Goal: Task Accomplishment & Management: Complete application form

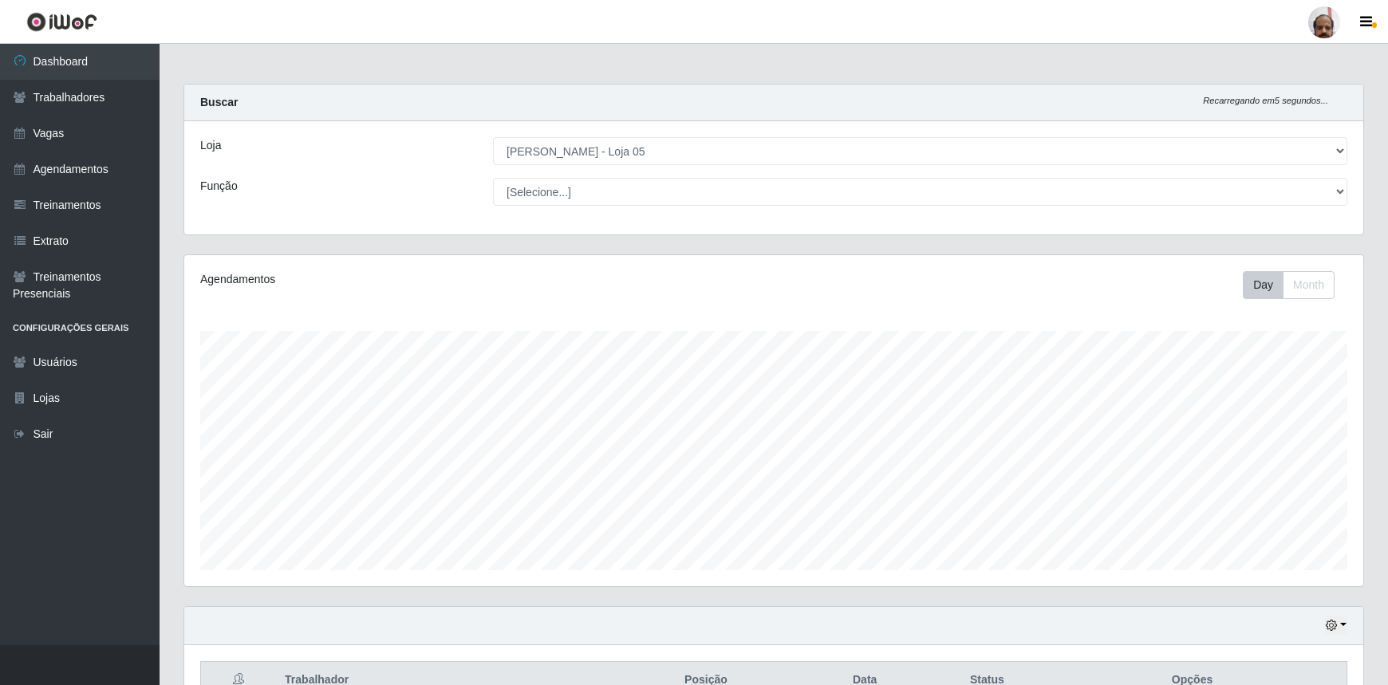
select select "252"
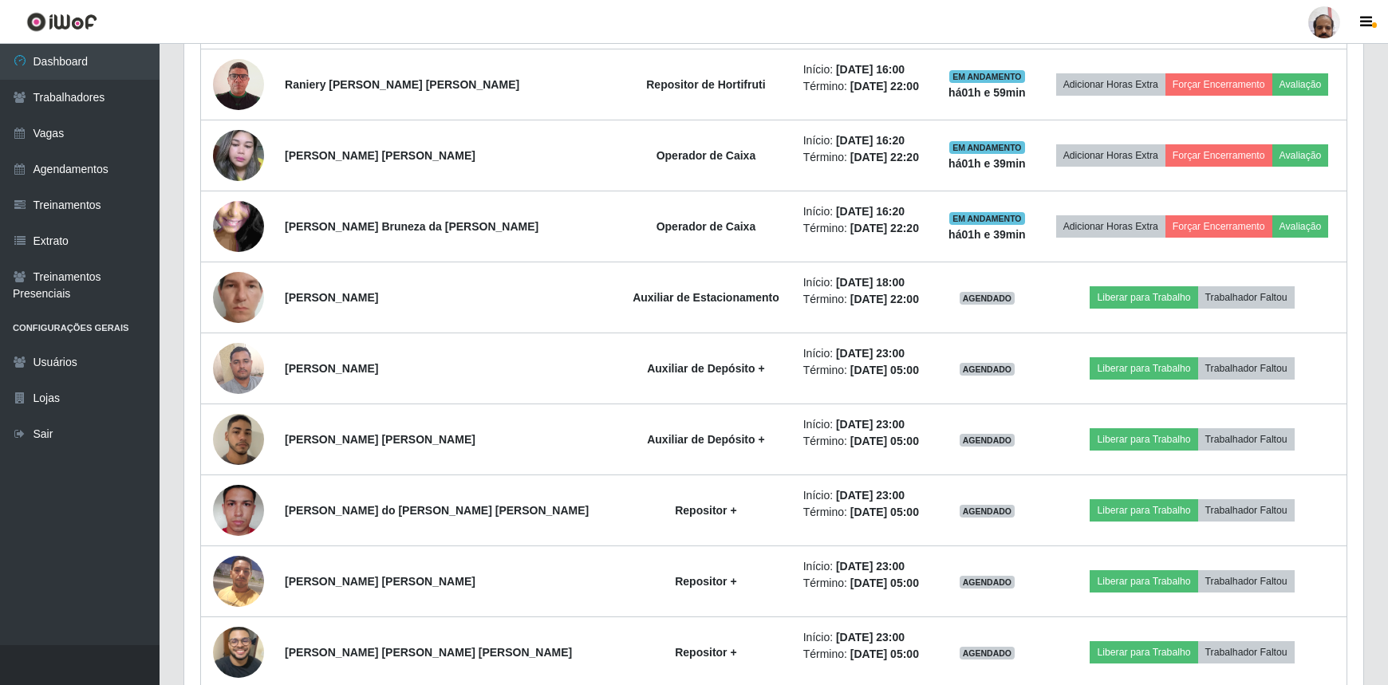
scroll to position [2071, 0]
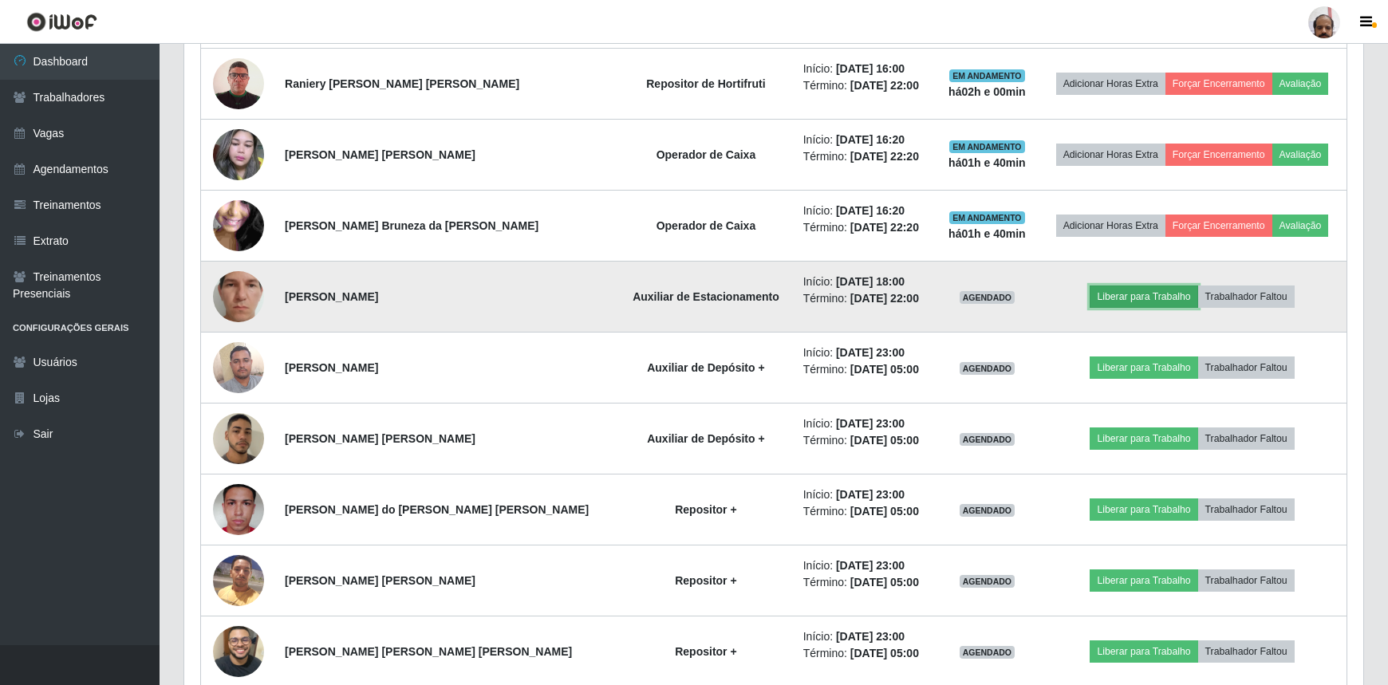
click at [1141, 300] on button "Liberar para Trabalho" at bounding box center [1144, 297] width 108 height 22
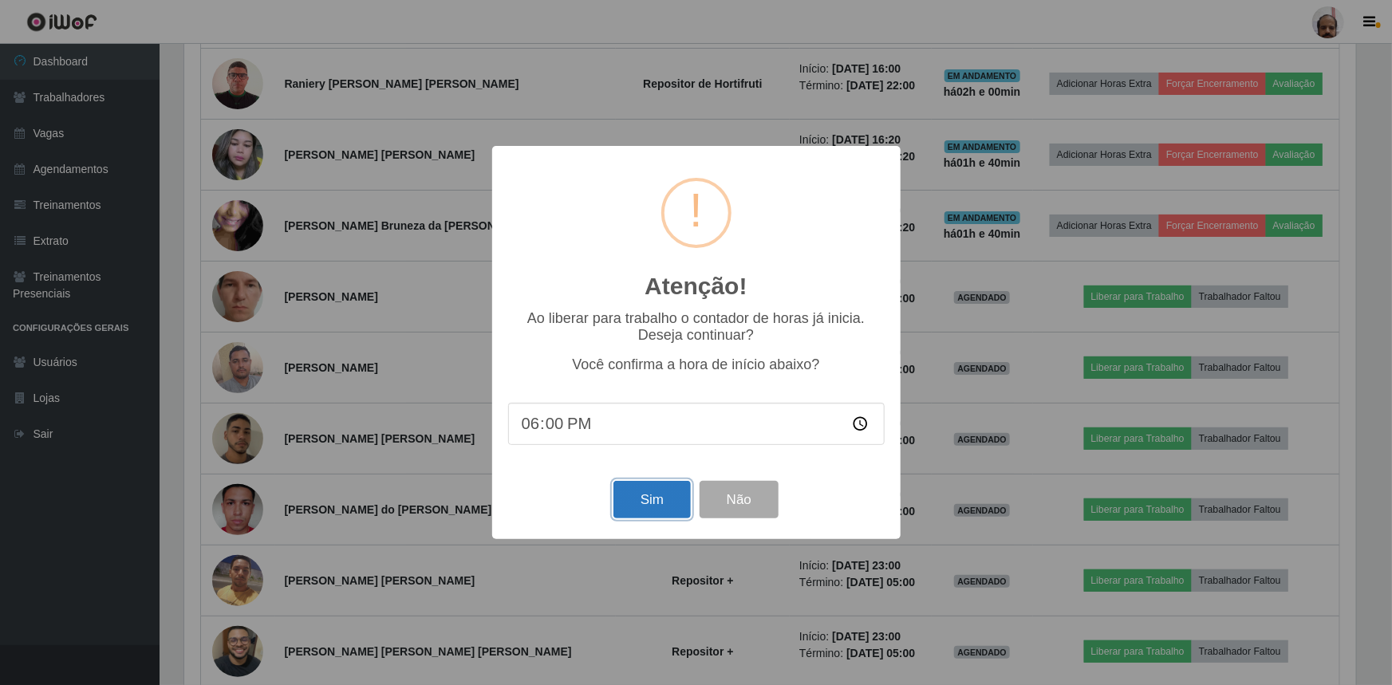
click at [653, 511] on button "Sim" at bounding box center [651, 499] width 77 height 37
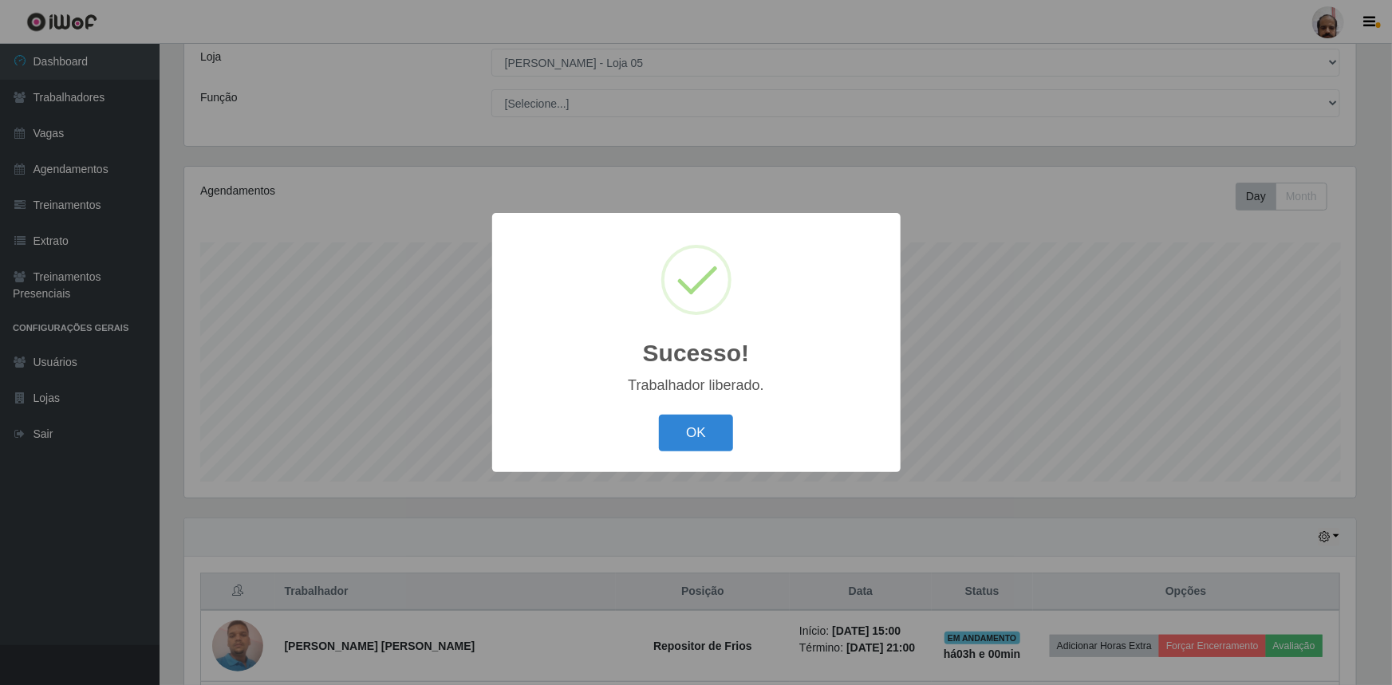
drag, startPoint x: 722, startPoint y: 445, endPoint x: 662, endPoint y: 432, distance: 61.3
click at [722, 445] on button "OK" at bounding box center [696, 433] width 74 height 37
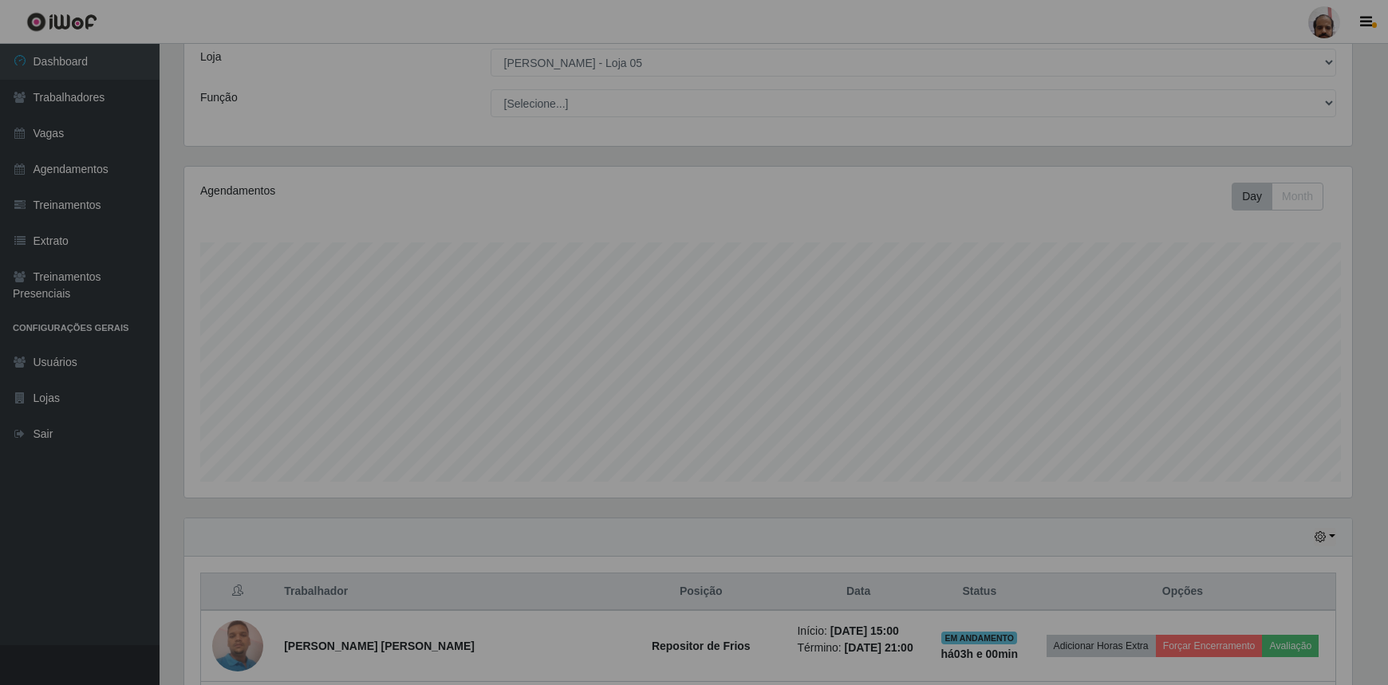
scroll to position [331, 1179]
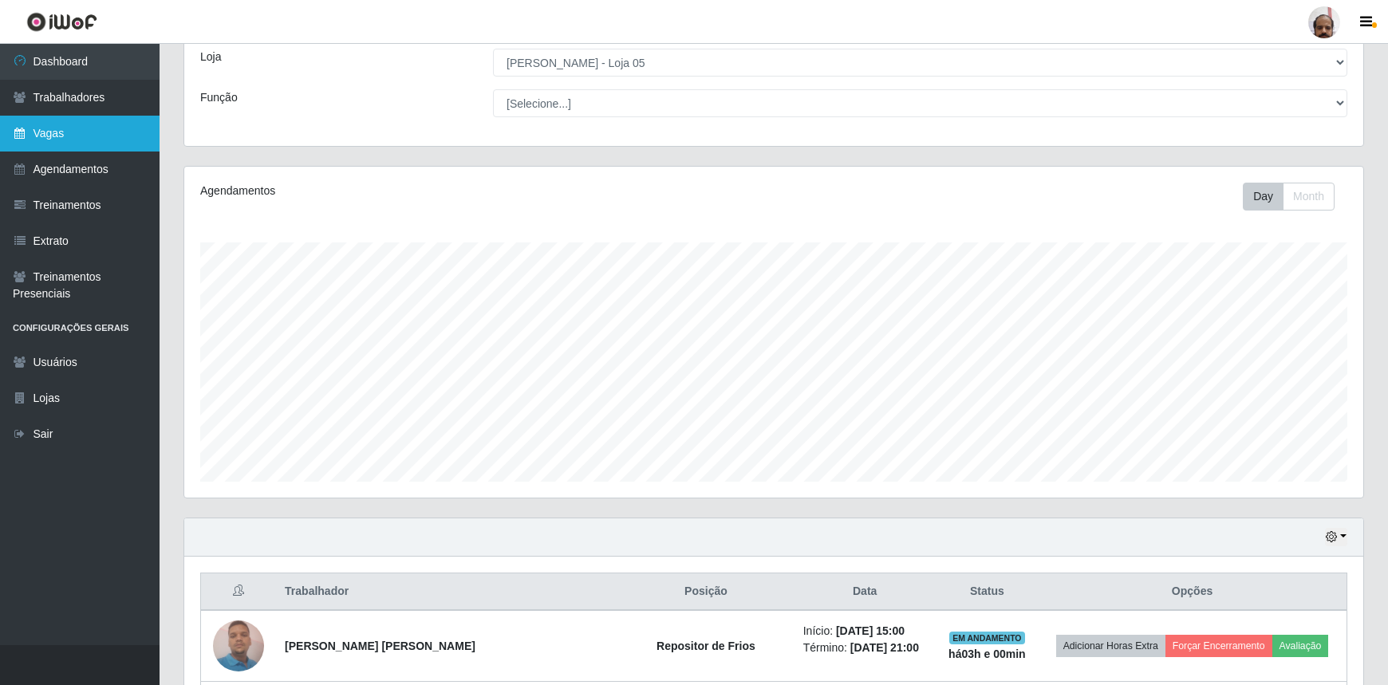
click at [87, 146] on link "Vagas" at bounding box center [80, 134] width 160 height 36
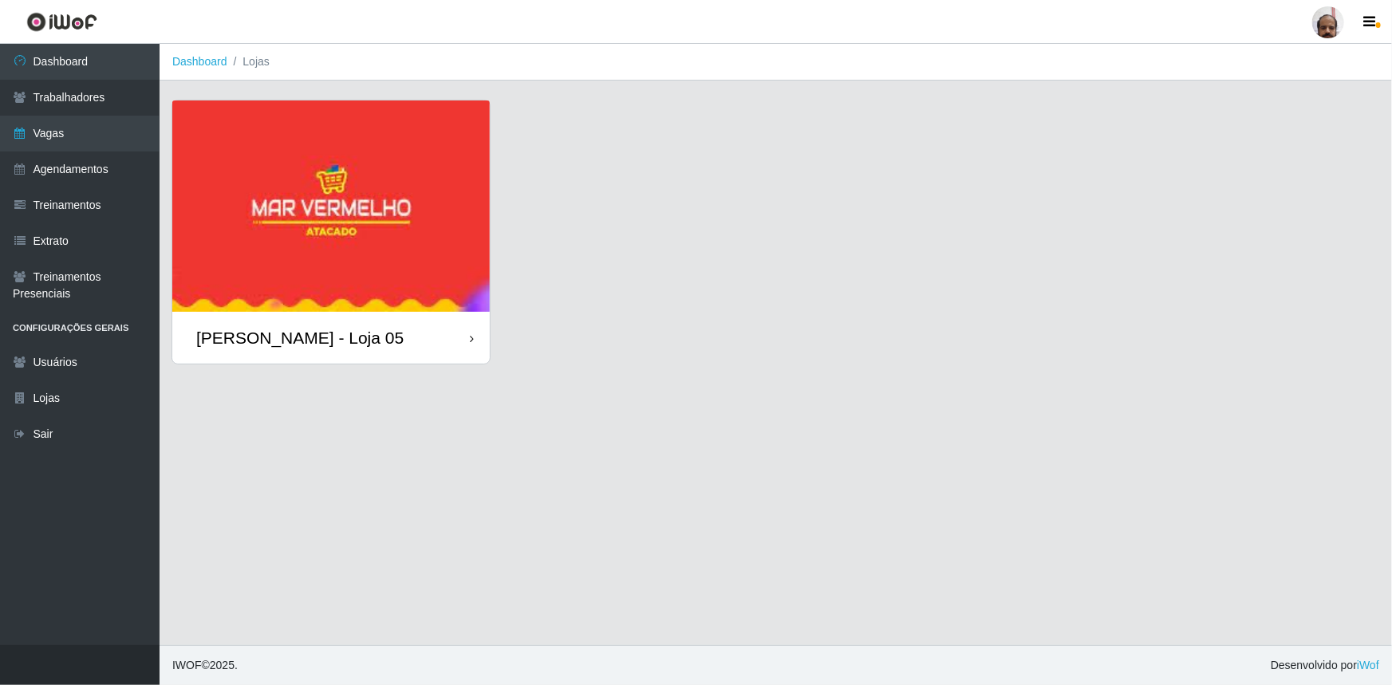
click at [370, 345] on div "[PERSON_NAME] - Loja 05" at bounding box center [299, 338] width 207 height 20
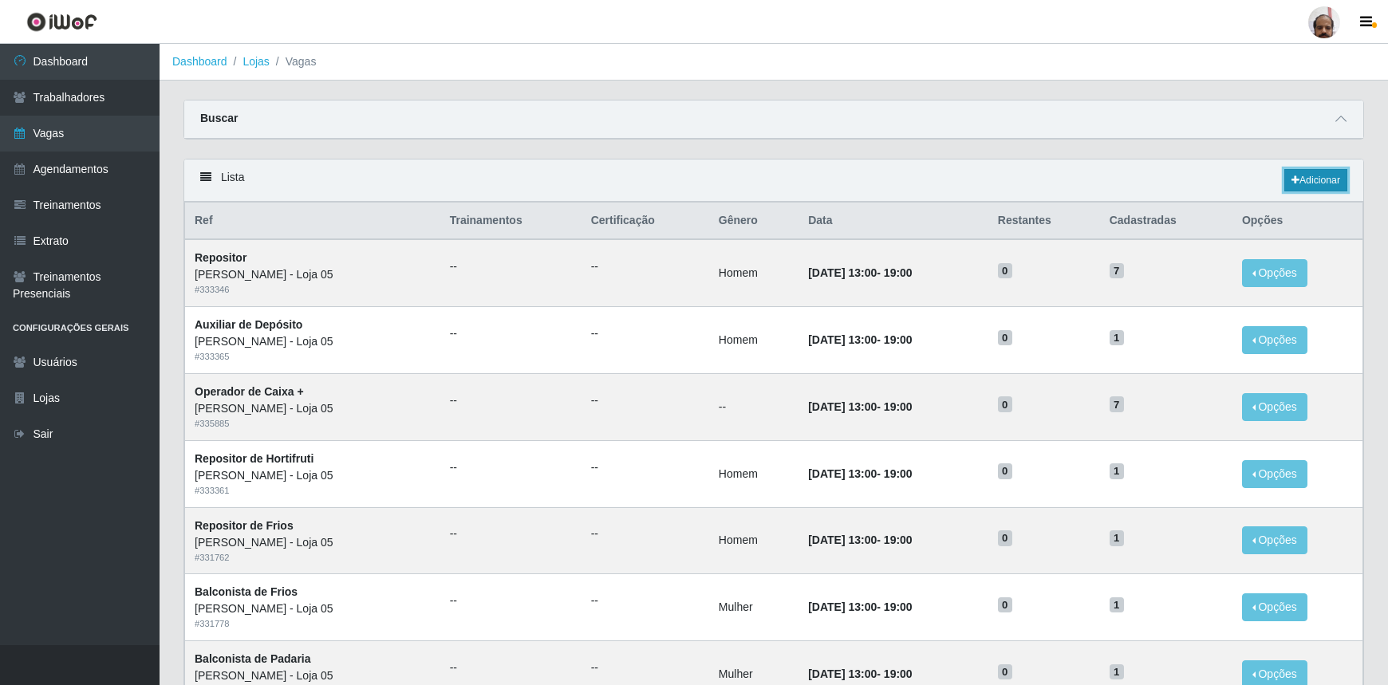
click at [1325, 187] on link "Adicionar" at bounding box center [1315, 180] width 63 height 22
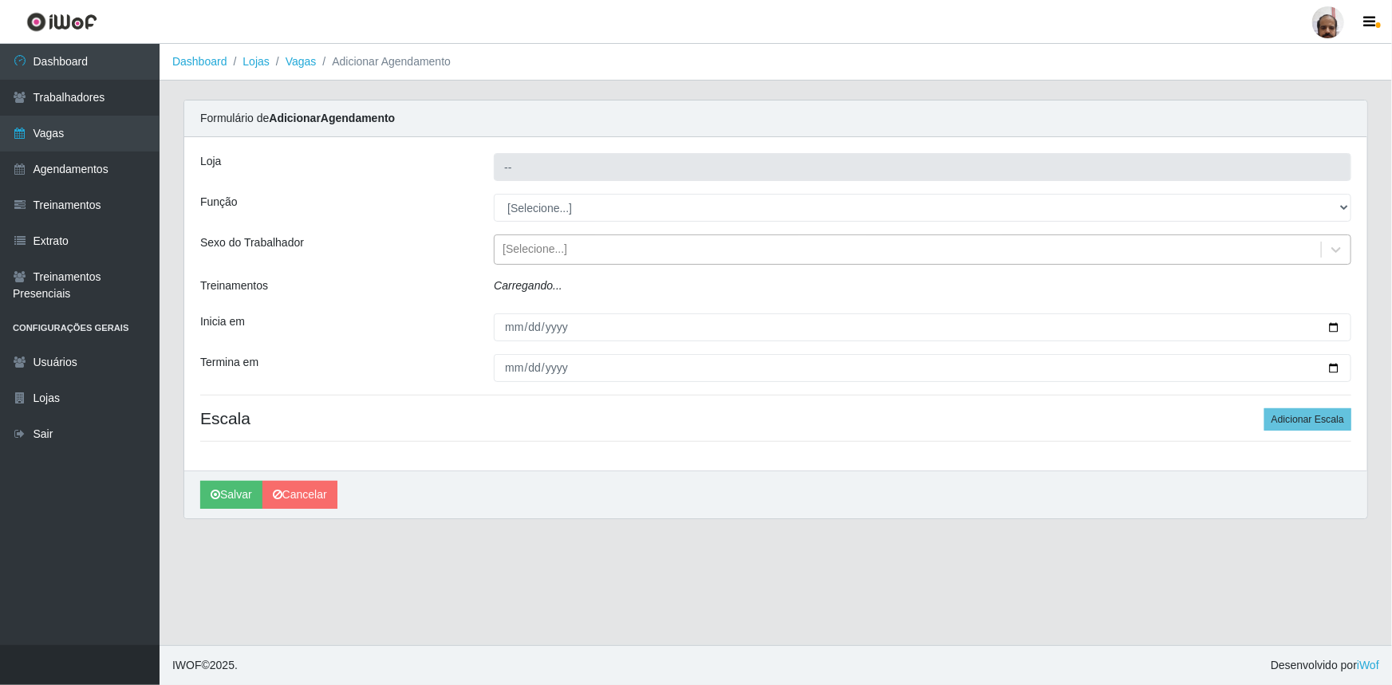
type input "[PERSON_NAME] - Loja 05"
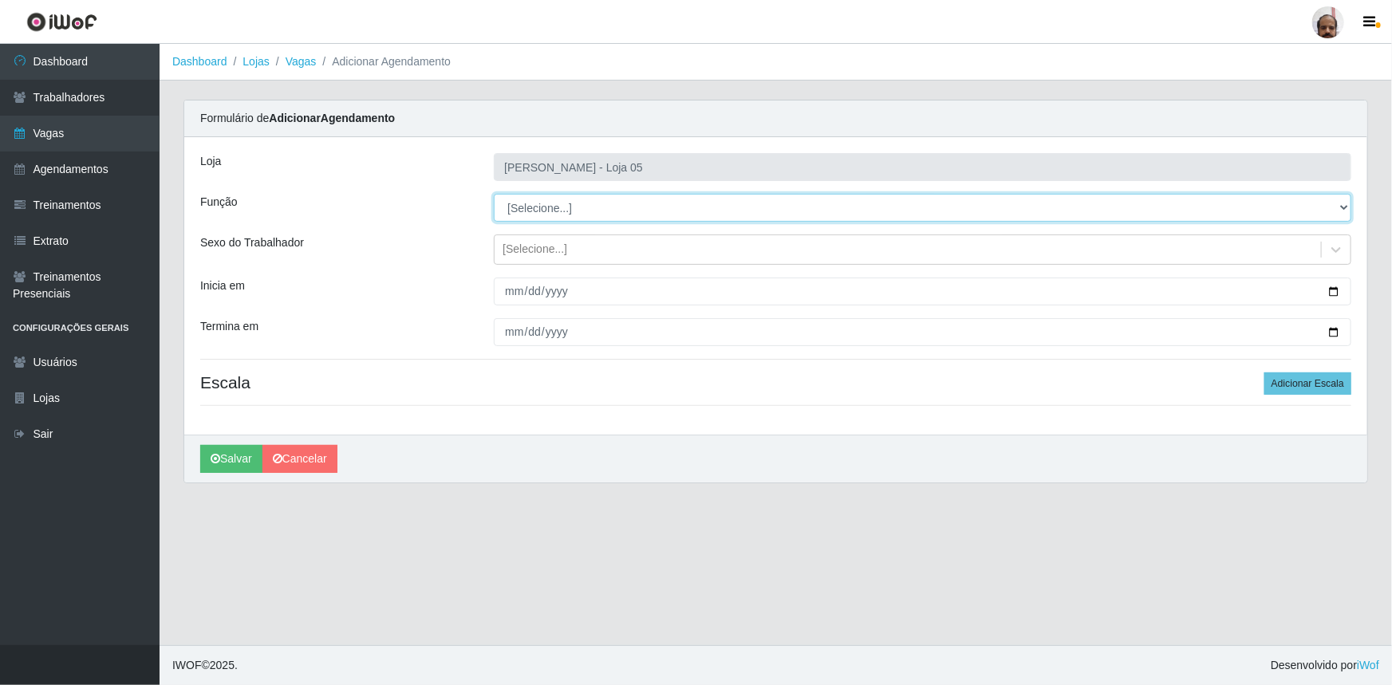
drag, startPoint x: 1343, startPoint y: 206, endPoint x: 1286, endPoint y: 219, distance: 58.2
click at [1343, 205] on select "[Selecione...] ASG ASG + ASG ++ Auxiliar de Depósito Auxiliar de Depósito + Aux…" at bounding box center [923, 208] width 858 height 28
select select "1"
click at [494, 194] on select "[Selecione...] ASG ASG + ASG ++ Auxiliar de Depósito Auxiliar de Depósito + Aux…" at bounding box center [923, 208] width 858 height 28
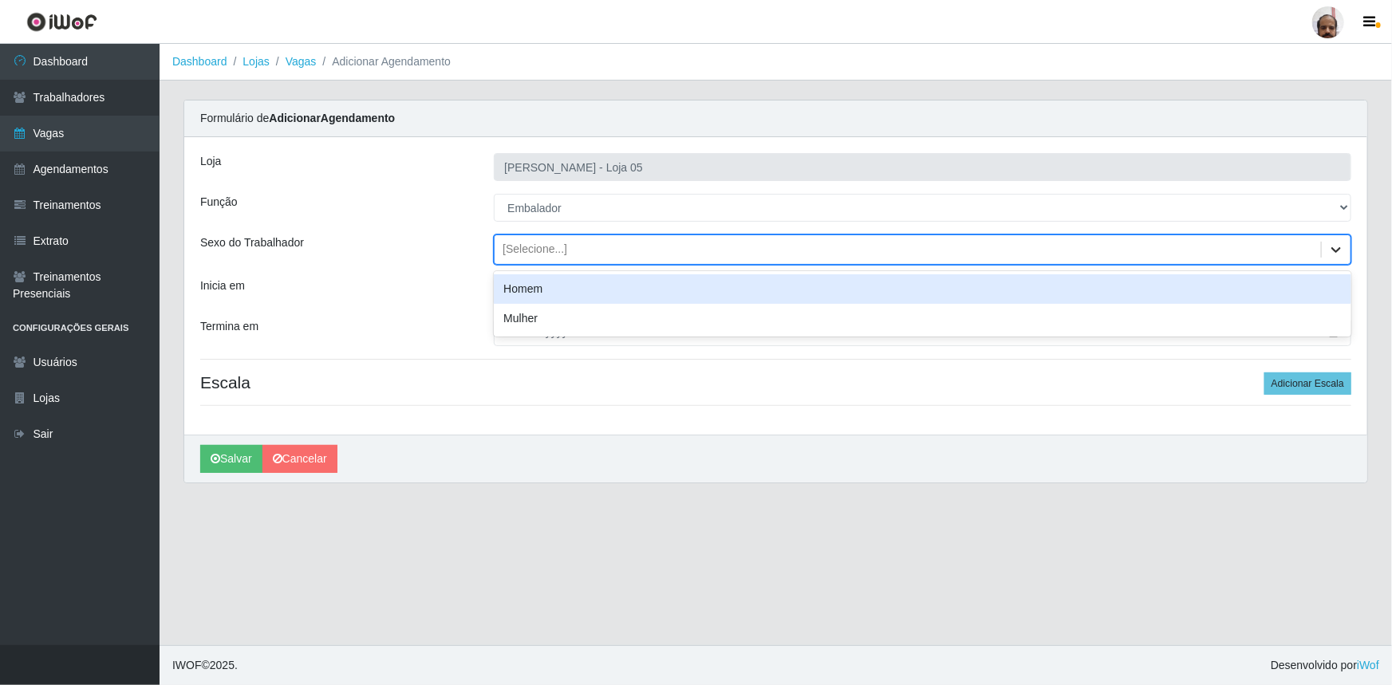
click at [1335, 255] on icon at bounding box center [1336, 250] width 16 height 16
click at [374, 264] on div "Loja Mar Vermelho - Loja 05 Função [Selecione...] ASG ASG + ASG ++ Auxiliar de …" at bounding box center [775, 286] width 1183 height 298
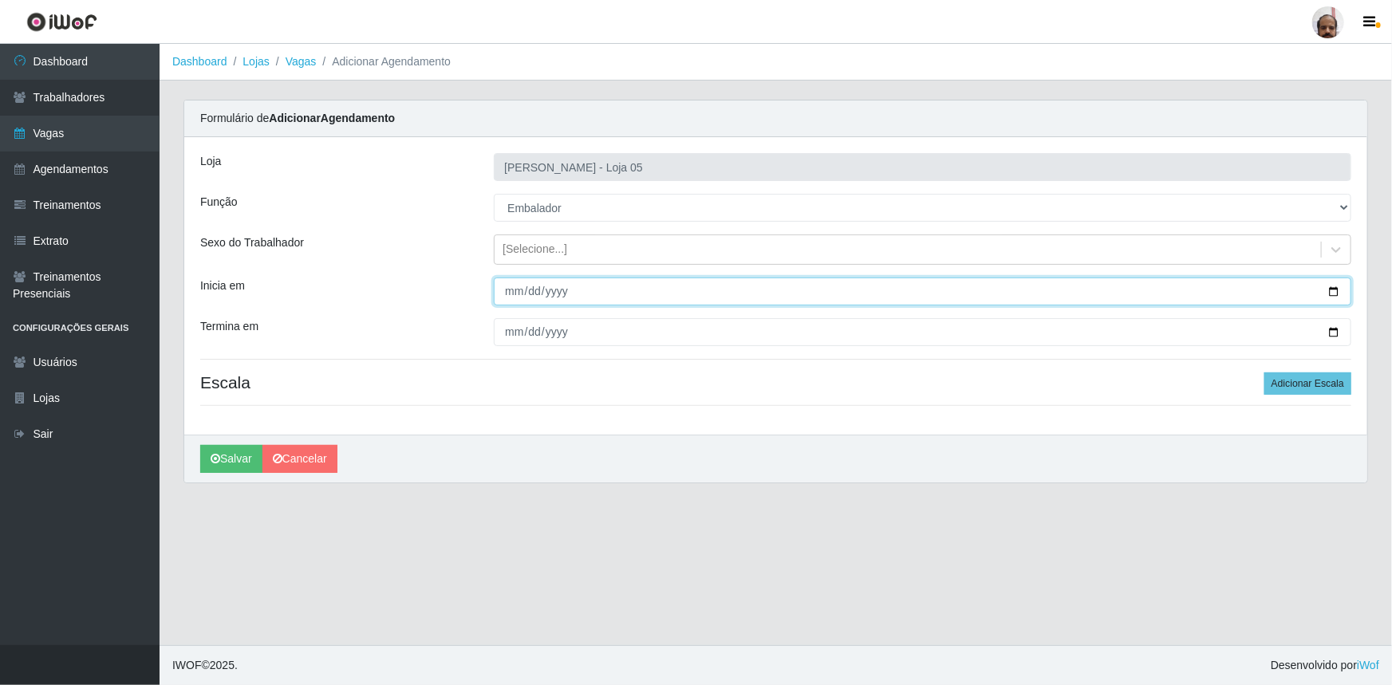
click at [1340, 291] on input "Inicia em" at bounding box center [923, 292] width 858 height 28
type input "2025-08-30"
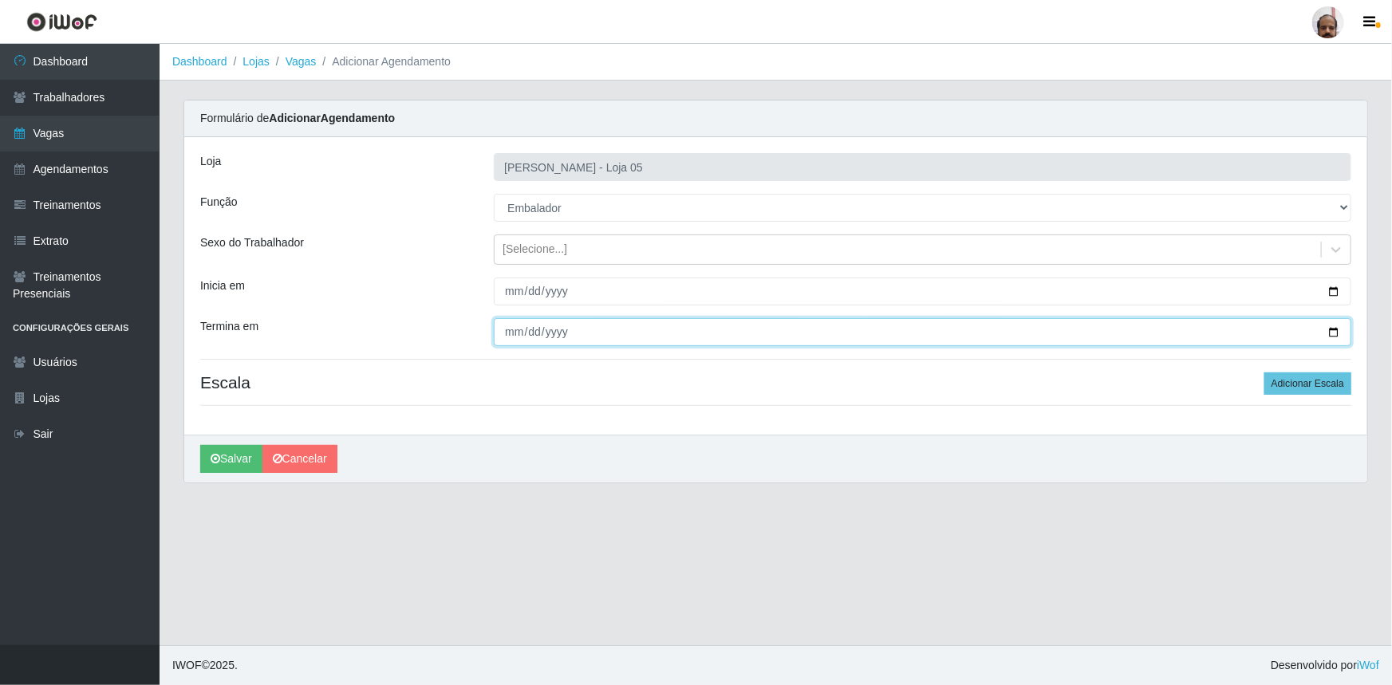
click at [1331, 331] on input "Termina em" at bounding box center [923, 332] width 858 height 28
type input "2025-08-30"
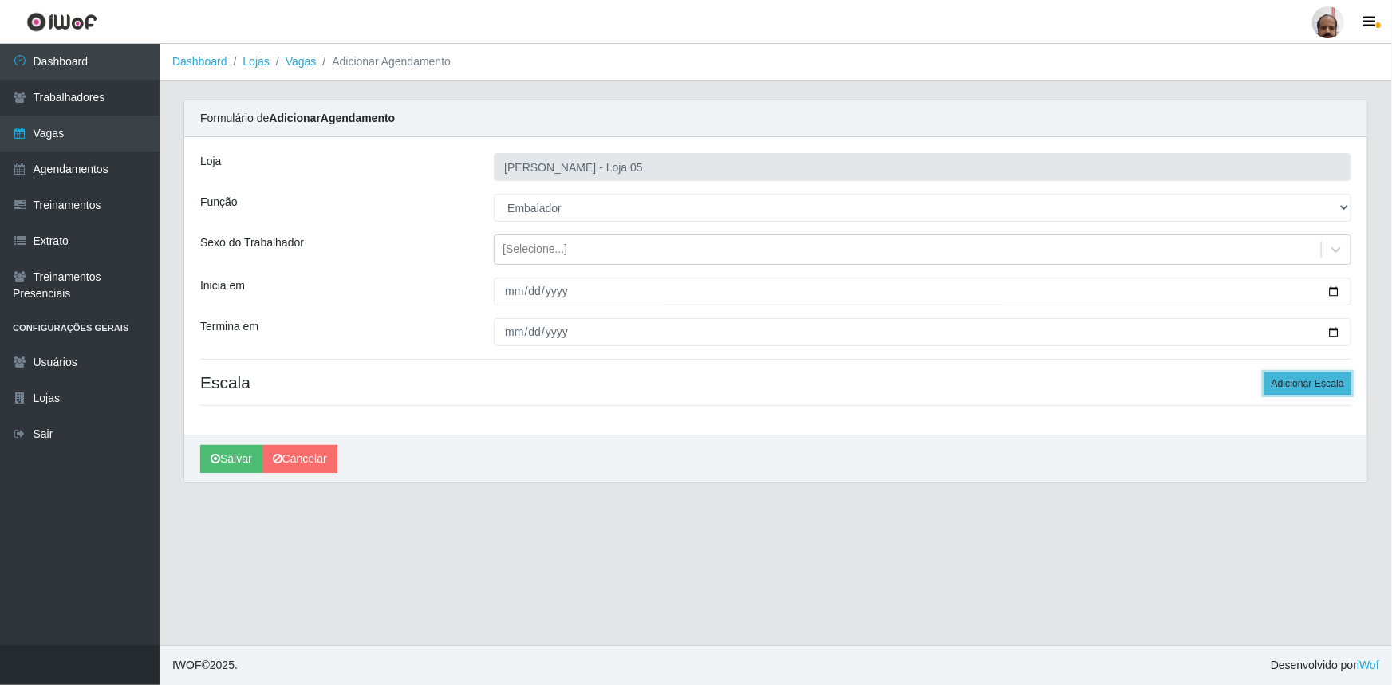
click at [1308, 390] on button "Adicionar Escala" at bounding box center [1307, 384] width 87 height 22
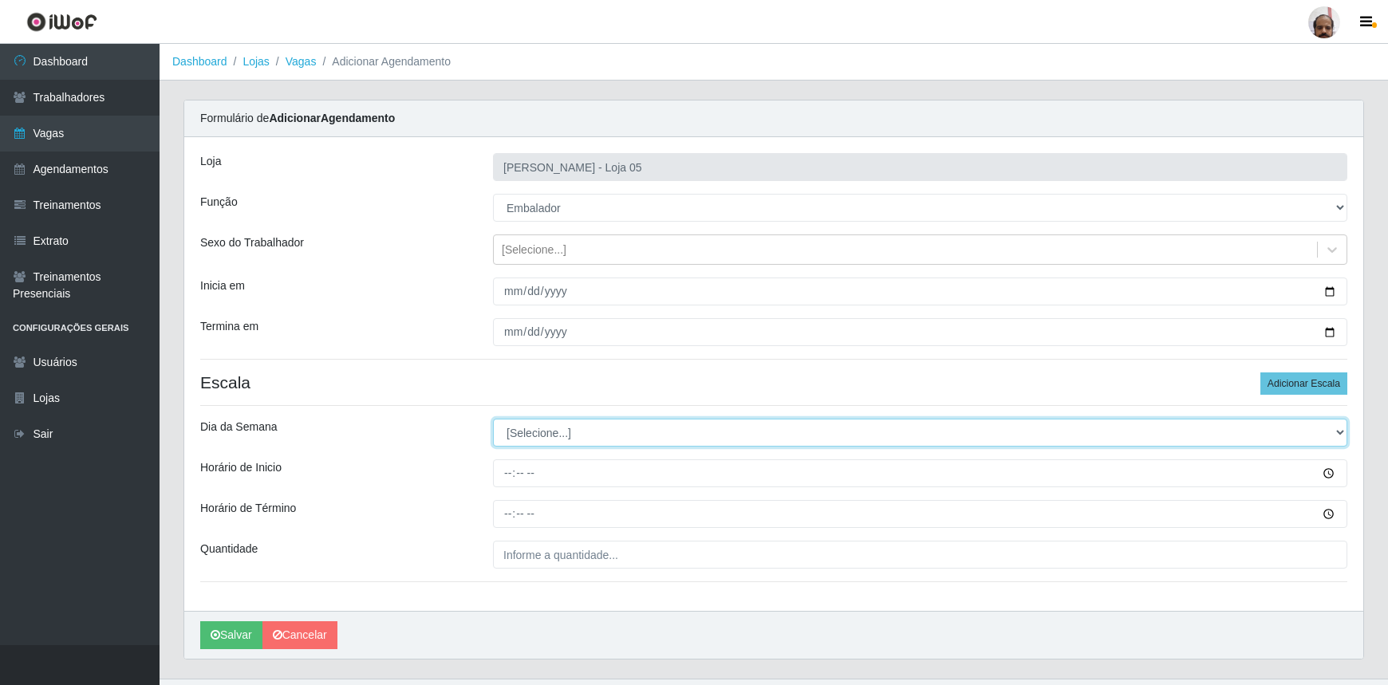
click at [1339, 430] on select "[Selecione...] Segunda Terça Quarta Quinta Sexta Sábado Domingo" at bounding box center [920, 433] width 854 height 28
select select "6"
click at [493, 419] on select "[Selecione...] Segunda Terça Quarta Quinta Sexta Sábado Domingo" at bounding box center [920, 433] width 854 height 28
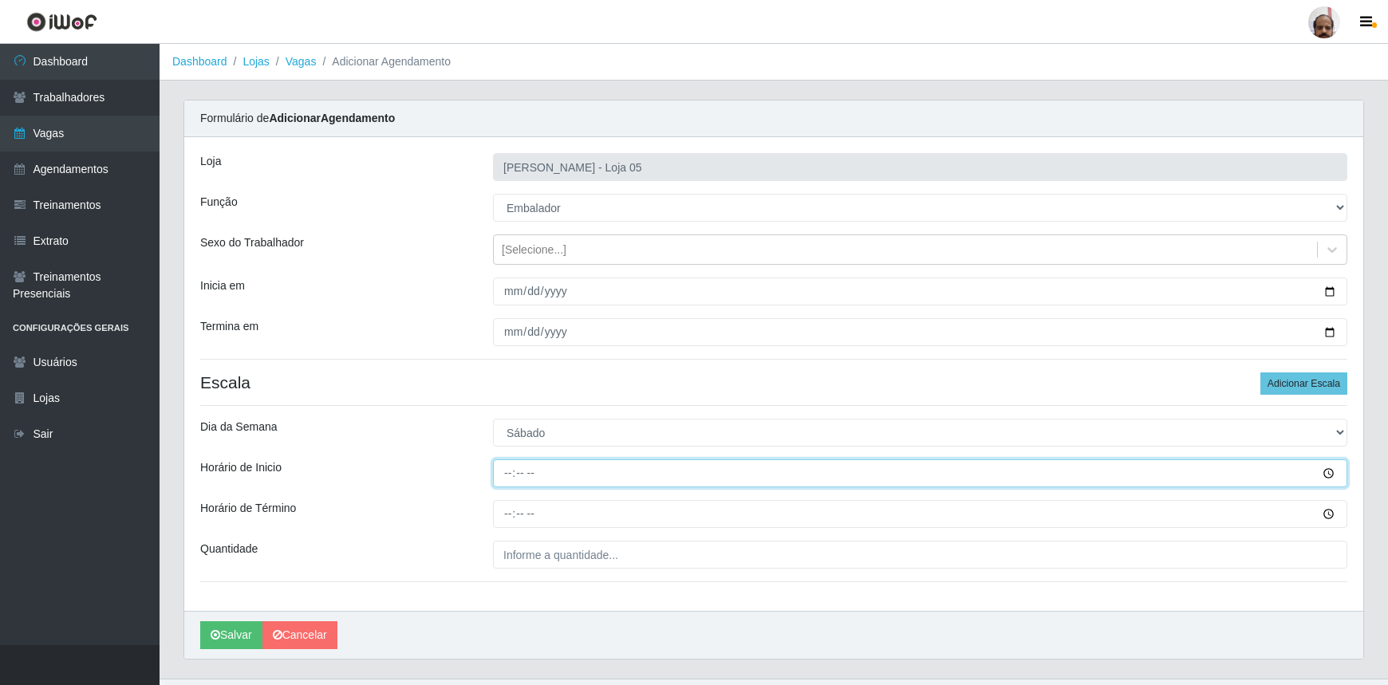
click at [509, 477] on input "Horário de Inicio" at bounding box center [920, 473] width 854 height 28
type input "16:00"
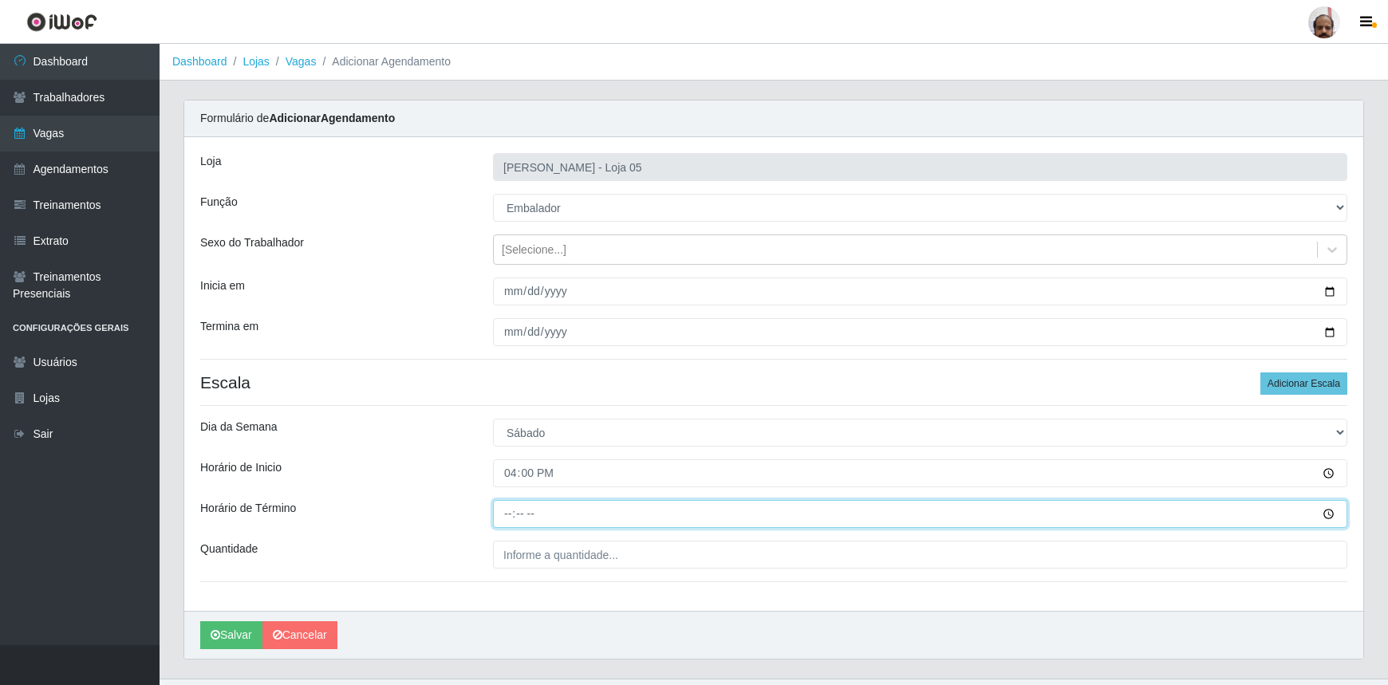
click at [509, 512] on input "Horário de Término" at bounding box center [920, 514] width 854 height 28
type input "22:00"
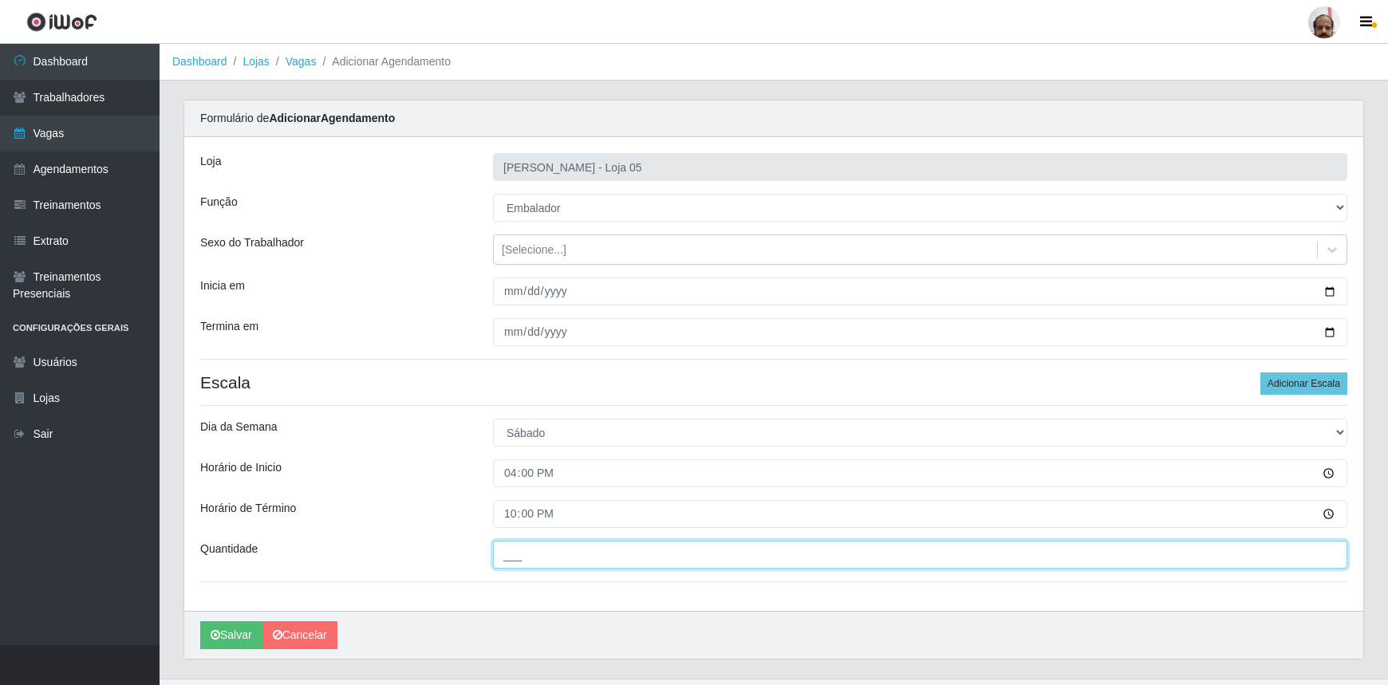
click at [503, 546] on input "___" at bounding box center [920, 555] width 854 height 28
type input "1__"
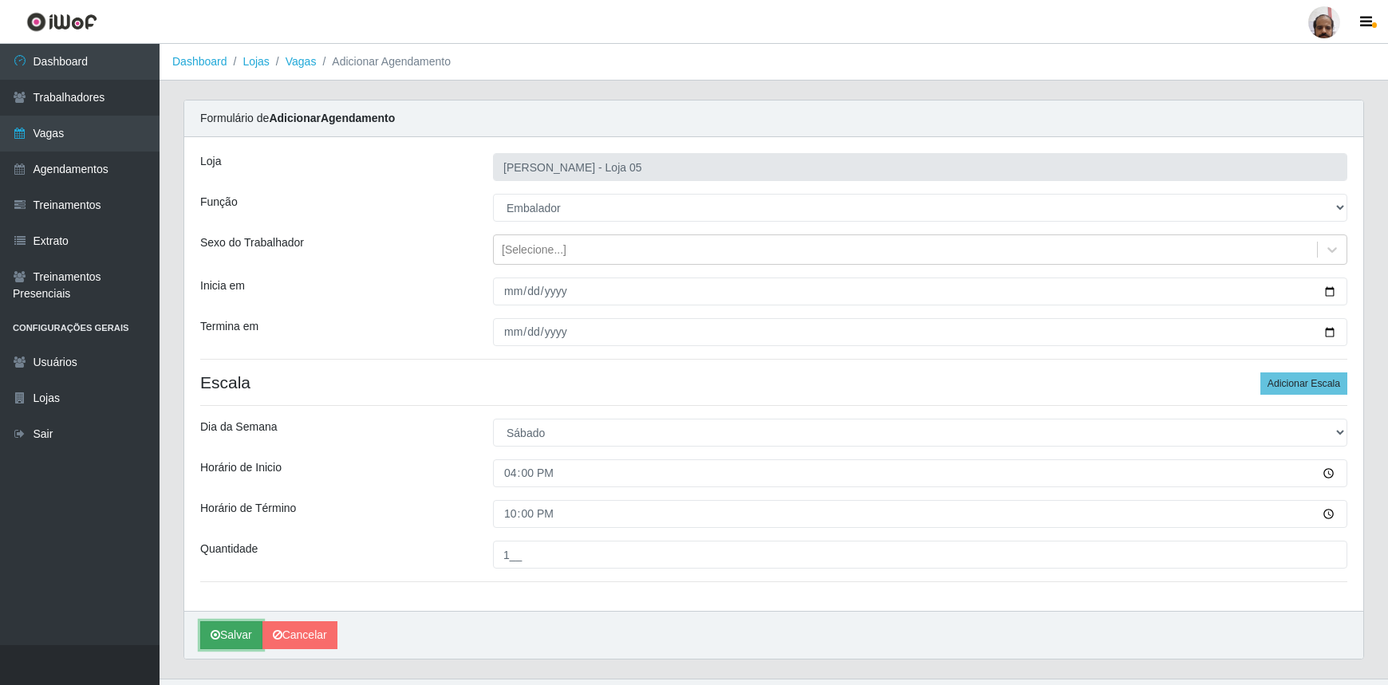
click at [229, 637] on button "Salvar" at bounding box center [231, 635] width 62 height 28
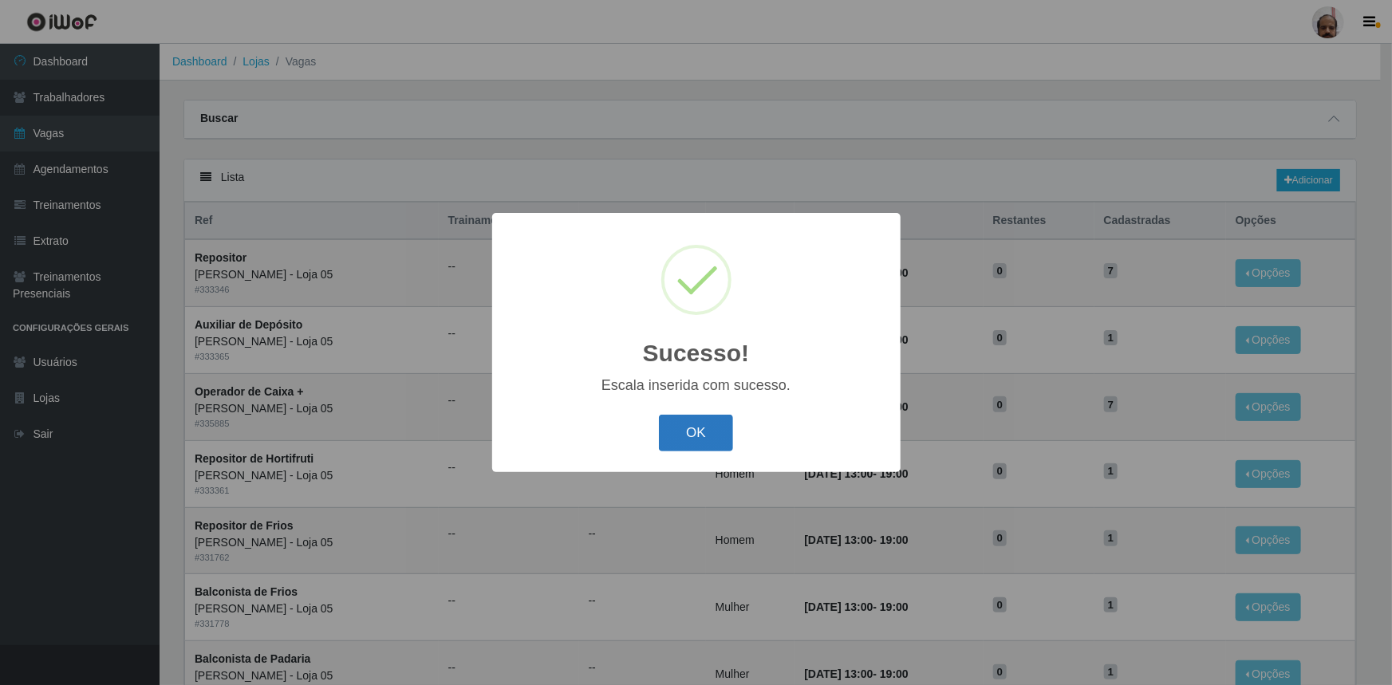
click at [713, 444] on button "OK" at bounding box center [696, 433] width 74 height 37
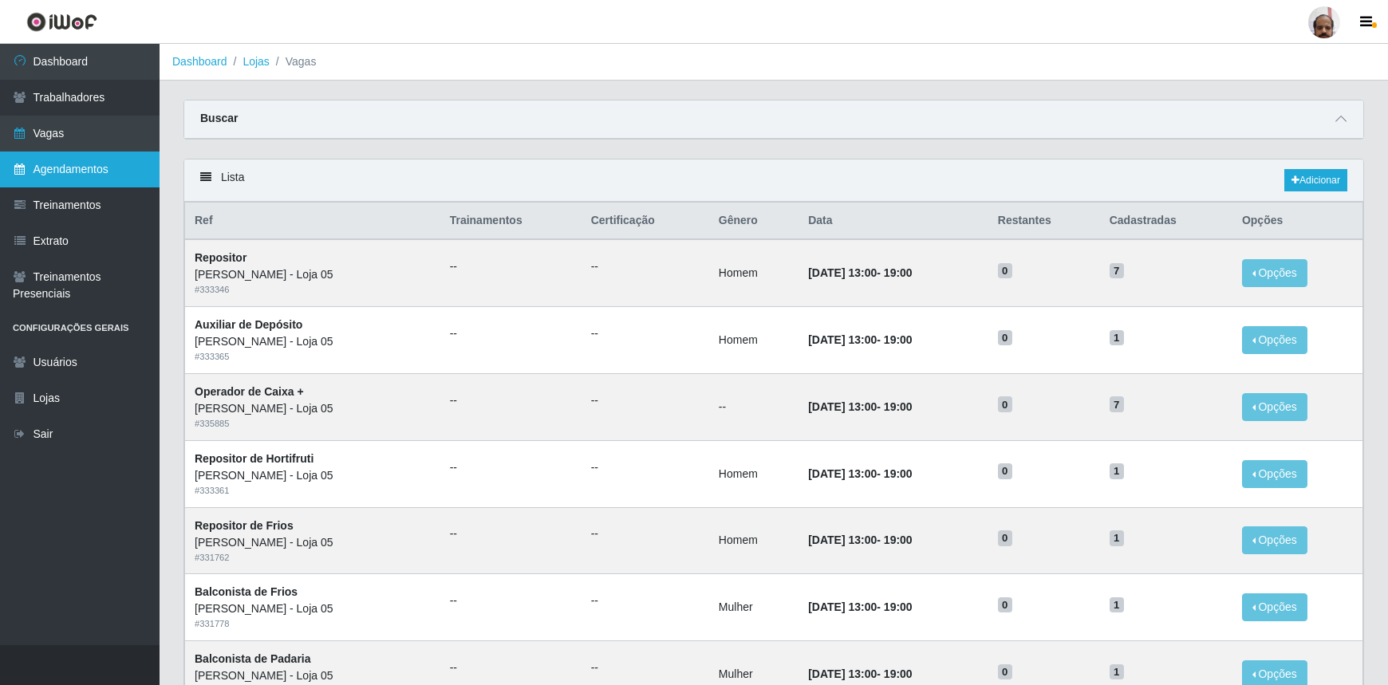
drag, startPoint x: 89, startPoint y: 165, endPoint x: 84, endPoint y: 176, distance: 12.5
click at [89, 168] on link "Agendamentos" at bounding box center [80, 170] width 160 height 36
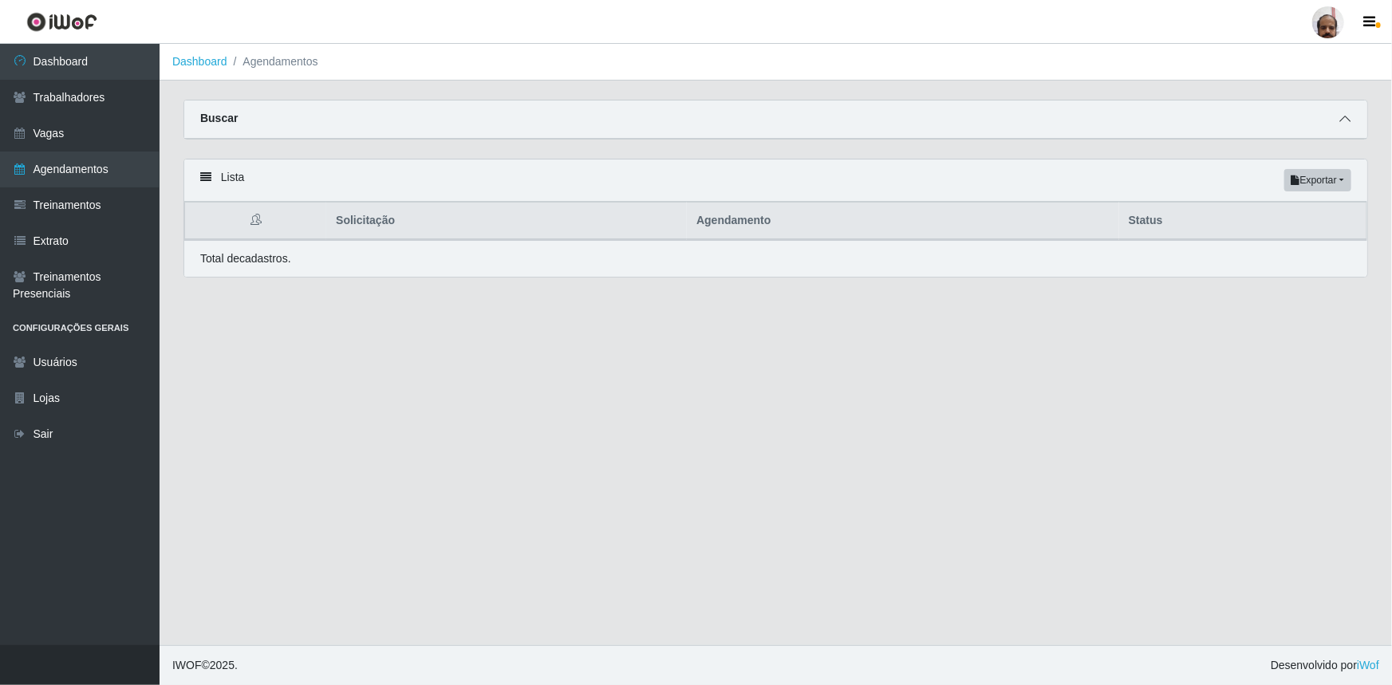
click at [1340, 123] on icon at bounding box center [1344, 118] width 11 height 11
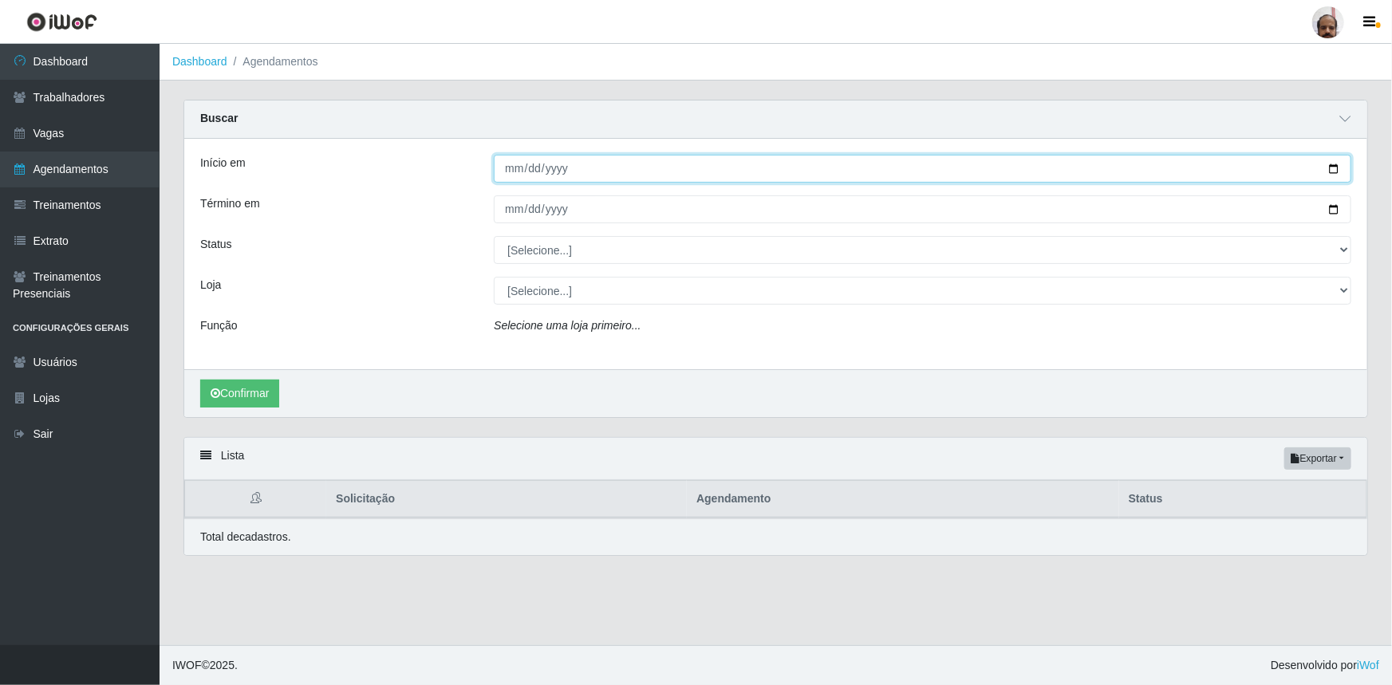
click at [1331, 171] on input "Início em" at bounding box center [923, 169] width 858 height 28
type input "[DATE]"
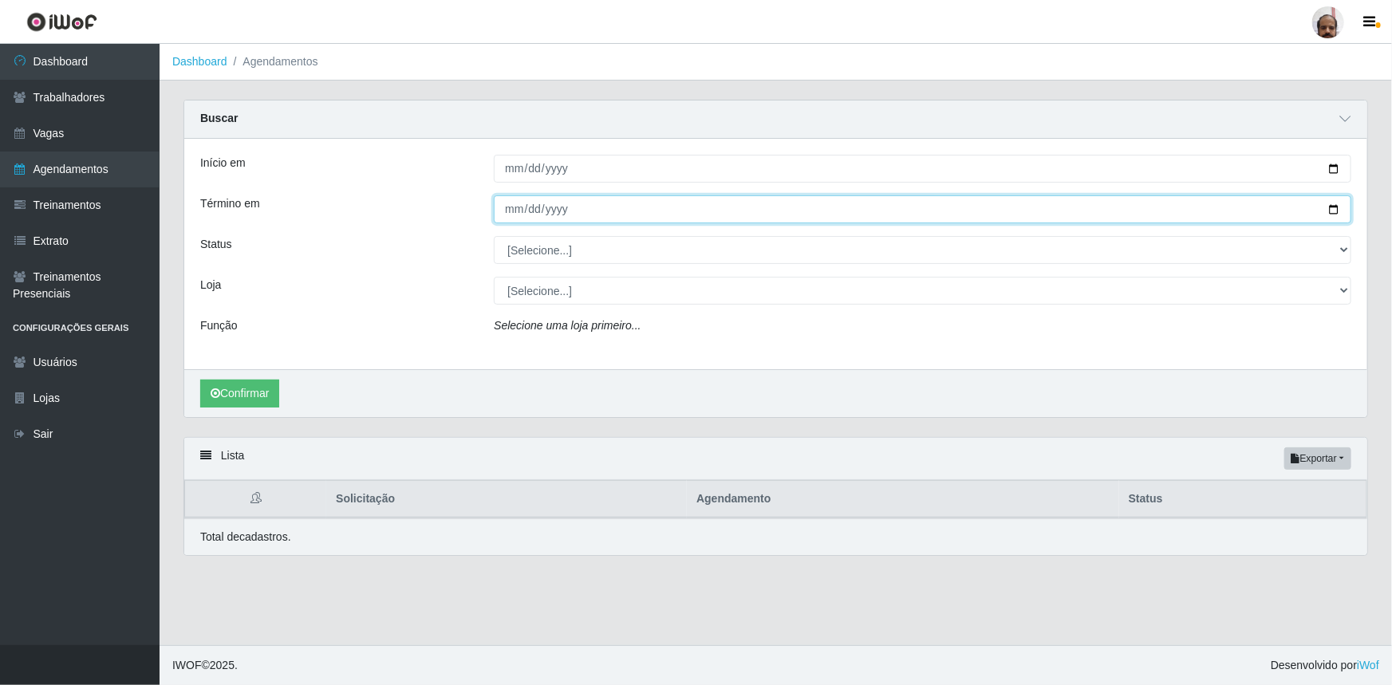
click at [1336, 207] on input "Término em" at bounding box center [923, 209] width 858 height 28
type input "[DATE]"
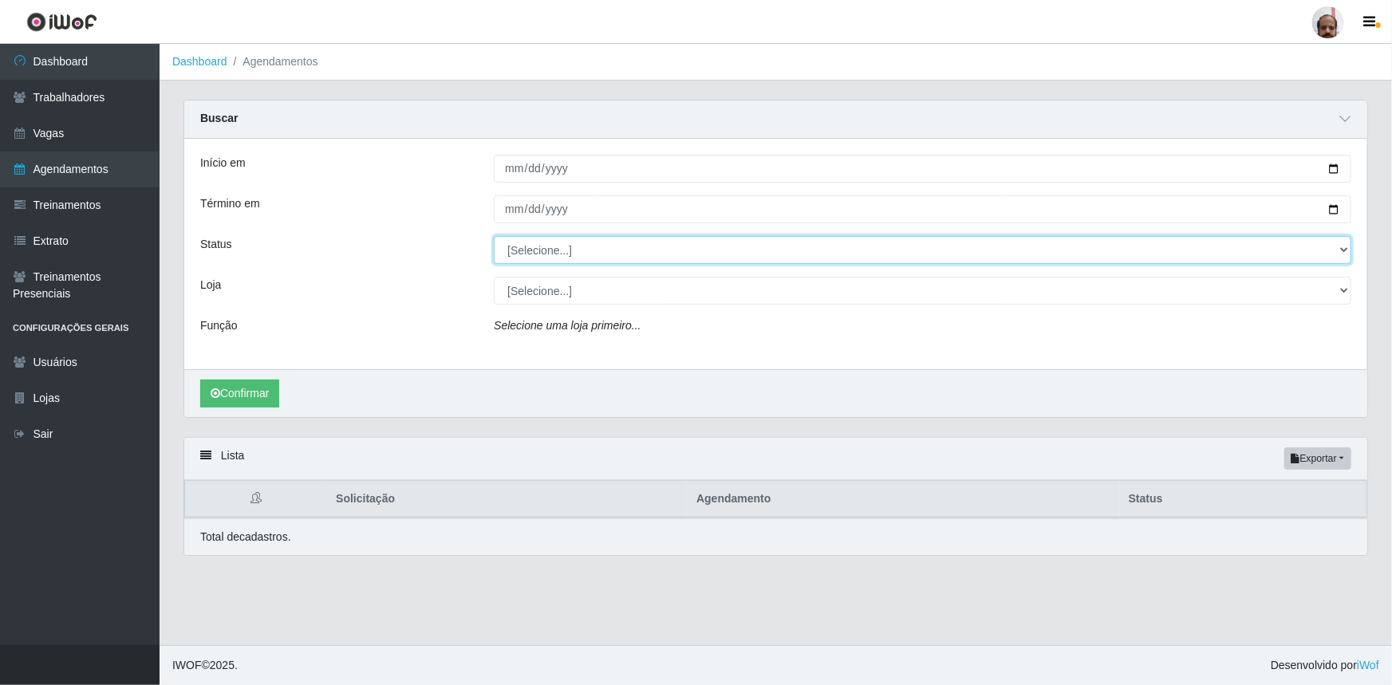
click at [1345, 249] on select "[Selecione...] AGENDADO AGUARDANDO LIBERAR EM ANDAMENTO EM REVISÃO FINALIZADO C…" at bounding box center [923, 250] width 858 height 28
select select "AGENDADO"
click at [494, 236] on select "[Selecione...] AGENDADO AGUARDANDO LIBERAR EM ANDAMENTO EM REVISÃO FINALIZADO C…" at bounding box center [923, 250] width 858 height 28
drag, startPoint x: 1348, startPoint y: 293, endPoint x: 1339, endPoint y: 298, distance: 10.4
click at [1348, 293] on select "[Selecione...] Mar Vermelho - Loja 05" at bounding box center [923, 291] width 858 height 28
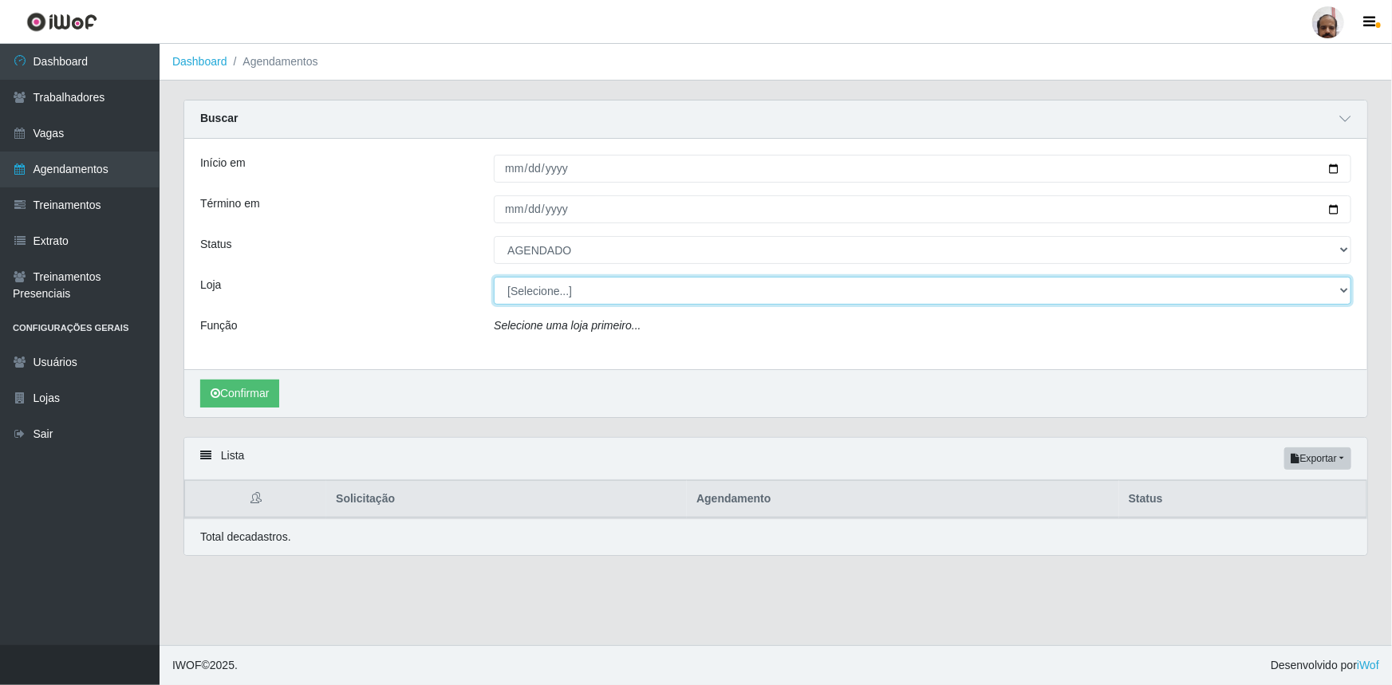
select select "252"
click at [494, 277] on select "[Selecione...] Mar Vermelho - Loja 05" at bounding box center [923, 291] width 858 height 28
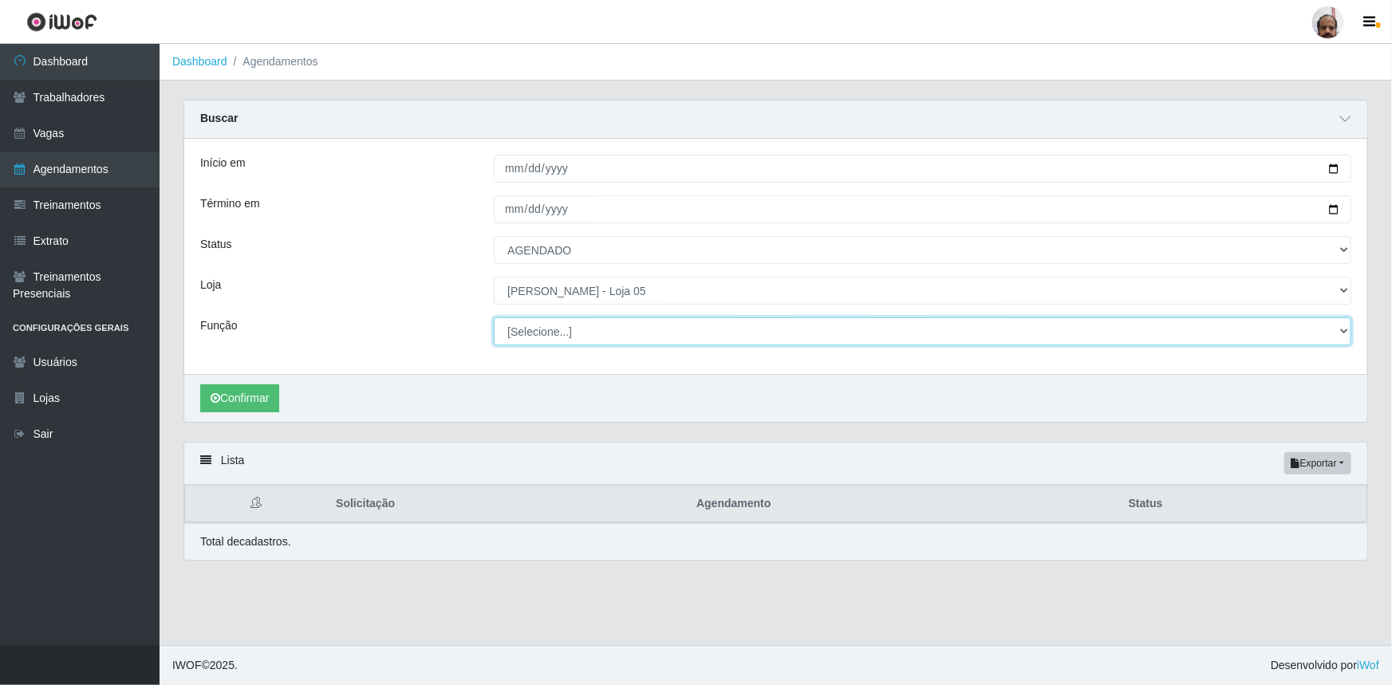
click at [1344, 333] on select "[Selecione...] ASG ASG + ASG ++ Auxiliar de Depósito Auxiliar de Depósito + Aux…" at bounding box center [923, 332] width 858 height 28
click at [494, 318] on select "[Selecione...] ASG ASG + ASG ++ Auxiliar de Depósito Auxiliar de Depósito + Aux…" at bounding box center [923, 332] width 858 height 28
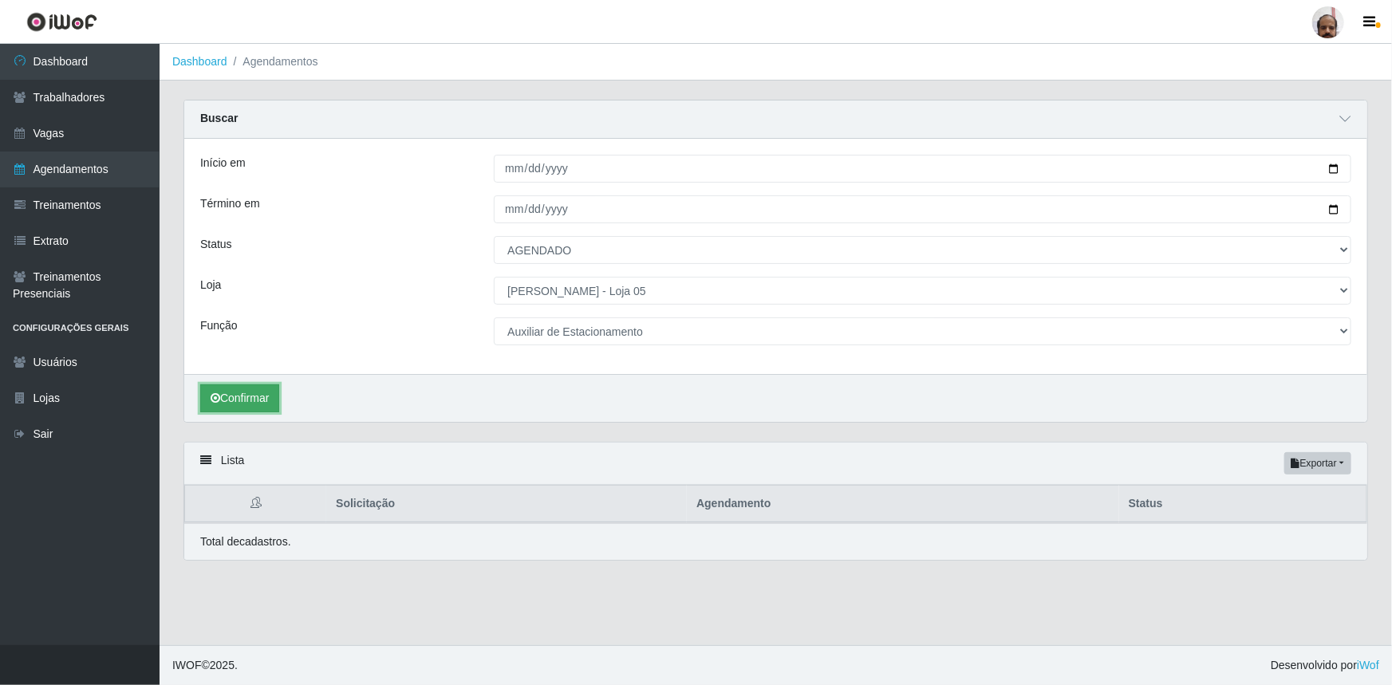
click at [267, 403] on button "Confirmar" at bounding box center [239, 399] width 79 height 28
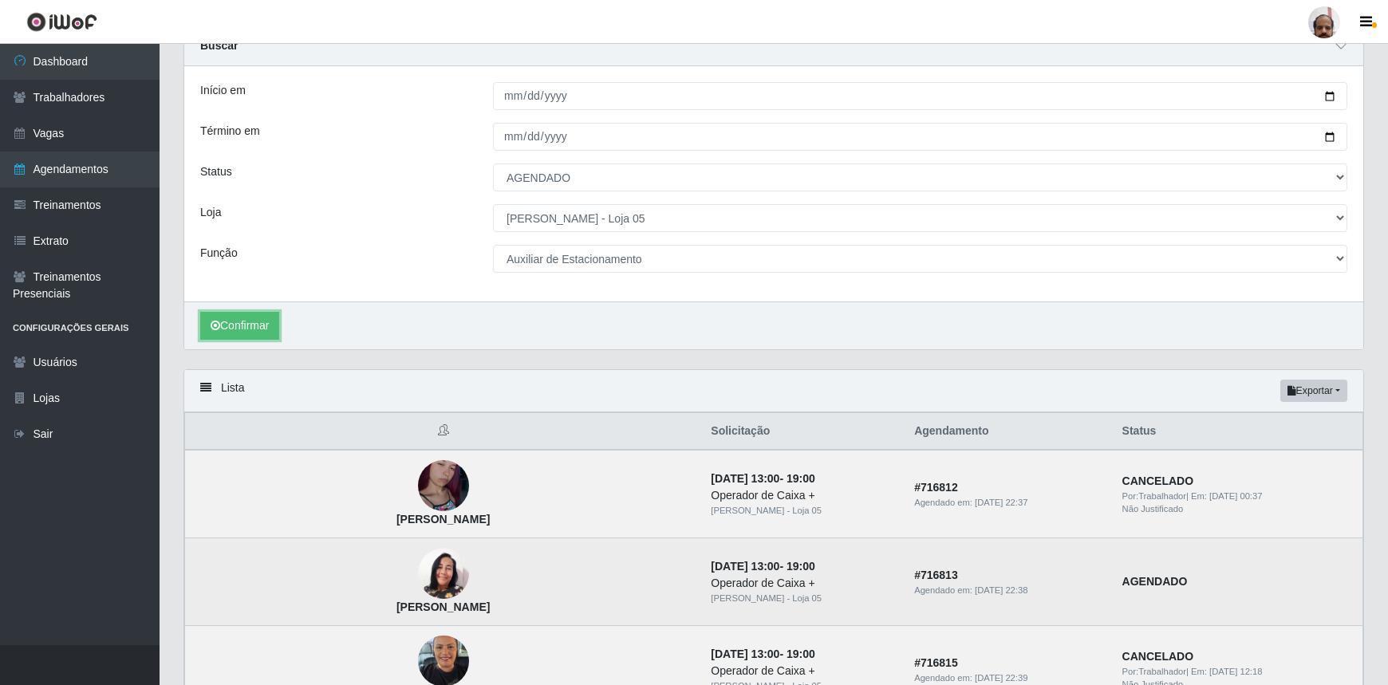
scroll to position [72, 0]
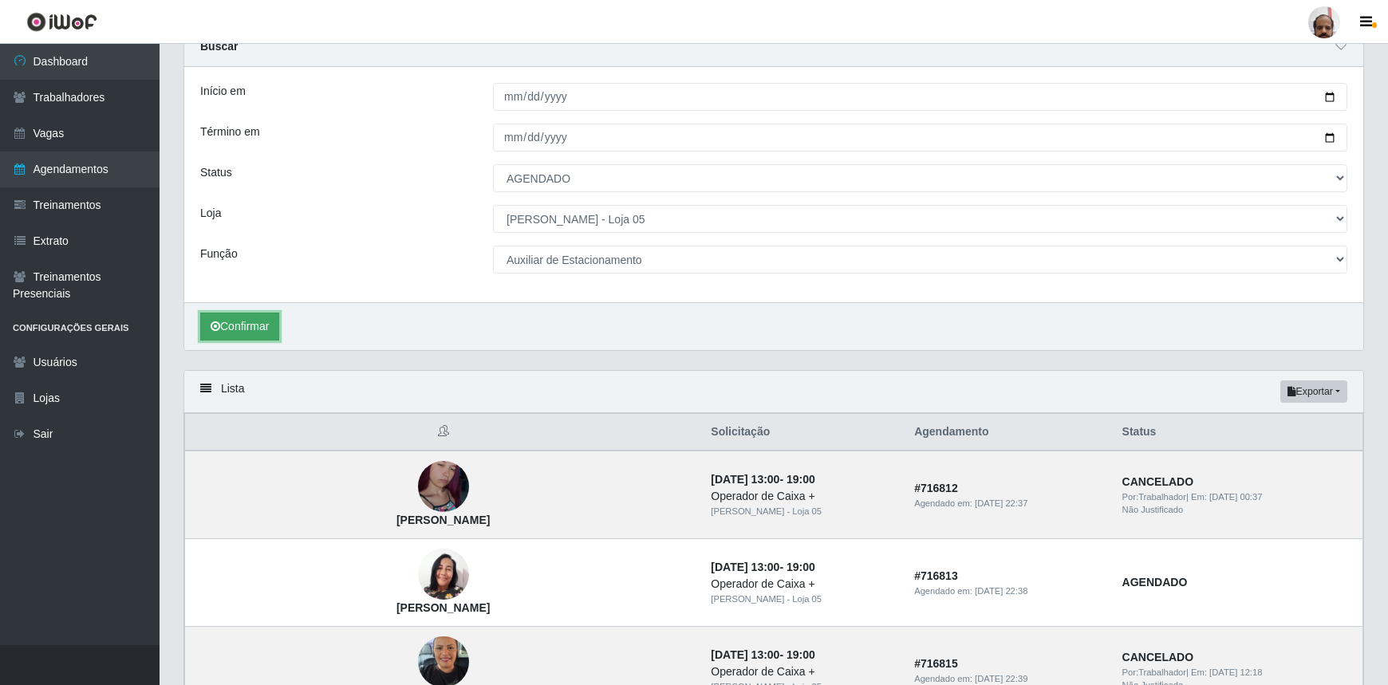
click at [239, 333] on button "Confirmar" at bounding box center [239, 327] width 79 height 28
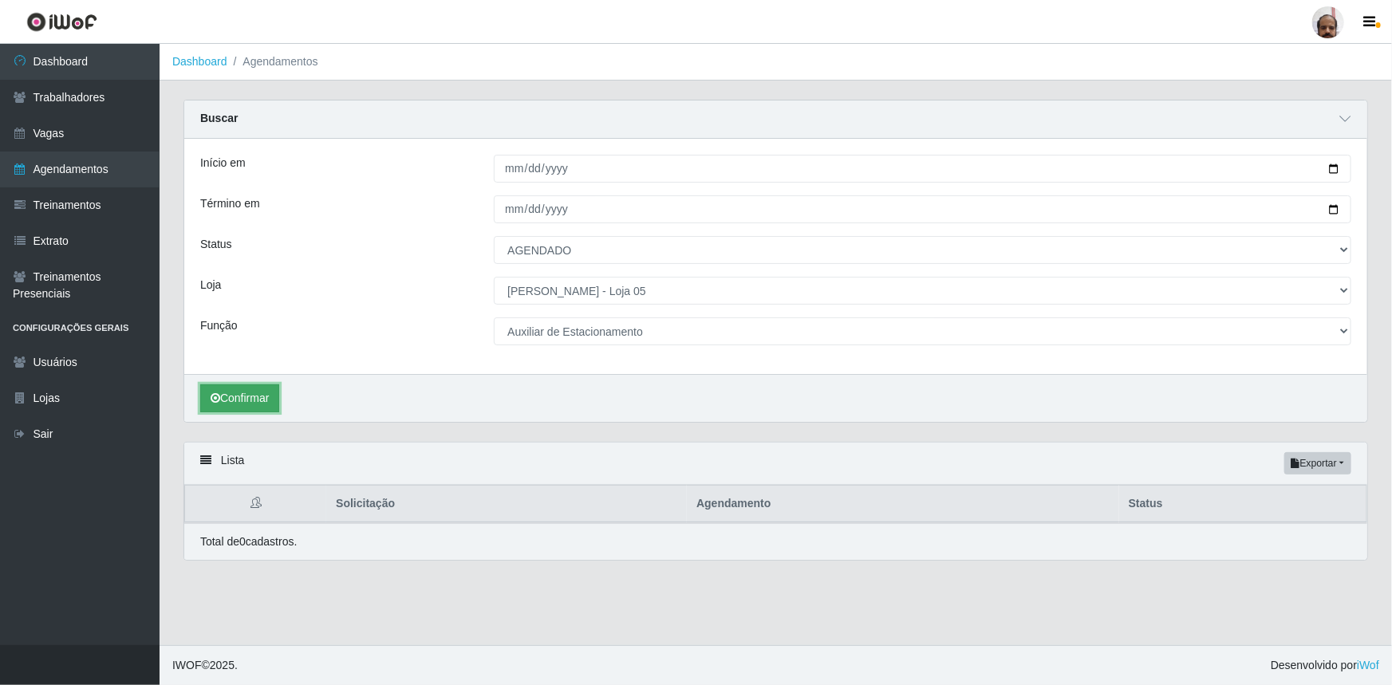
click at [250, 396] on button "Confirmar" at bounding box center [239, 399] width 79 height 28
click at [264, 398] on button "Confirmar" at bounding box center [239, 399] width 79 height 28
click at [260, 397] on button "Confirmar" at bounding box center [239, 399] width 79 height 28
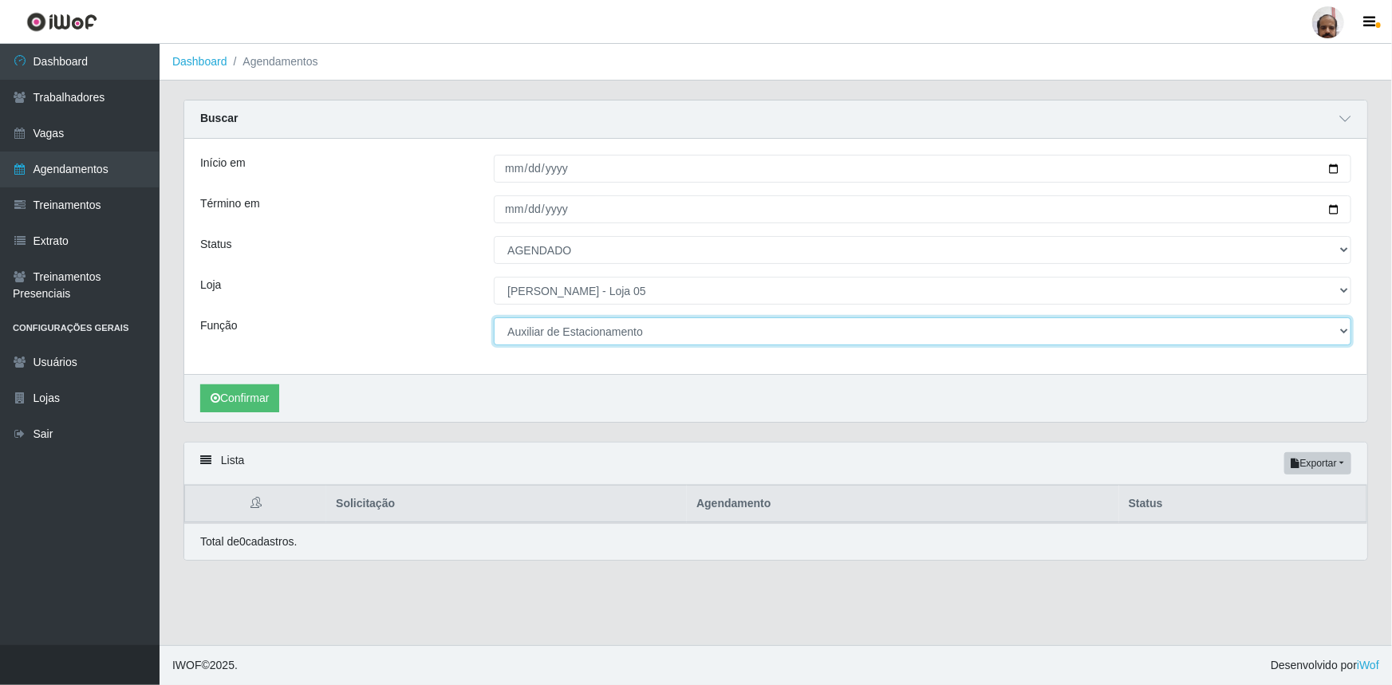
click at [1343, 333] on select "[Selecione...] ASG ASG + ASG ++ Auxiliar de Depósito Auxiliar de Depósito + Aux…" at bounding box center [923, 332] width 858 height 28
click at [494, 318] on select "[Selecione...] ASG ASG + ASG ++ Auxiliar de Depósito Auxiliar de Depósito + Aux…" at bounding box center [923, 332] width 858 height 28
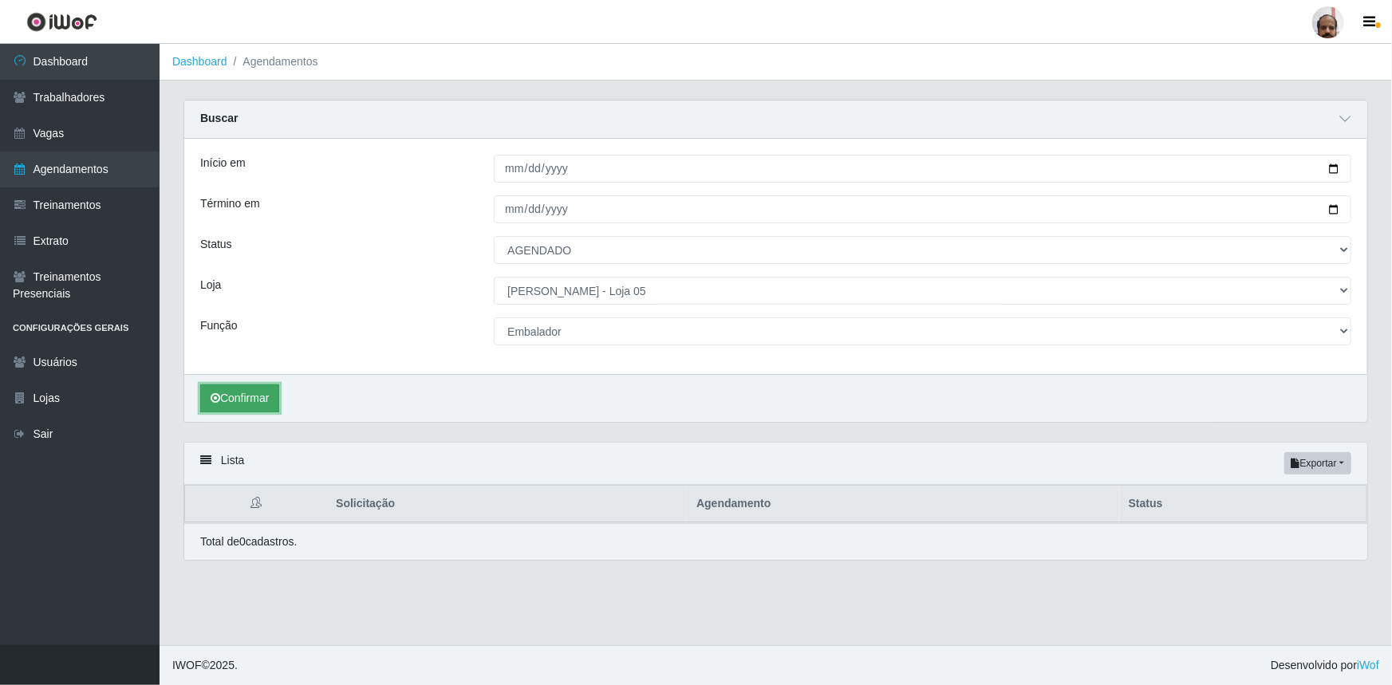
click at [249, 403] on button "Confirmar" at bounding box center [239, 399] width 79 height 28
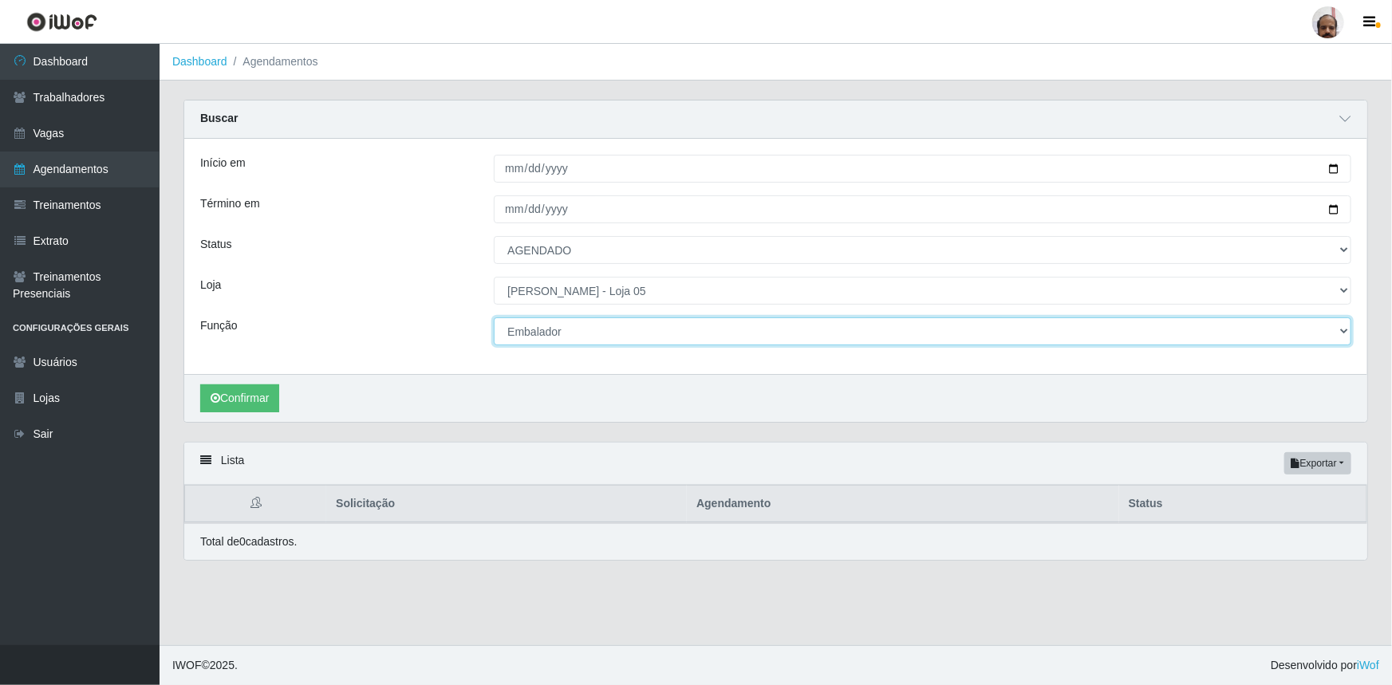
click at [1351, 331] on select "[Selecione...] ASG ASG + ASG ++ Auxiliar de Depósito Auxiliar de Depósito + Aux…" at bounding box center [923, 332] width 858 height 28
select select "[Selecione...]"
click at [494, 318] on select "[Selecione...] ASG ASG + ASG ++ Auxiliar de Depósito Auxiliar de Depósito + Aux…" at bounding box center [923, 332] width 858 height 28
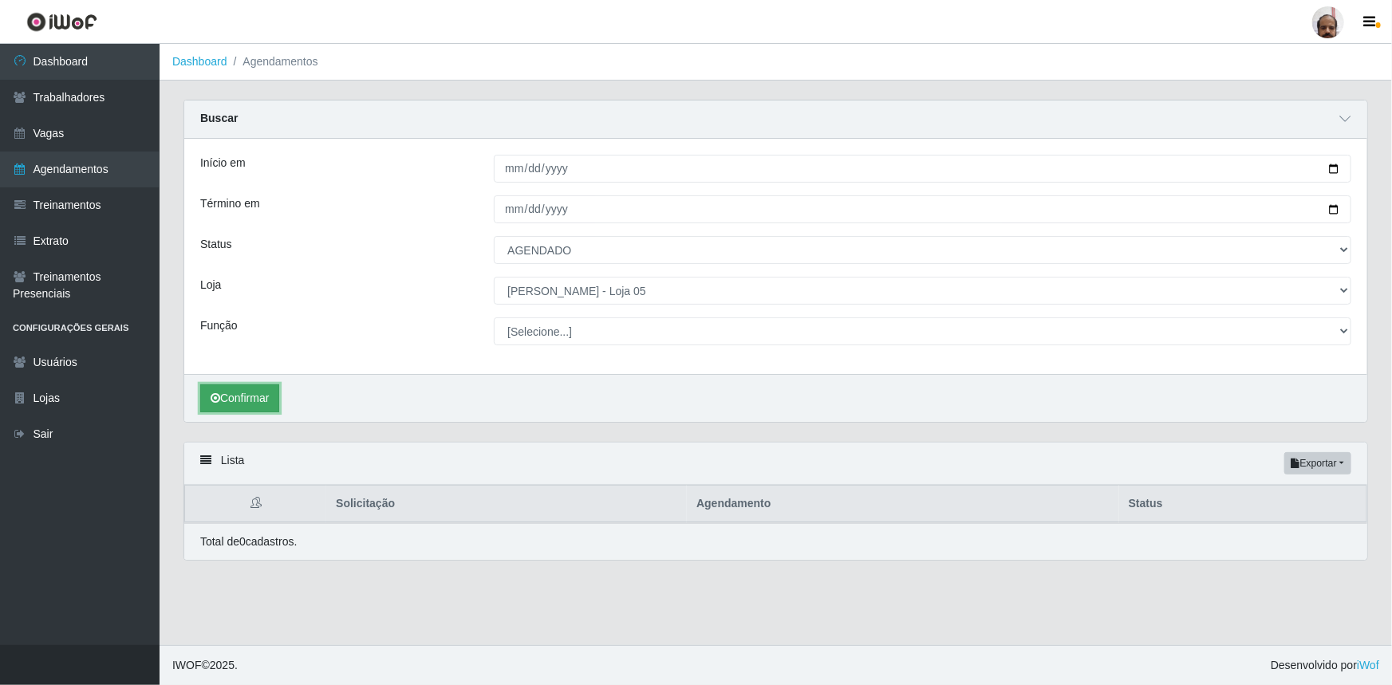
drag, startPoint x: 239, startPoint y: 403, endPoint x: 237, endPoint y: 392, distance: 10.5
click at [239, 401] on button "Confirmar" at bounding box center [239, 399] width 79 height 28
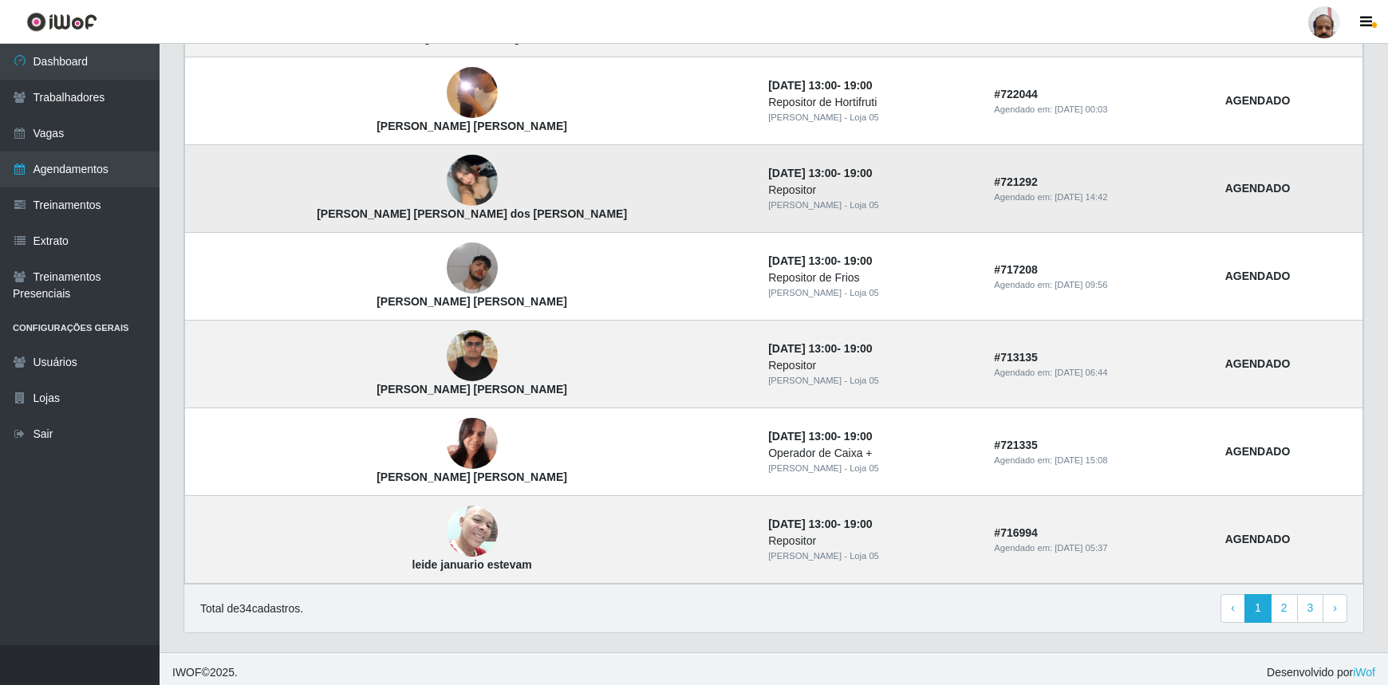
scroll to position [1260, 0]
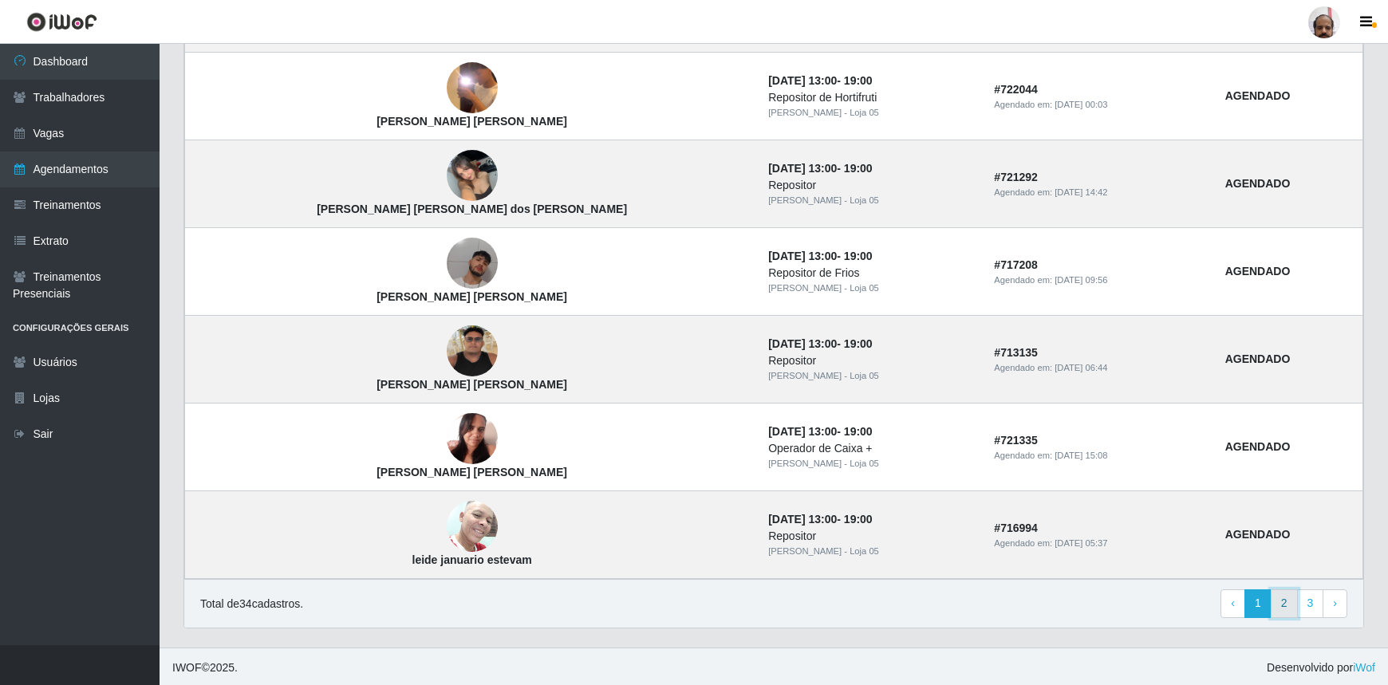
click at [1288, 605] on link "2" at bounding box center [1284, 604] width 27 height 29
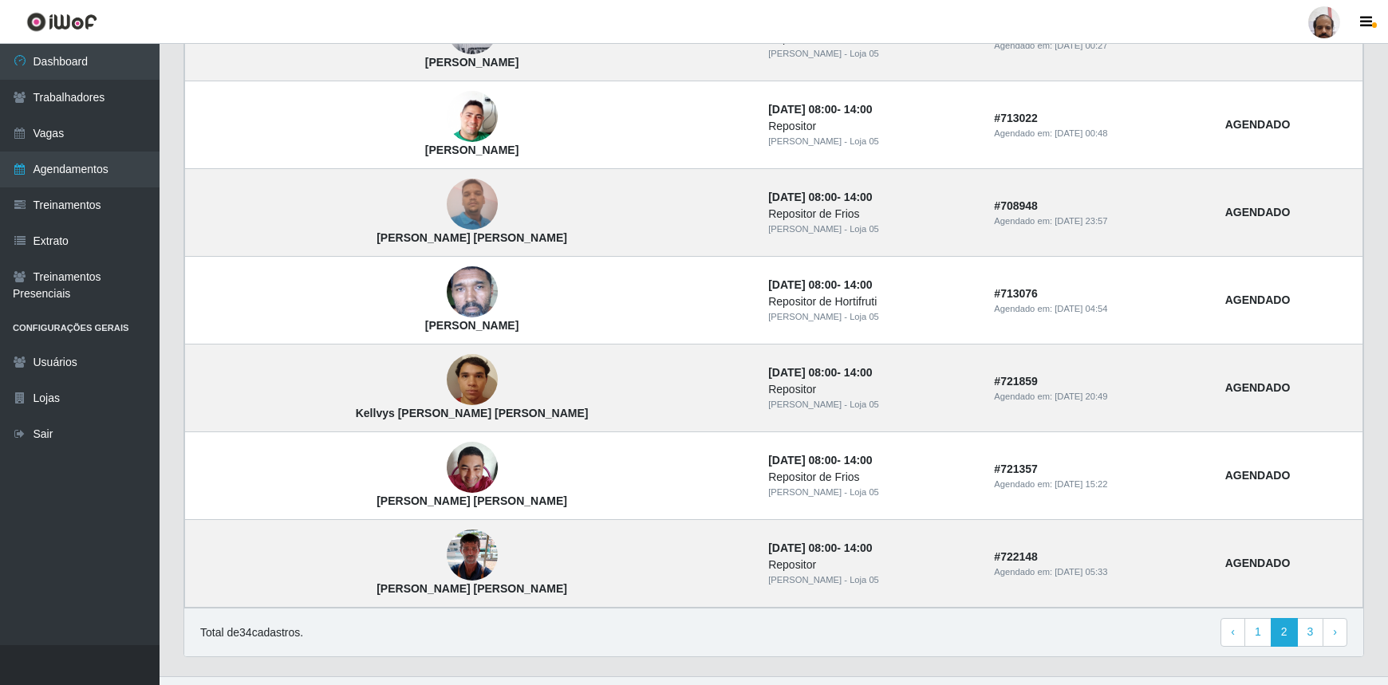
scroll to position [977, 0]
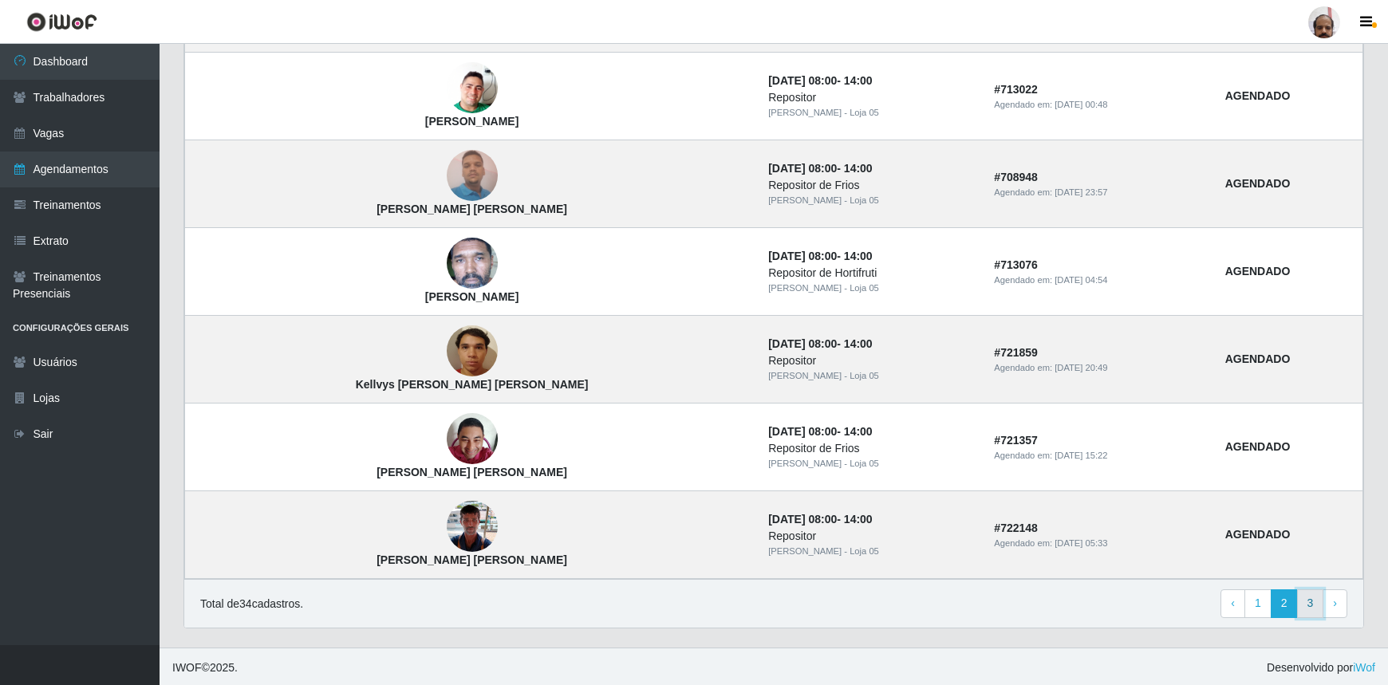
click at [1317, 597] on link "3" at bounding box center [1310, 604] width 27 height 29
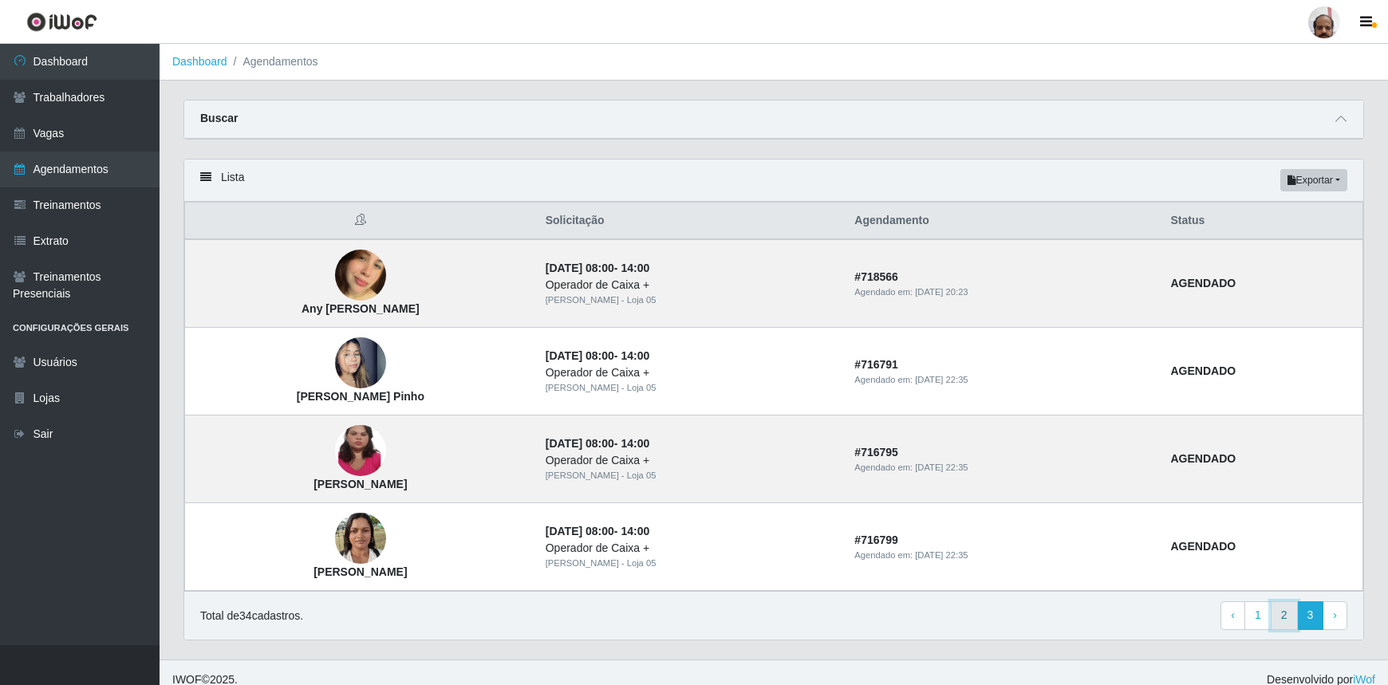
click at [1280, 614] on link "2" at bounding box center [1284, 615] width 27 height 29
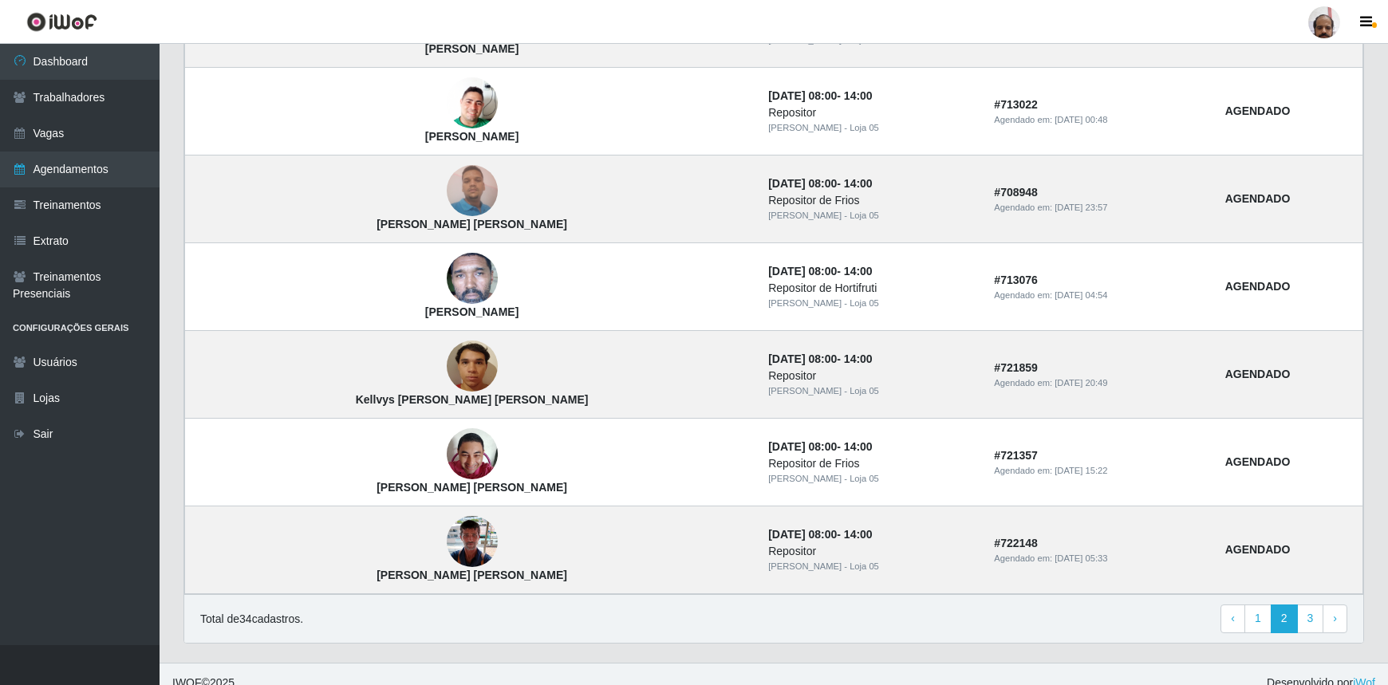
scroll to position [977, 0]
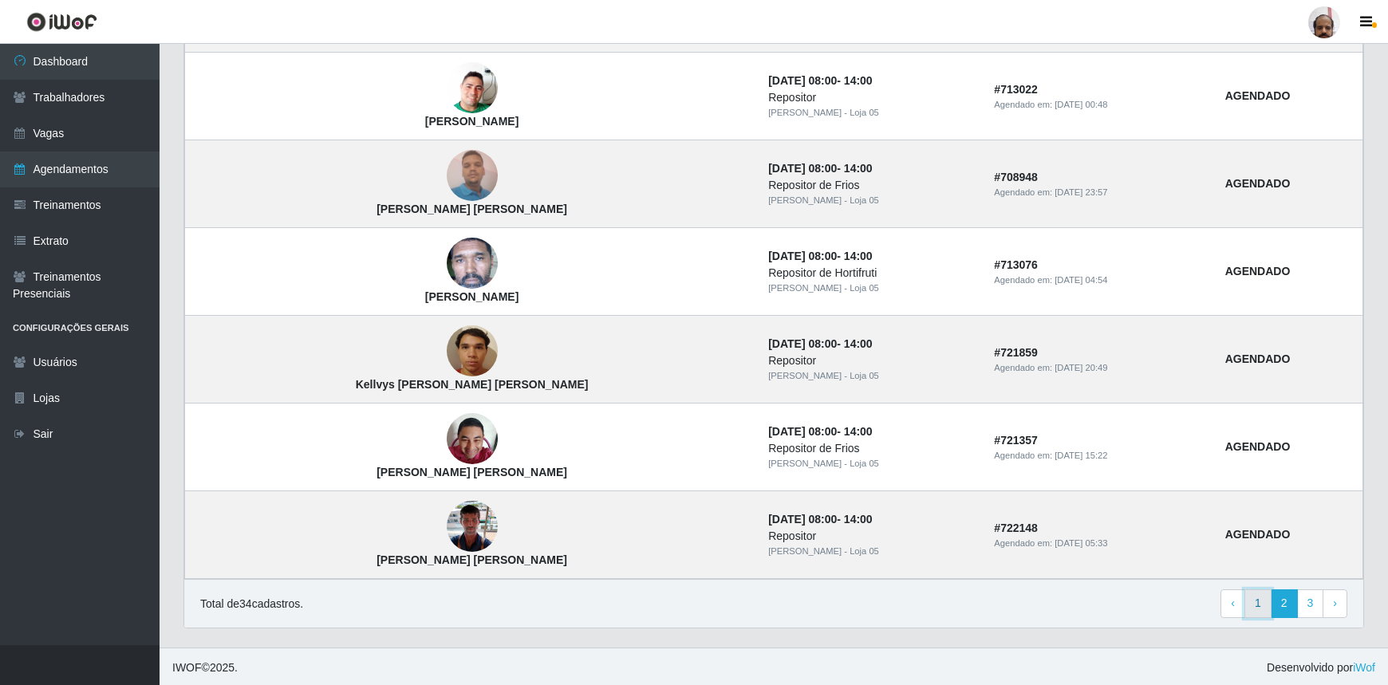
click at [1264, 608] on link "1" at bounding box center [1257, 604] width 27 height 29
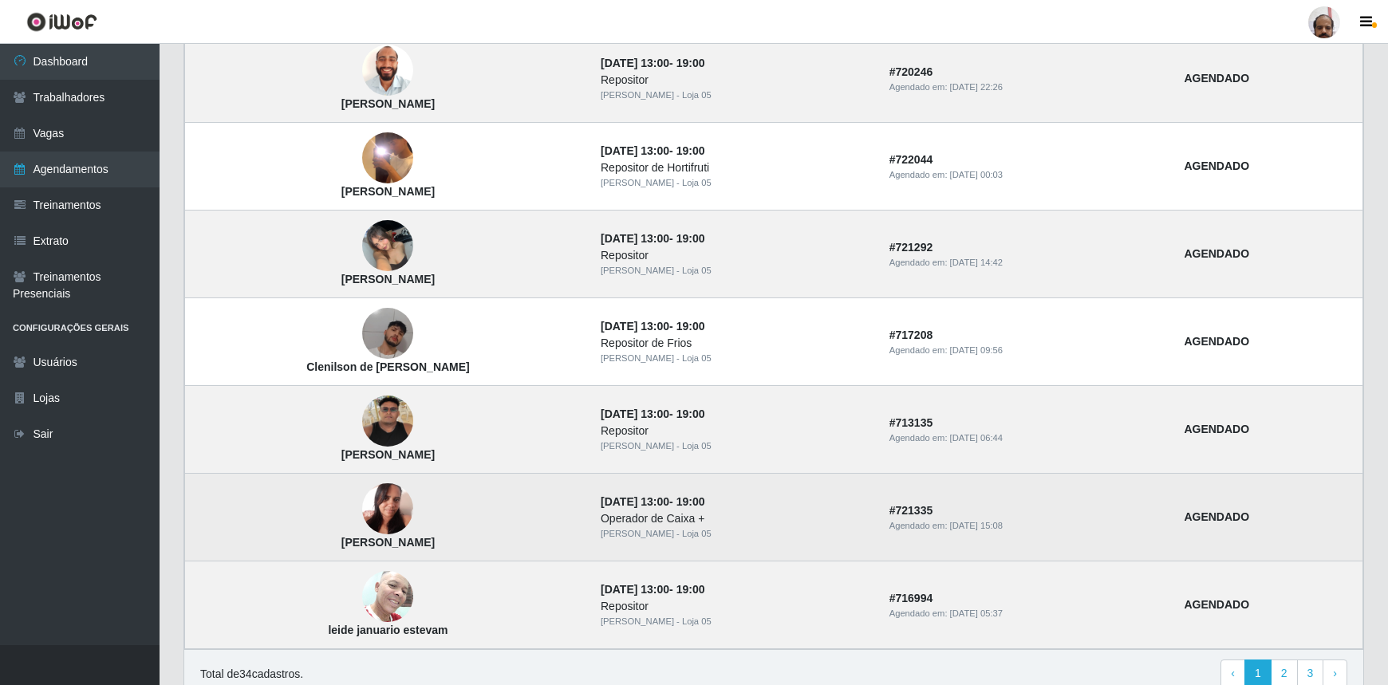
scroll to position [942, 0]
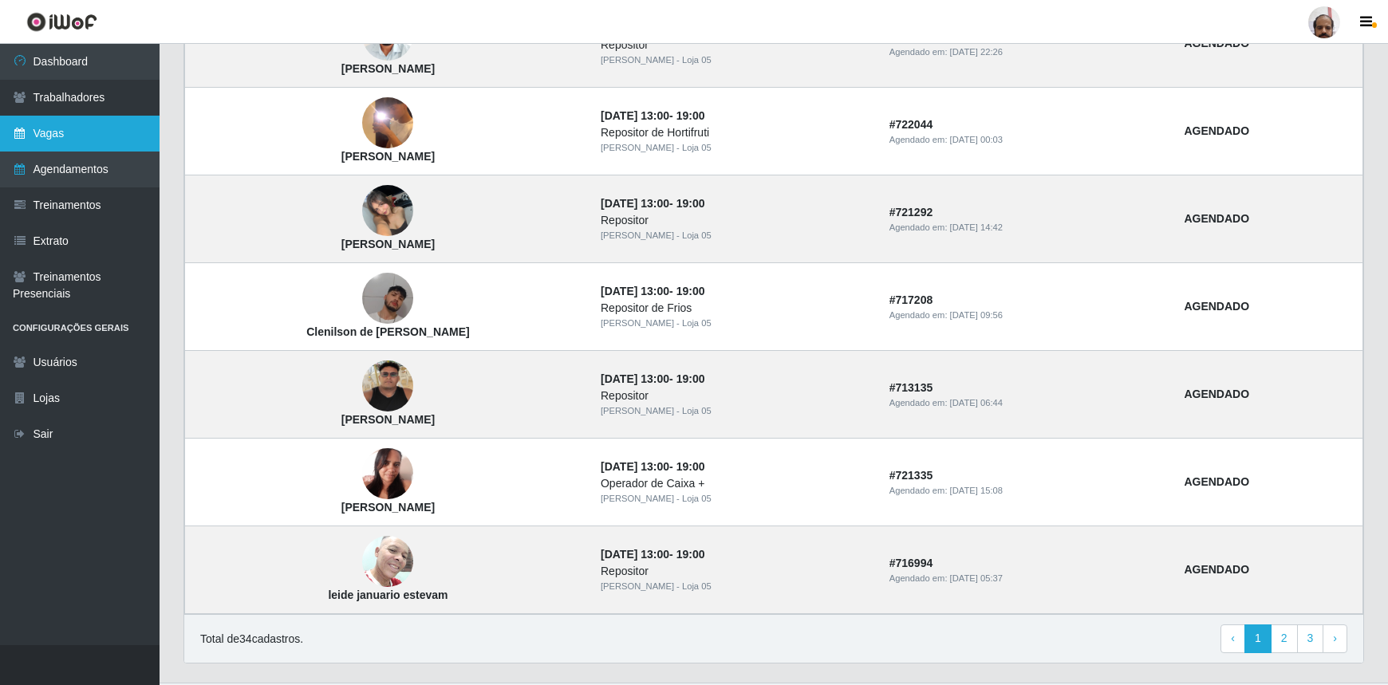
click at [28, 135] on link "Vagas" at bounding box center [80, 134] width 160 height 36
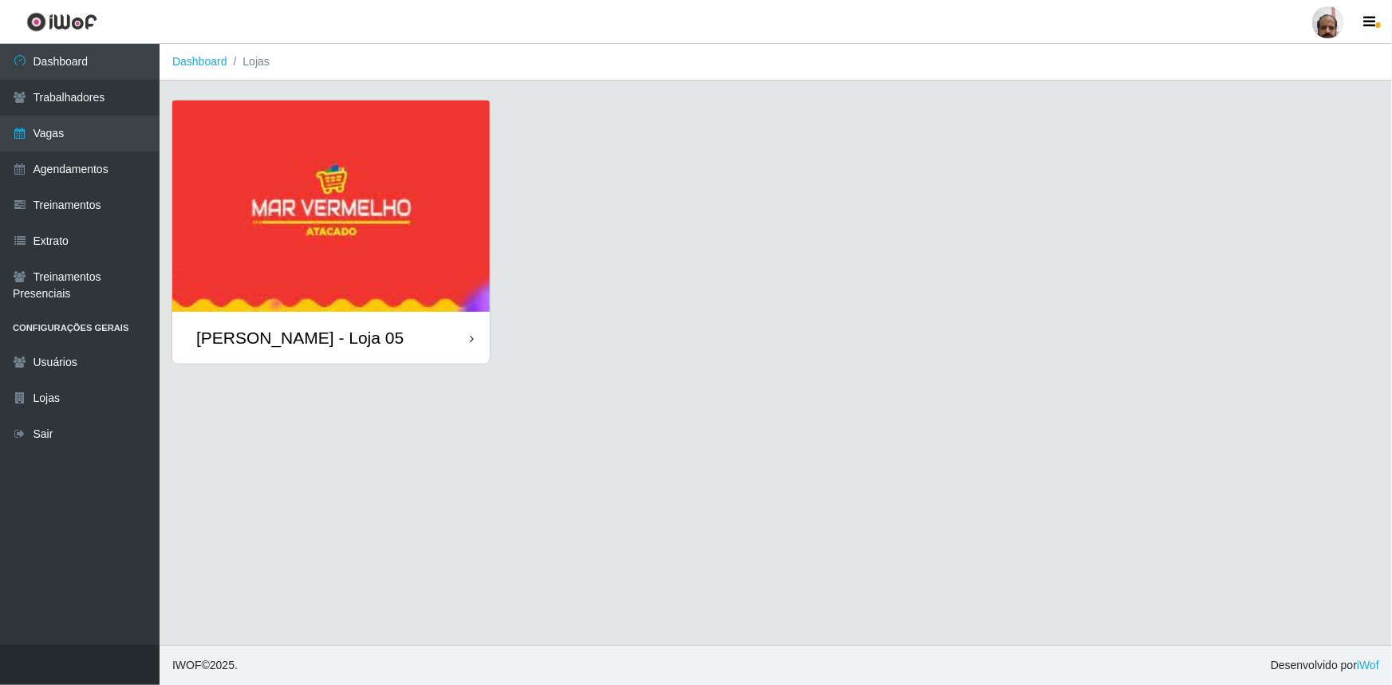
click at [351, 346] on div "[PERSON_NAME] - Loja 05" at bounding box center [299, 338] width 207 height 20
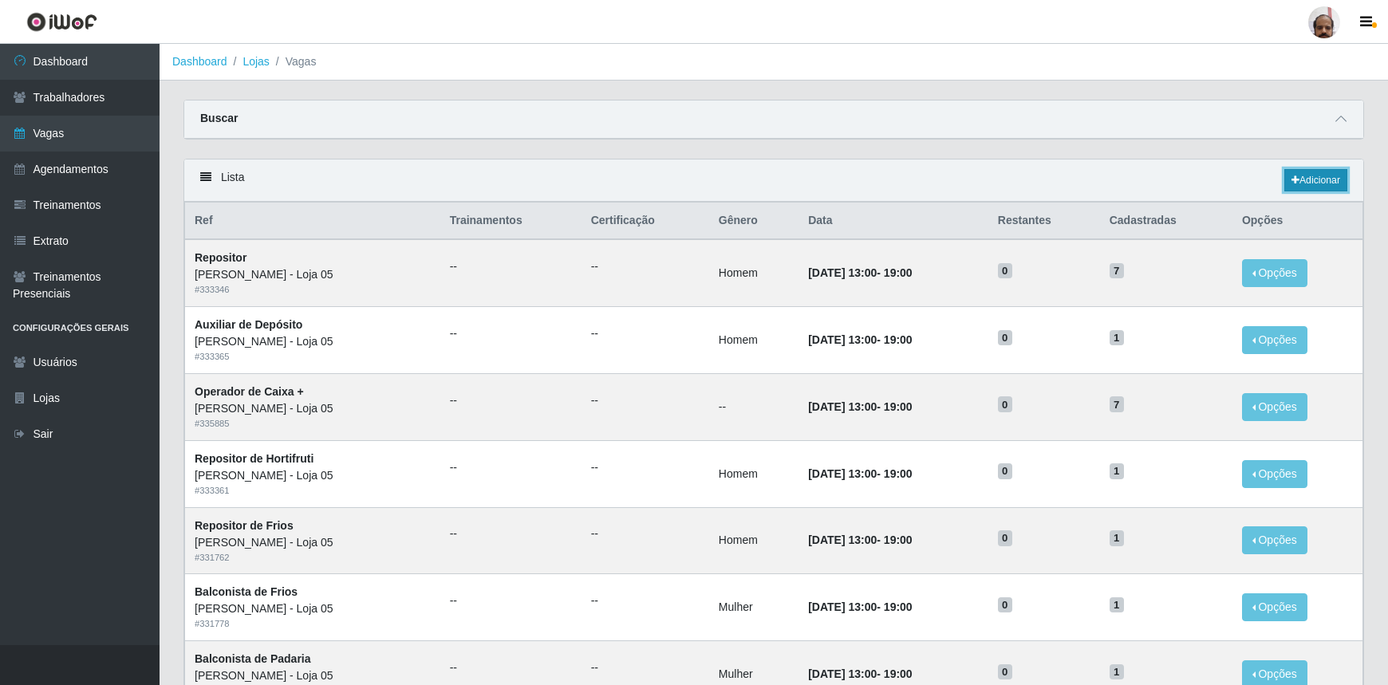
click at [1326, 181] on link "Adicionar" at bounding box center [1315, 180] width 63 height 22
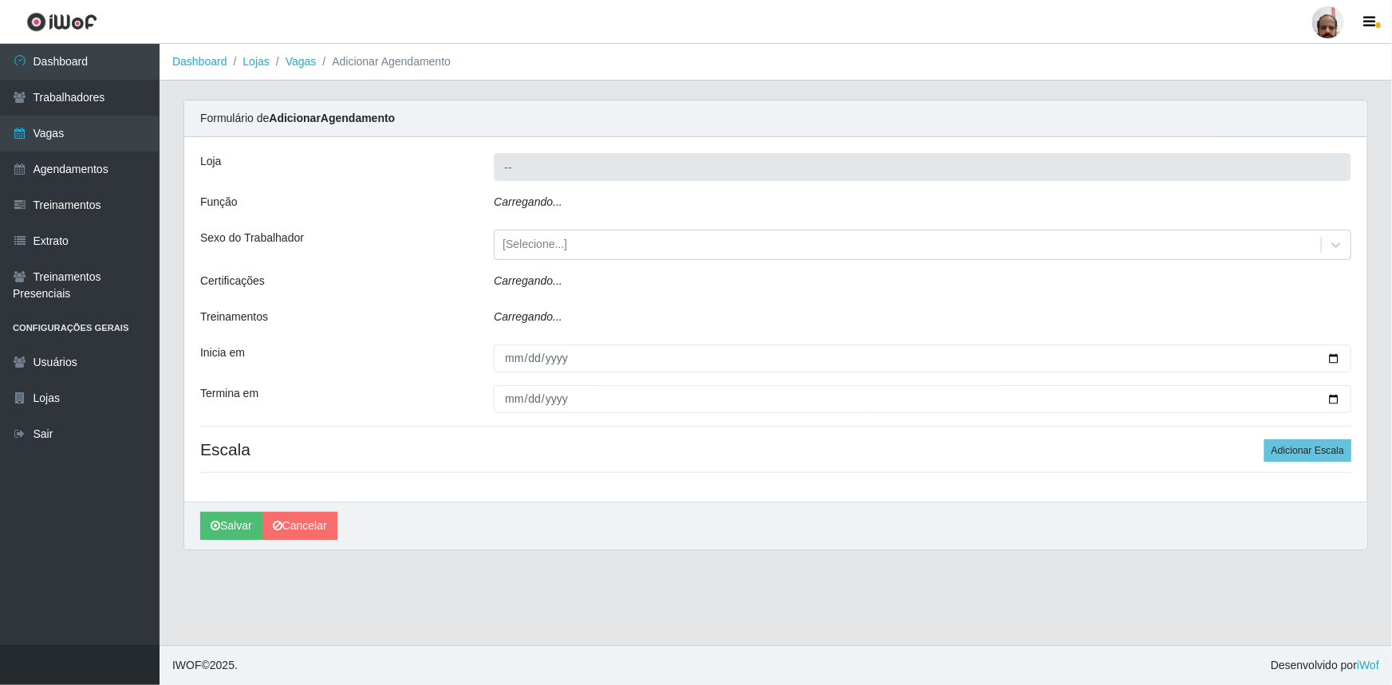
type input "[PERSON_NAME] - Loja 05"
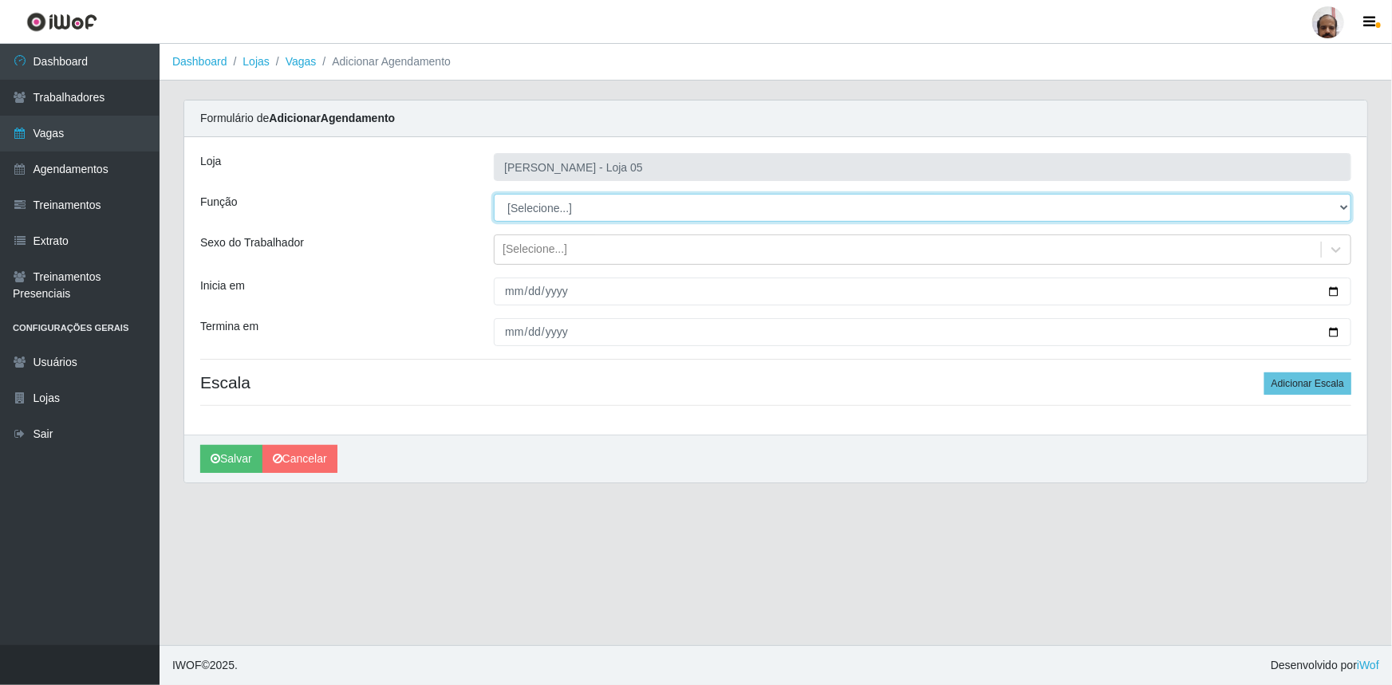
click at [1343, 208] on select "[Selecione...] ASG ASG + ASG ++ Auxiliar de Depósito Auxiliar de Depósito + Aux…" at bounding box center [923, 208] width 858 height 28
select select "4"
click at [494, 194] on select "[Selecione...] ASG ASG + ASG ++ Auxiliar de Depósito Auxiliar de Depósito + Aux…" at bounding box center [923, 208] width 858 height 28
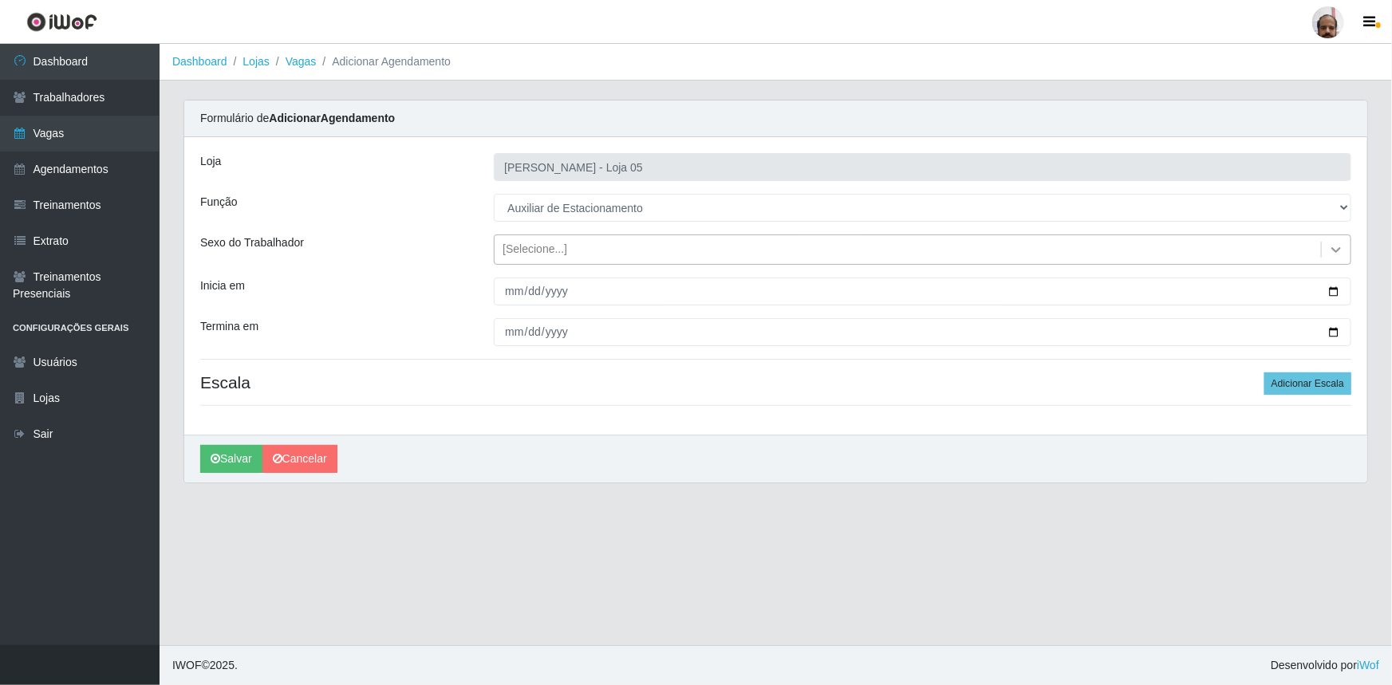
click at [1332, 247] on icon at bounding box center [1336, 250] width 16 height 16
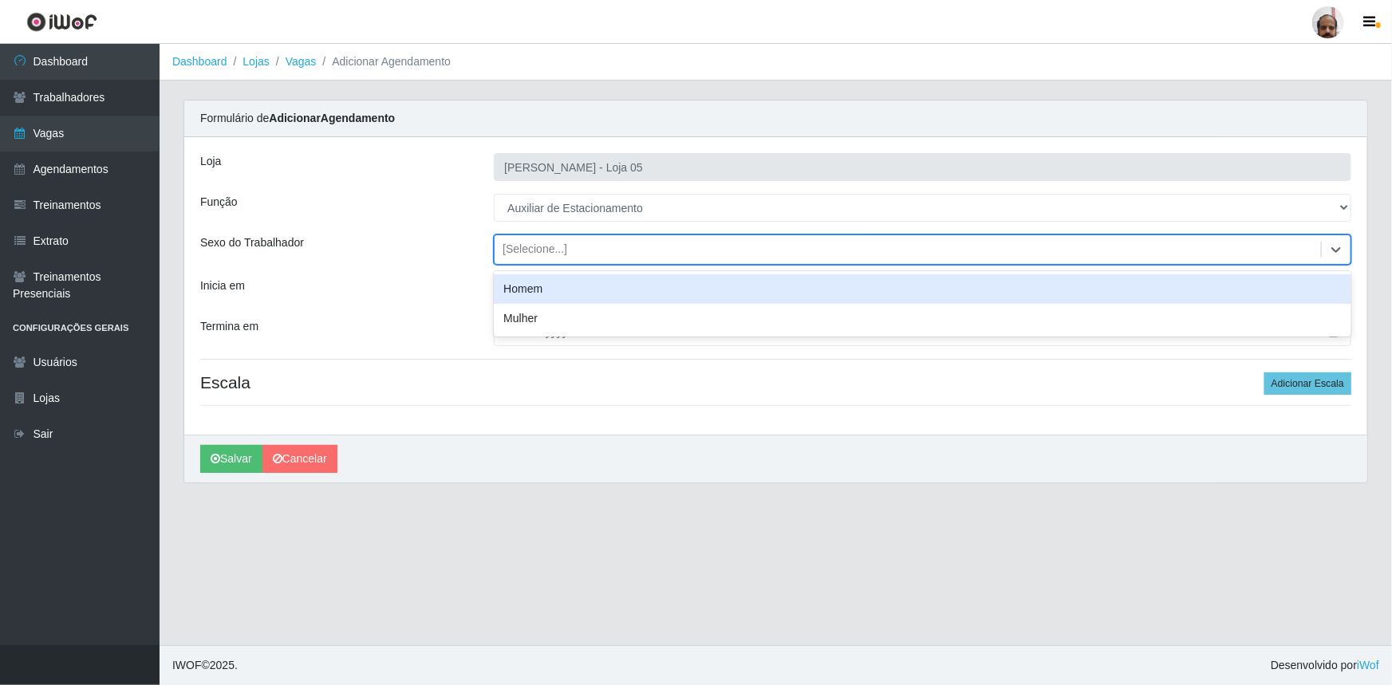
click at [571, 284] on div "Homem" at bounding box center [923, 289] width 858 height 30
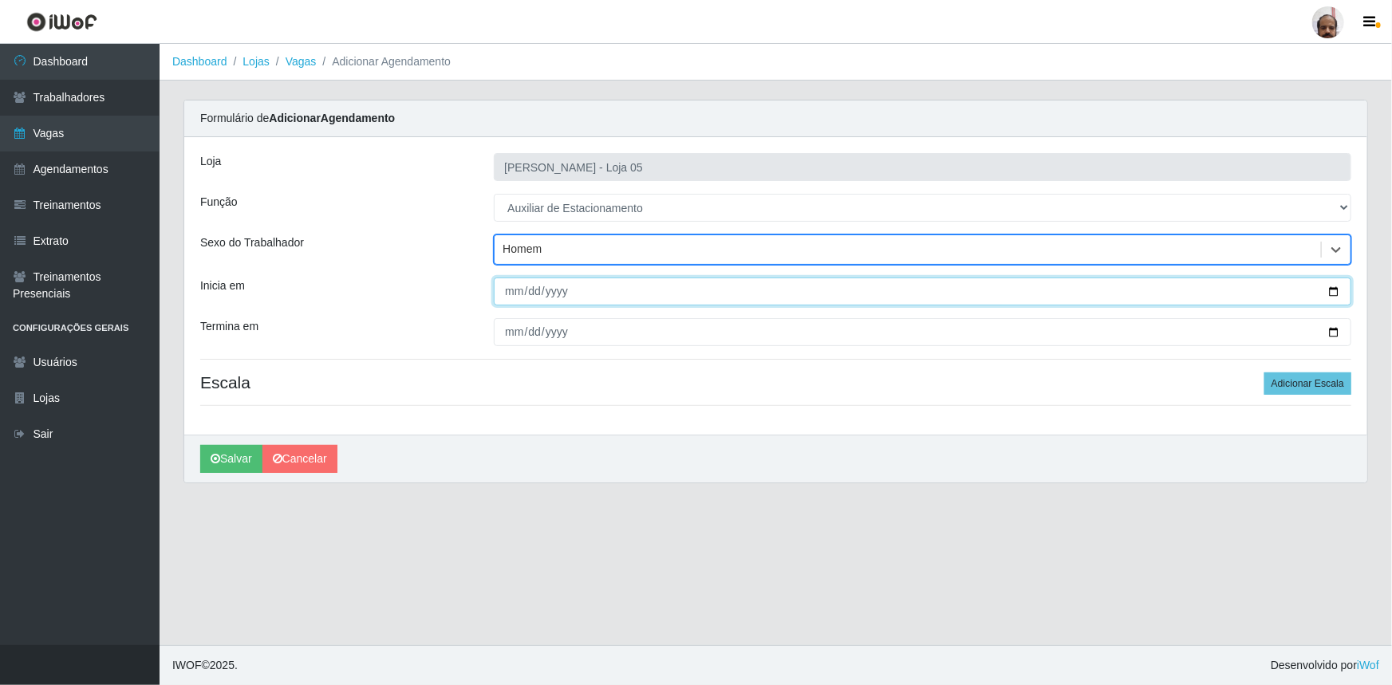
click at [1331, 287] on input "Inicia em" at bounding box center [923, 292] width 858 height 28
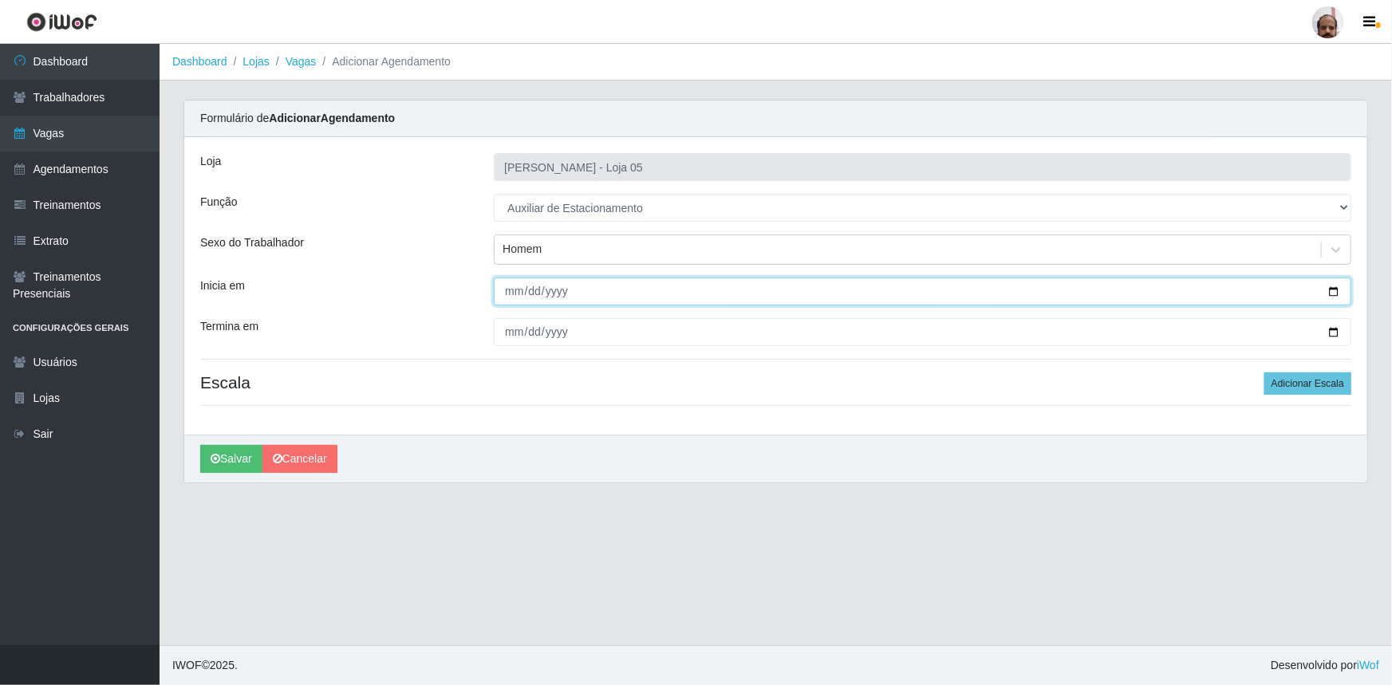
type input "[DATE]"
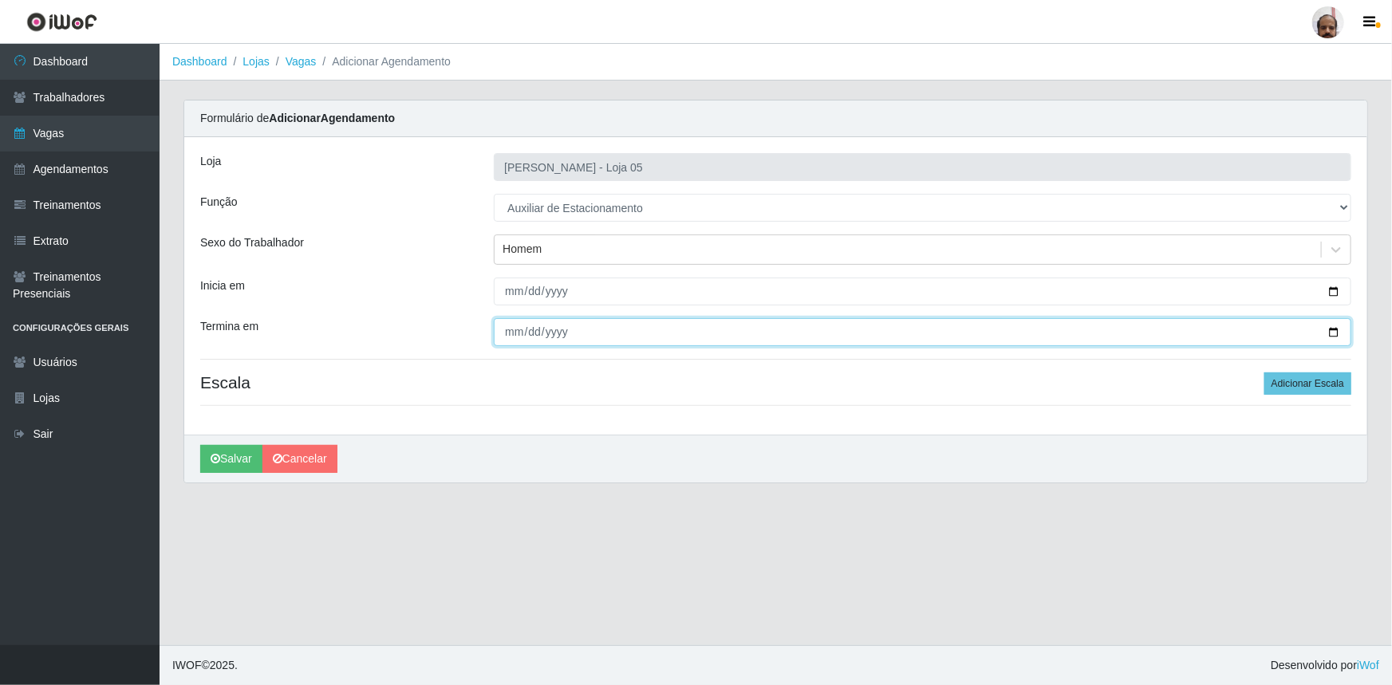
click at [1333, 333] on input "Termina em" at bounding box center [923, 332] width 858 height 28
type input "[DATE]"
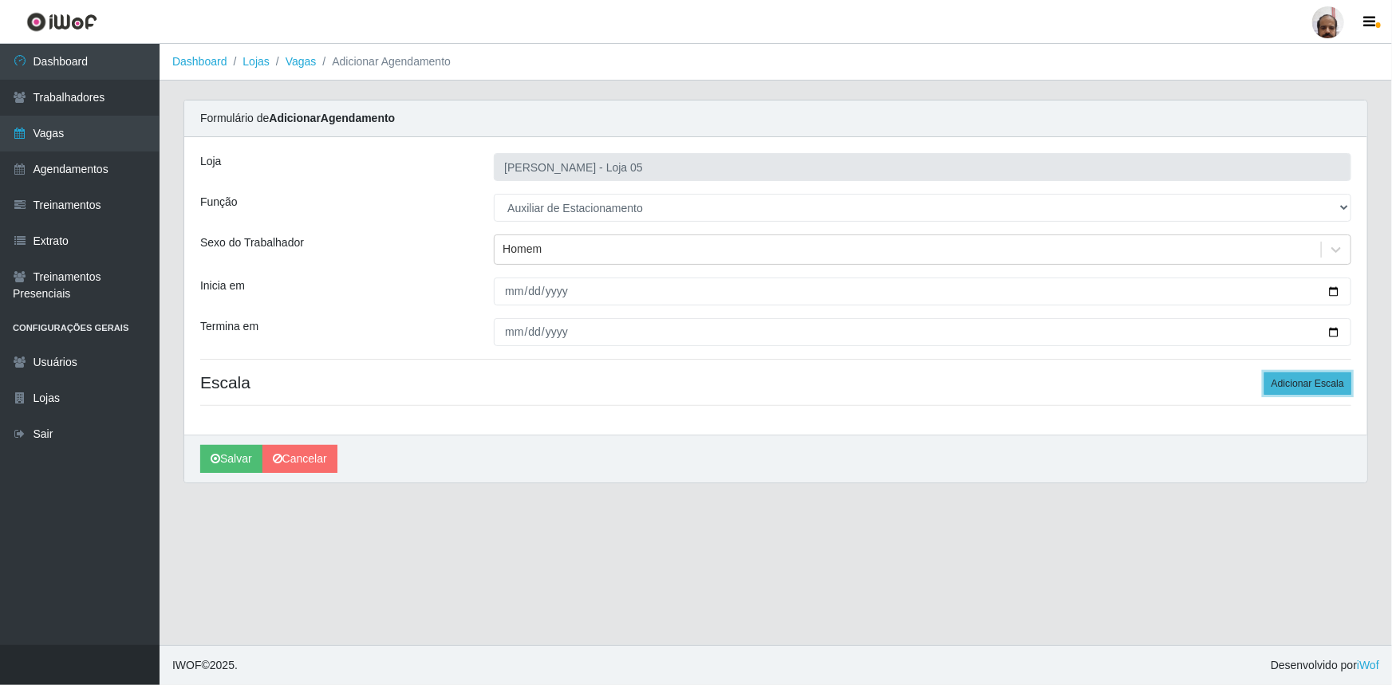
click at [1332, 387] on button "Adicionar Escala" at bounding box center [1307, 384] width 87 height 22
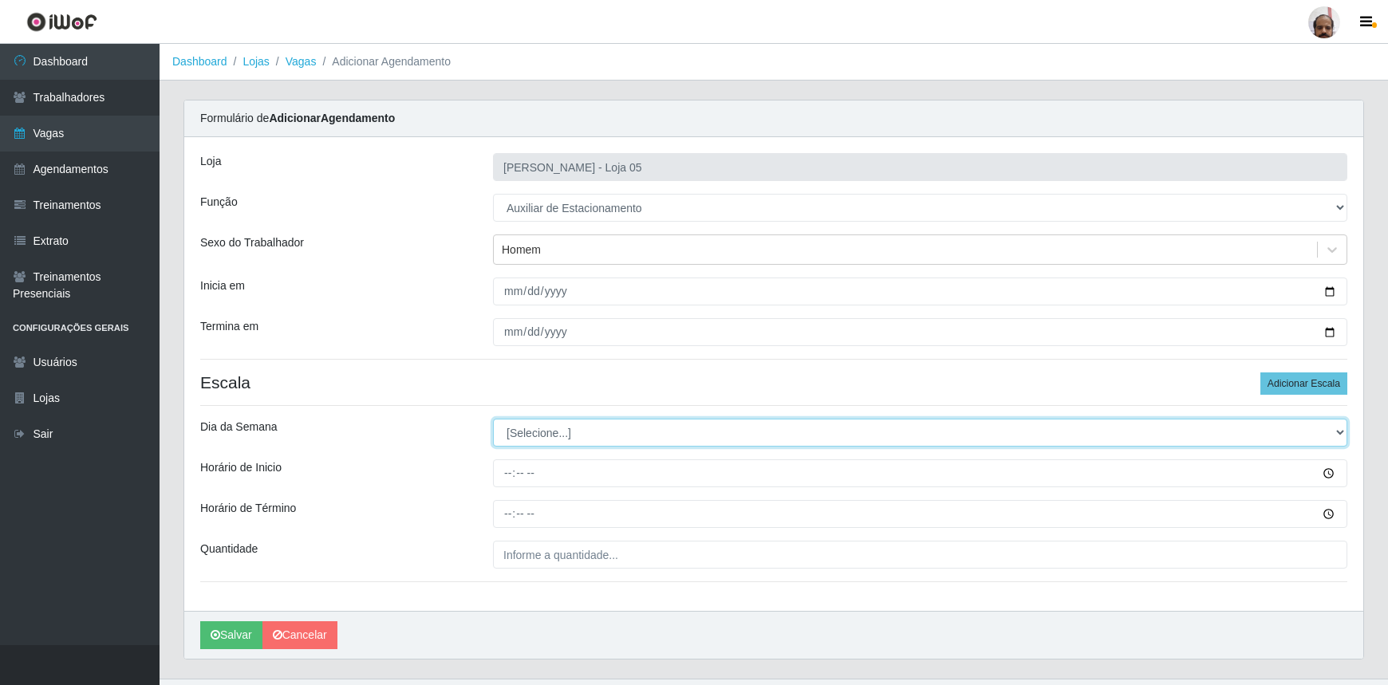
click at [1341, 430] on select "[Selecione...] Segunda Terça Quarta Quinta Sexta Sábado Domingo" at bounding box center [920, 433] width 854 height 28
select select "0"
click at [493, 419] on select "[Selecione...] Segunda Terça Quarta Quinta Sexta Sábado Domingo" at bounding box center [920, 433] width 854 height 28
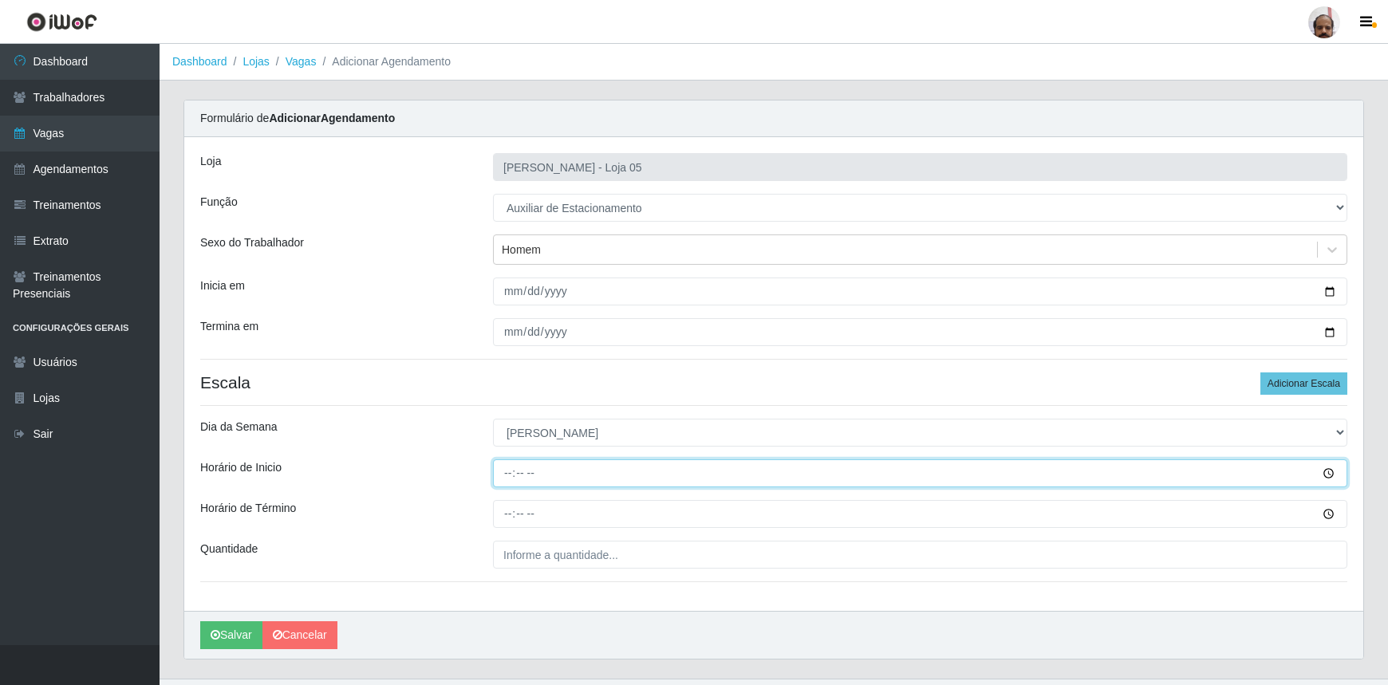
drag, startPoint x: 508, startPoint y: 473, endPoint x: 640, endPoint y: 485, distance: 132.2
click at [510, 473] on input "Horário de Inicio" at bounding box center [920, 473] width 854 height 28
type input "13:00"
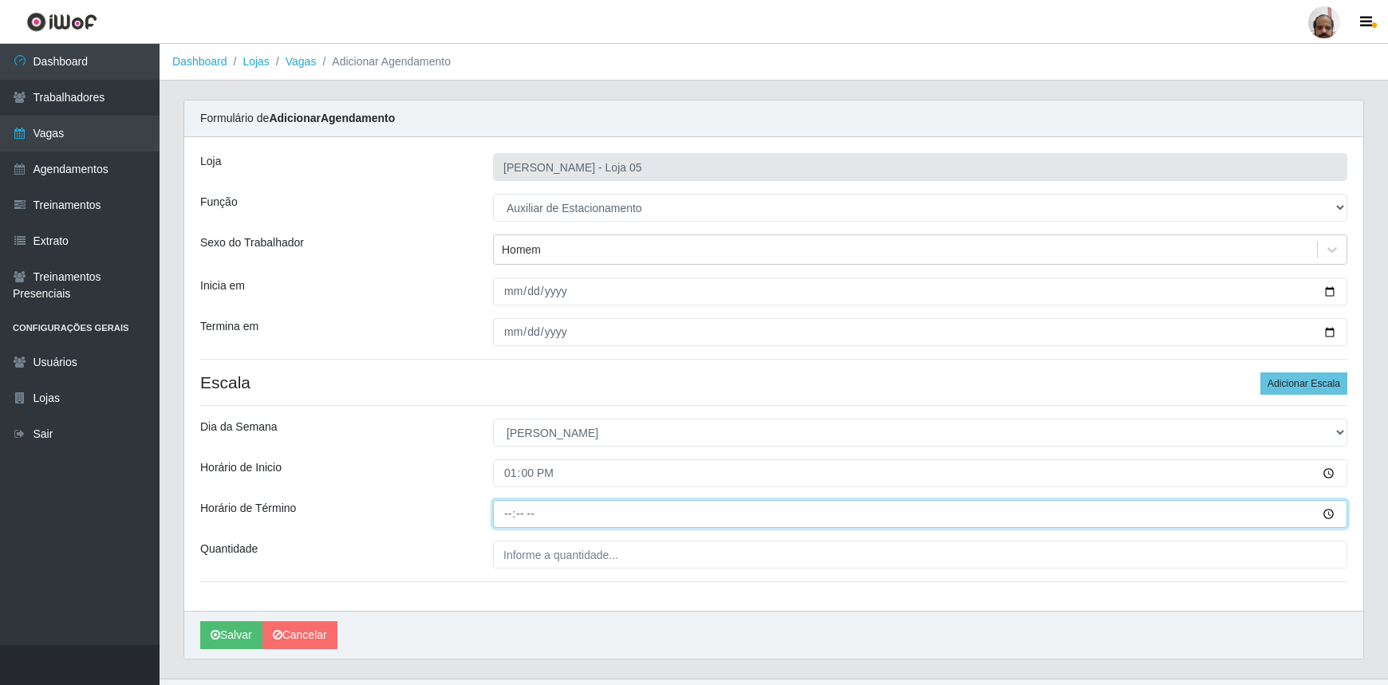
click at [502, 519] on input "Horário de Término" at bounding box center [920, 514] width 854 height 28
type input "19:00"
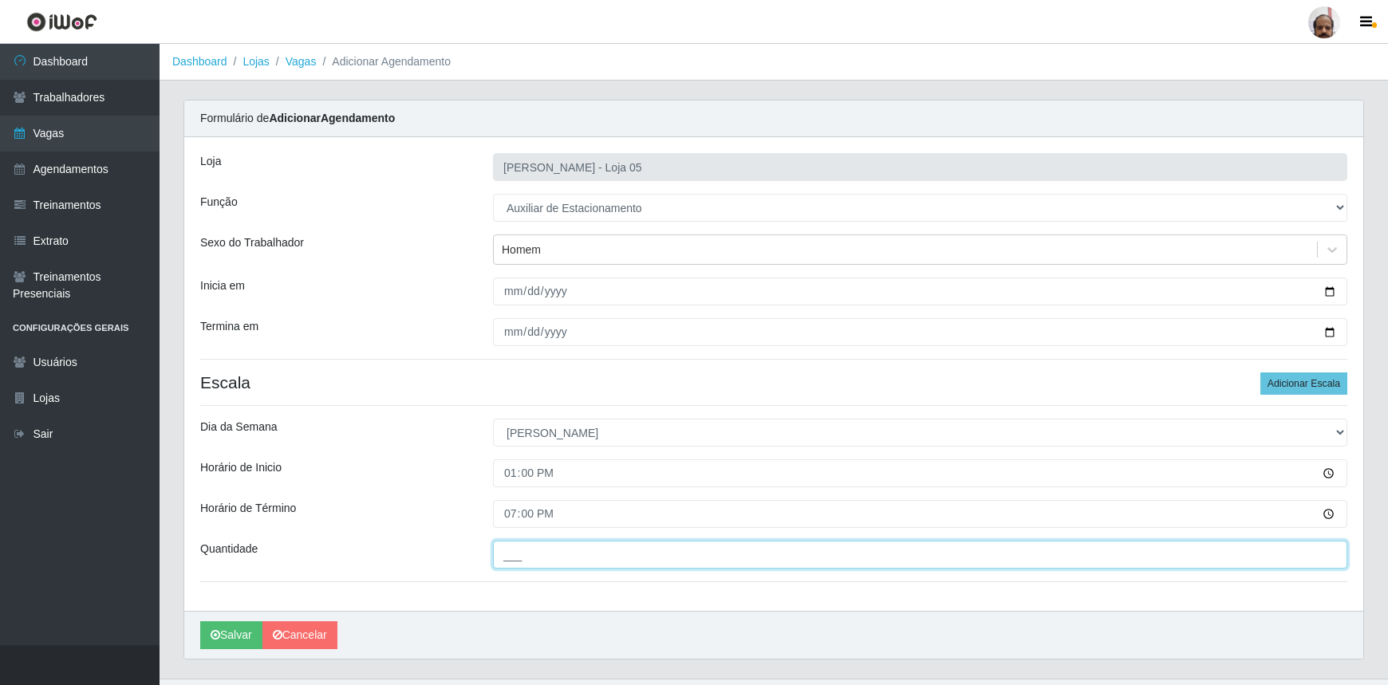
click at [519, 559] on input "___" at bounding box center [920, 555] width 854 height 28
type input "1__"
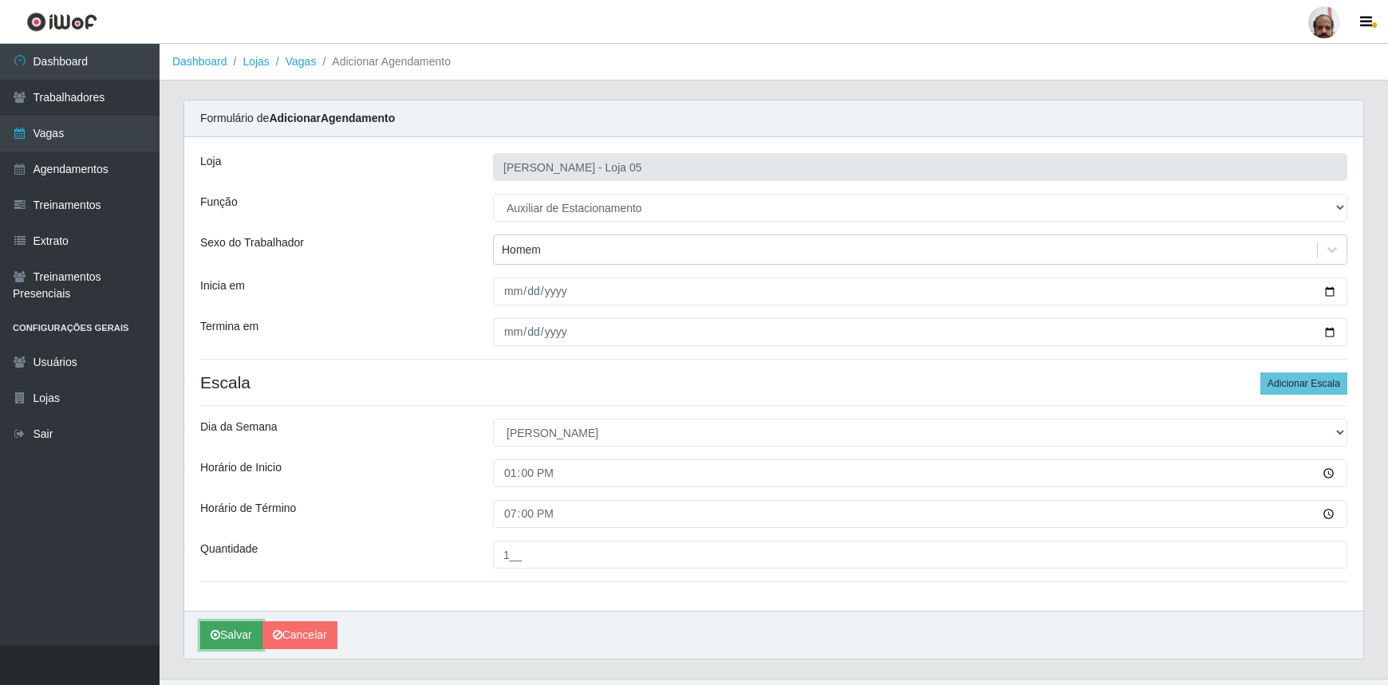
click at [233, 641] on button "Salvar" at bounding box center [231, 635] width 62 height 28
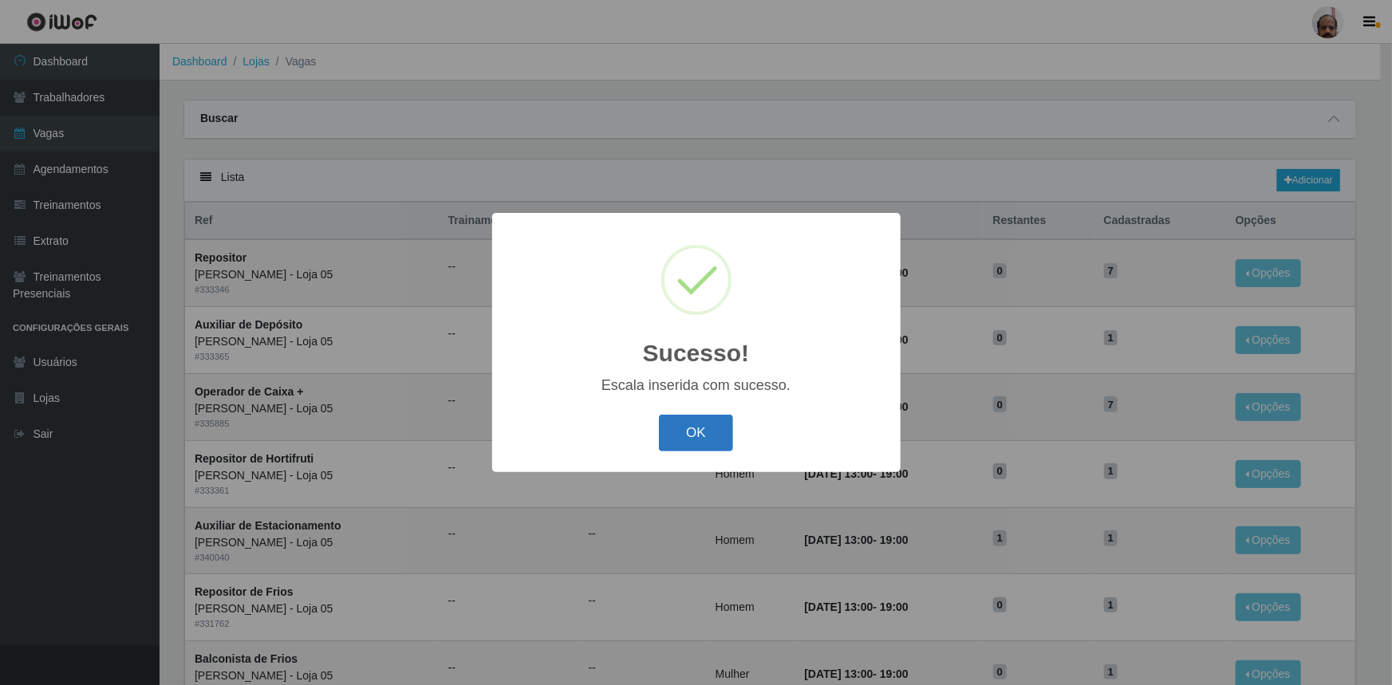
click at [709, 436] on button "OK" at bounding box center [696, 433] width 74 height 37
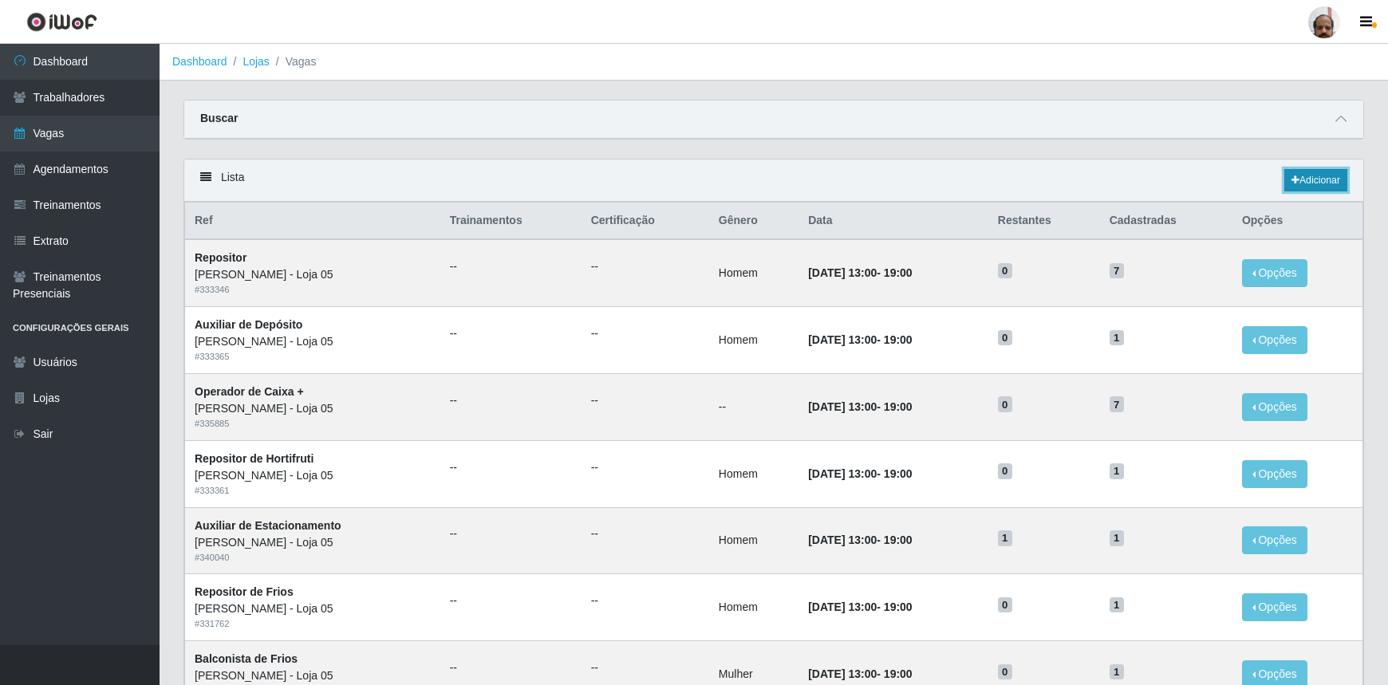
click at [1339, 182] on link "Adicionar" at bounding box center [1315, 180] width 63 height 22
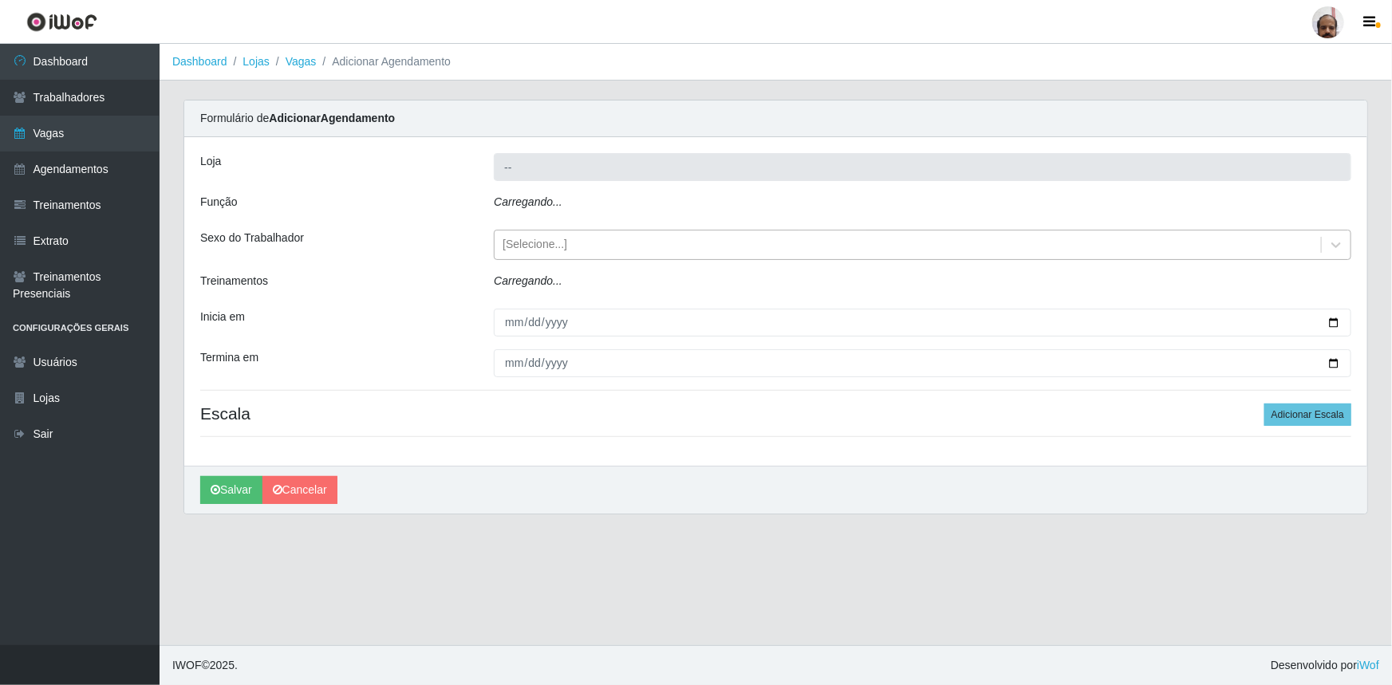
type input "[PERSON_NAME] - Loja 05"
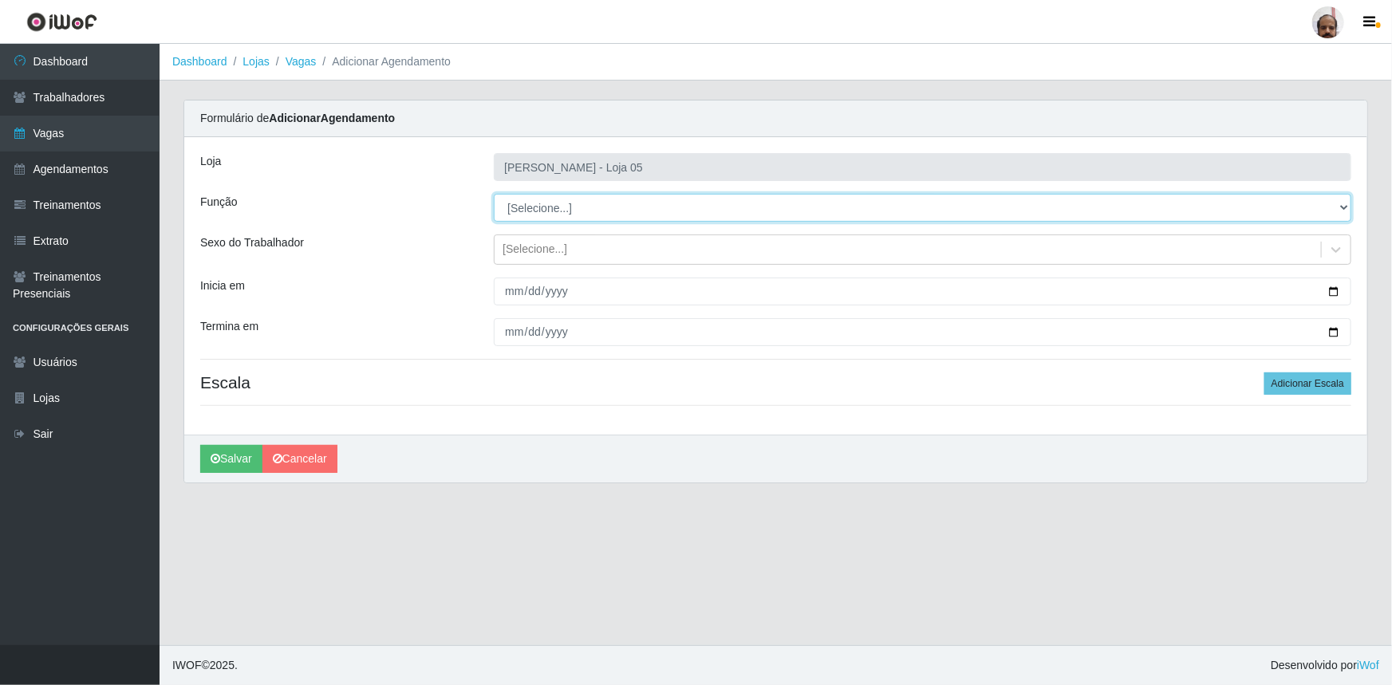
click at [1344, 209] on select "[Selecione...] ASG ASG + ASG ++ Auxiliar de Depósito Auxiliar de Depósito + Aux…" at bounding box center [923, 208] width 858 height 28
select select "1"
click at [494, 194] on select "[Selecione...] ASG ASG + ASG ++ Auxiliar de Depósito Auxiliar de Depósito + Aux…" at bounding box center [923, 208] width 858 height 28
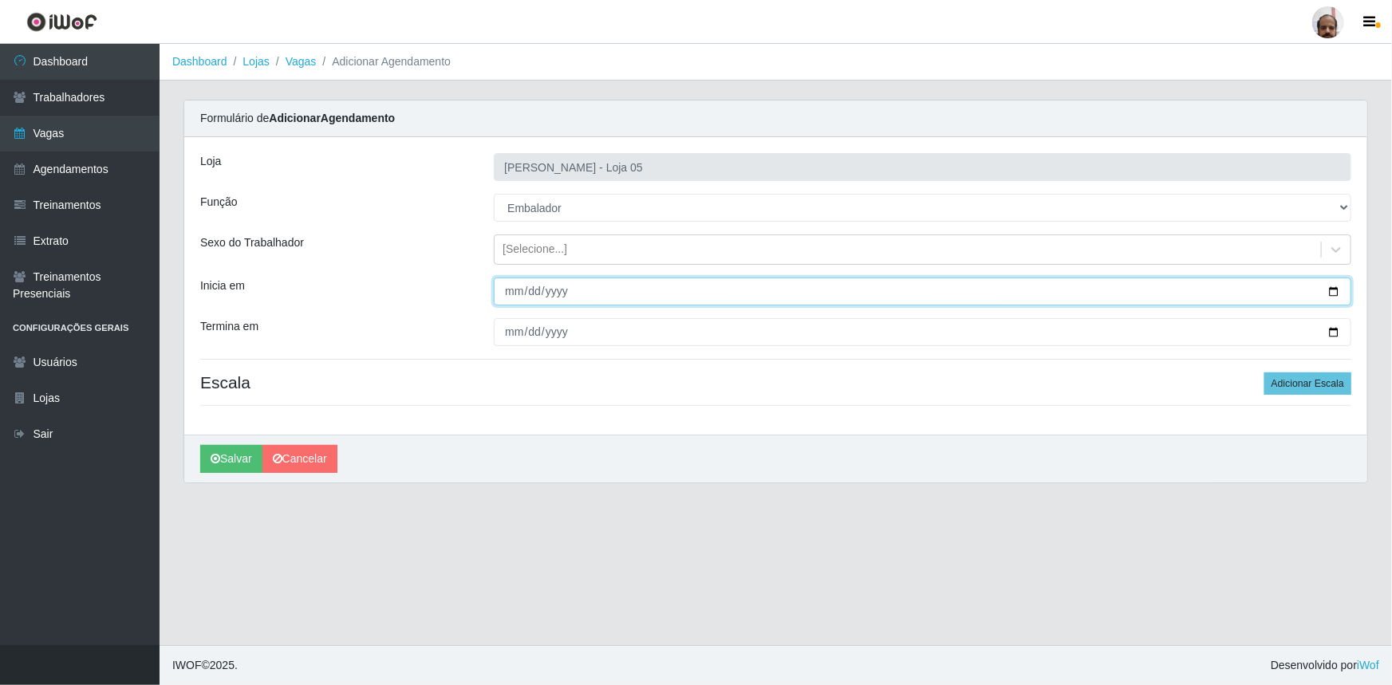
click at [1332, 291] on input "Inicia em" at bounding box center [923, 292] width 858 height 28
type input "[DATE]"
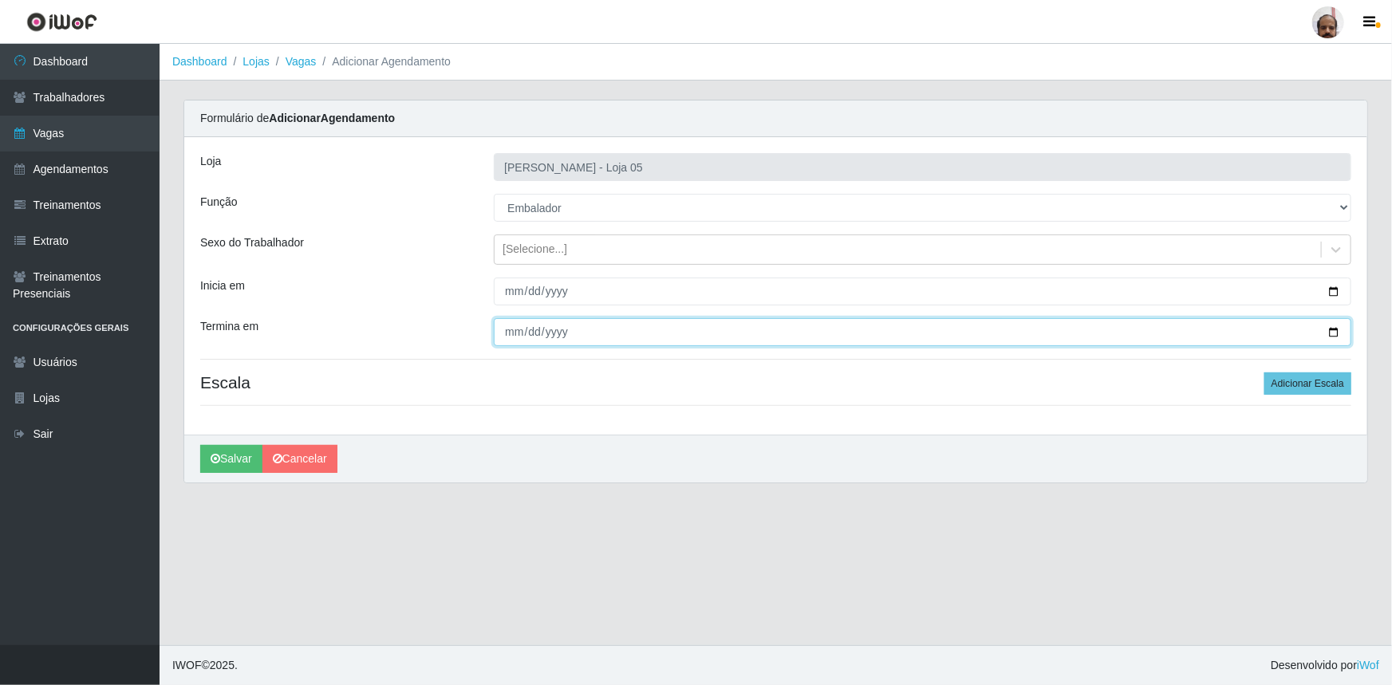
click at [1339, 328] on input "Termina em" at bounding box center [923, 332] width 858 height 28
type input "[DATE]"
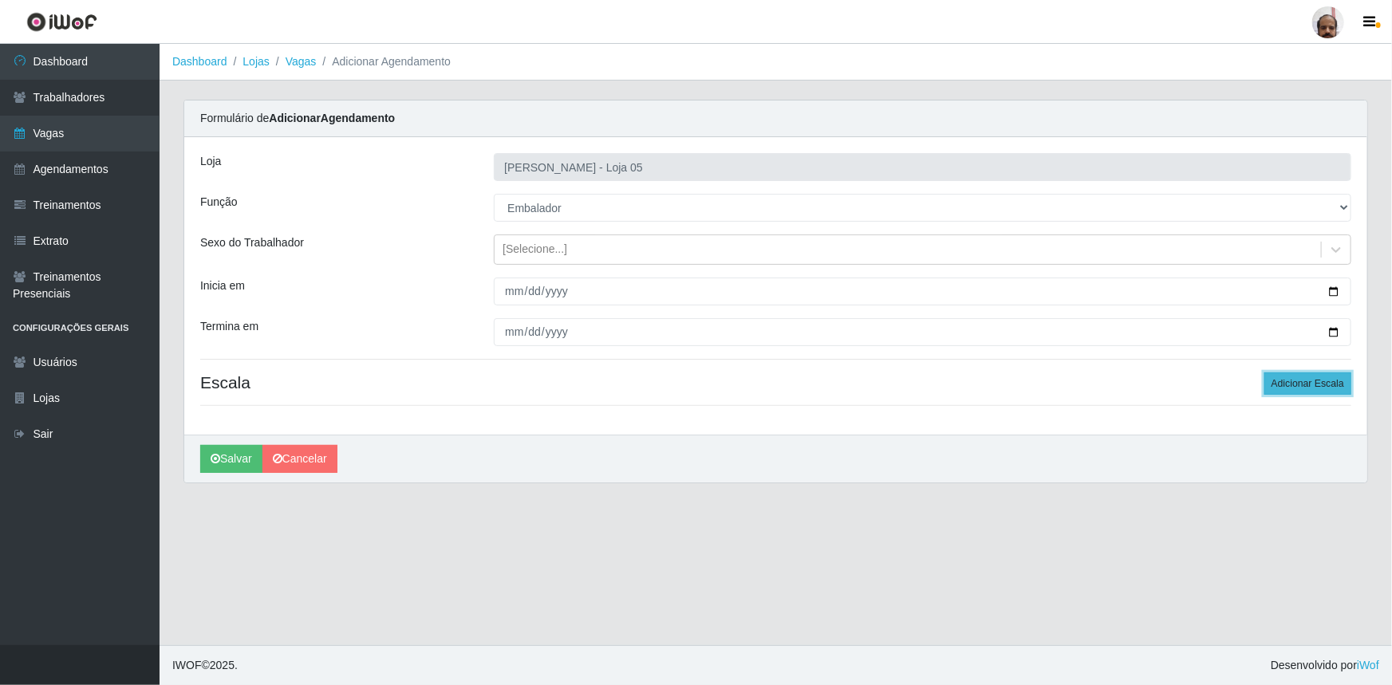
click at [1326, 382] on button "Adicionar Escala" at bounding box center [1307, 384] width 87 height 22
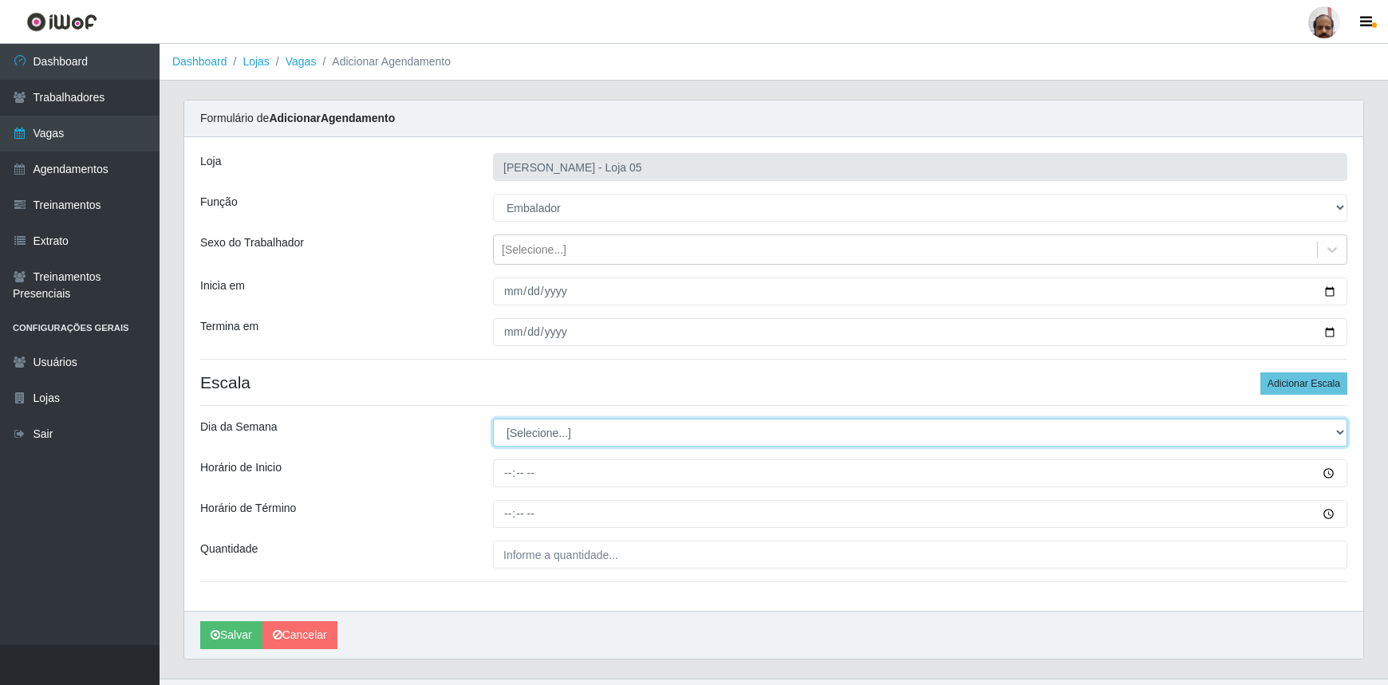
drag, startPoint x: 1339, startPoint y: 428, endPoint x: 1293, endPoint y: 439, distance: 47.4
click at [1339, 428] on select "[Selecione...] Segunda Terça Quarta Quinta Sexta Sábado Domingo" at bounding box center [920, 433] width 854 height 28
select select "0"
click at [493, 419] on select "[Selecione...] Segunda Terça Quarta Quinta Sexta Sábado Domingo" at bounding box center [920, 433] width 854 height 28
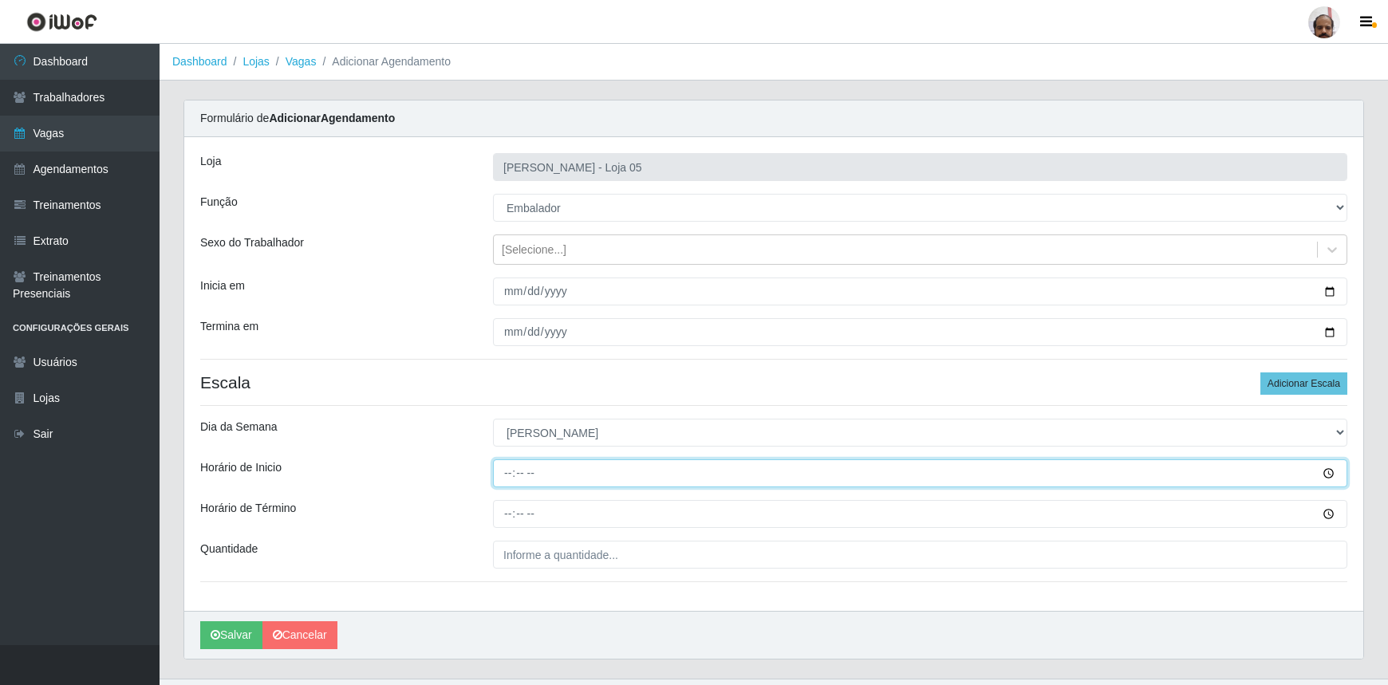
click at [503, 471] on input "Horário de Inicio" at bounding box center [920, 473] width 854 height 28
type input "09:00"
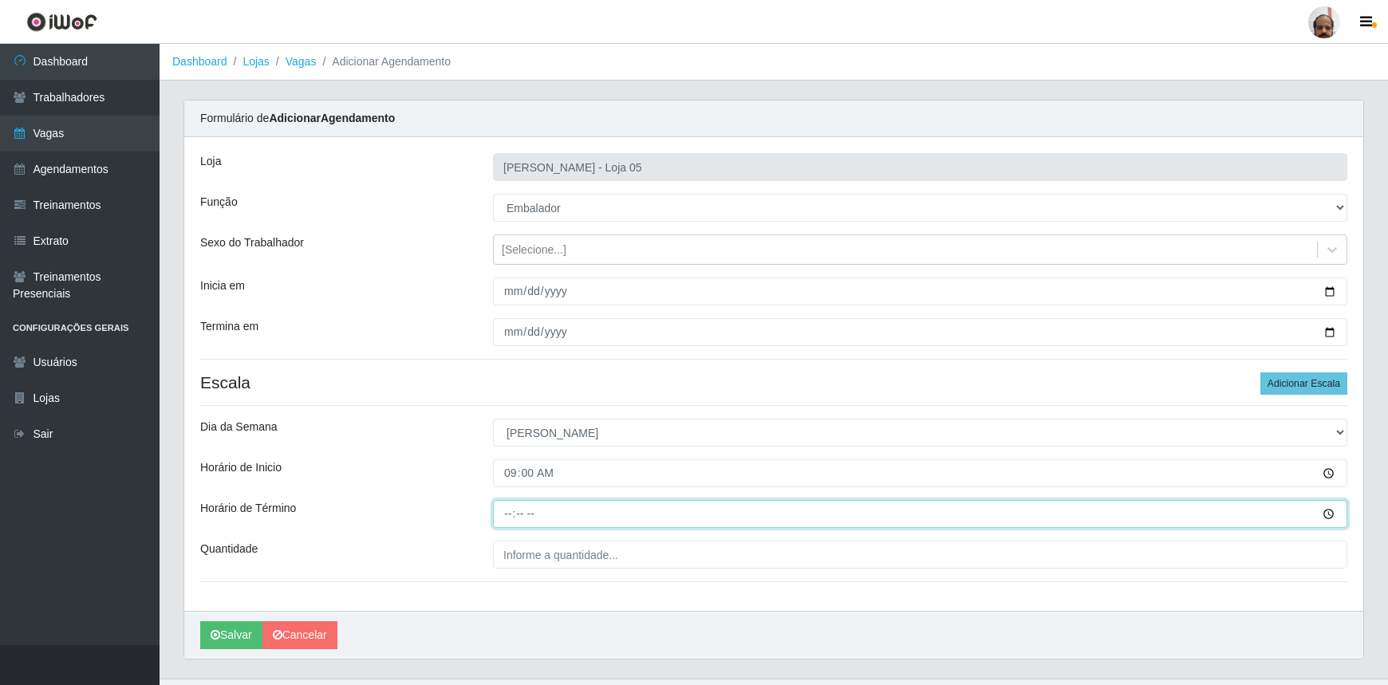
click at [500, 513] on input "Horário de Término" at bounding box center [920, 514] width 854 height 28
type input "15:00"
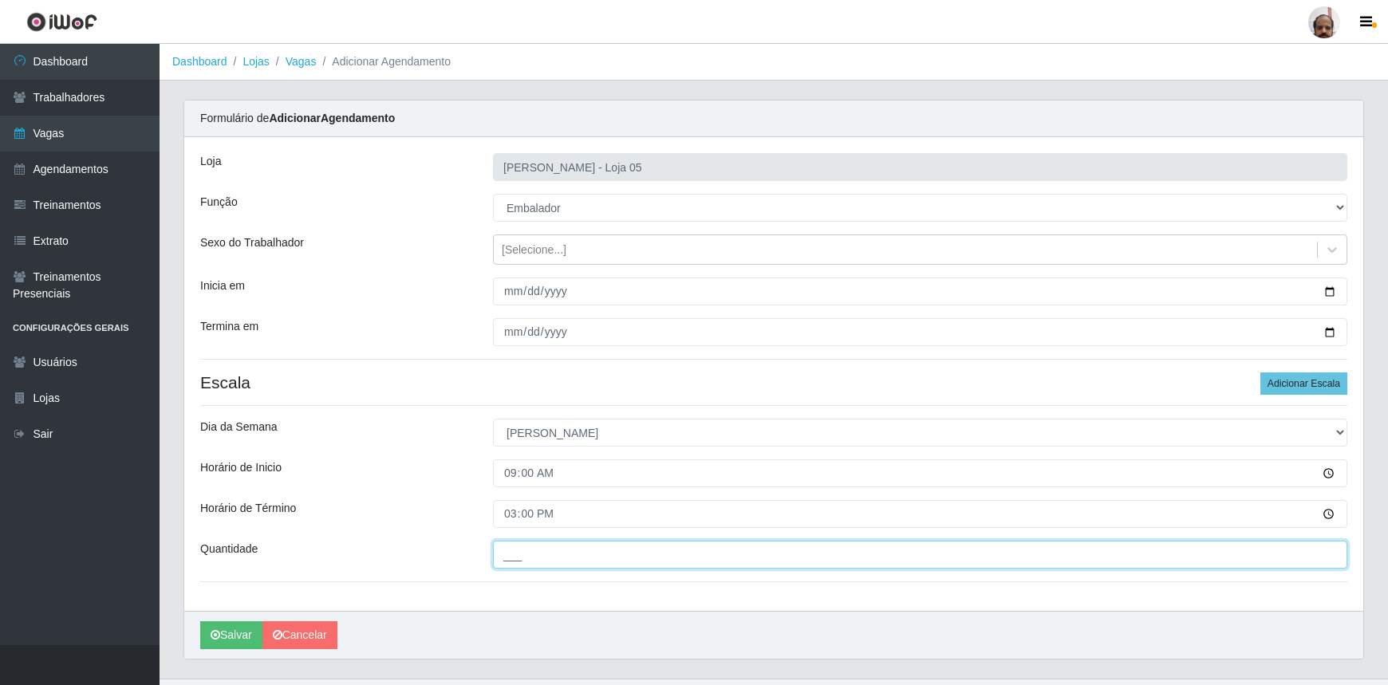
drag, startPoint x: 498, startPoint y: 559, endPoint x: 618, endPoint y: 567, distance: 120.7
click at [498, 560] on input "___" at bounding box center [920, 555] width 854 height 28
type input "8__"
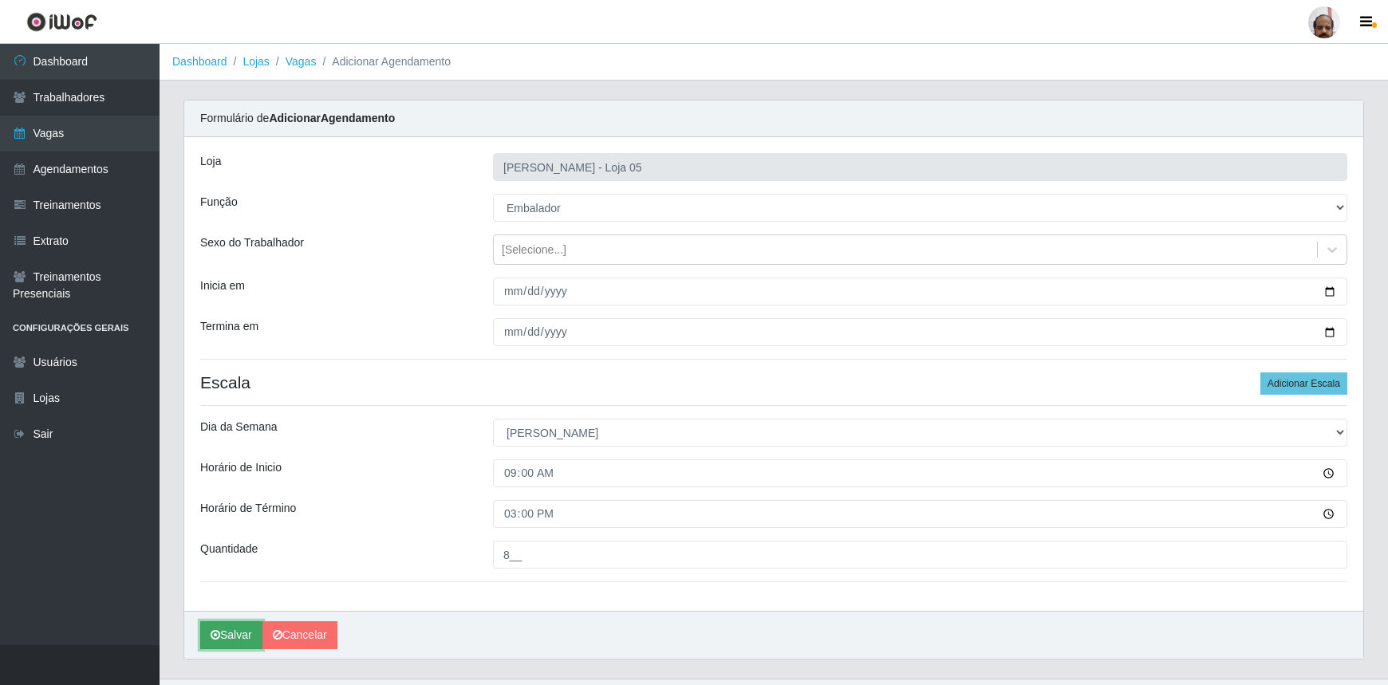
click at [250, 631] on button "Salvar" at bounding box center [231, 635] width 62 height 28
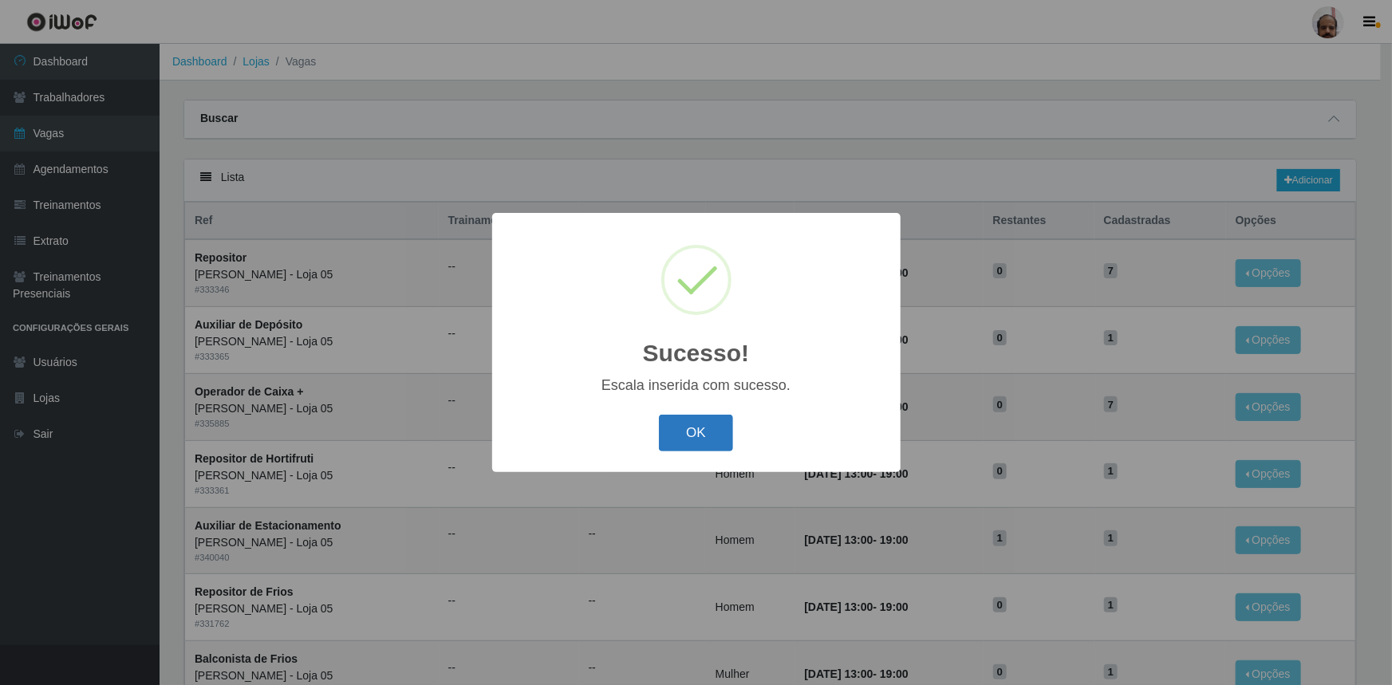
click at [716, 440] on button "OK" at bounding box center [696, 433] width 74 height 37
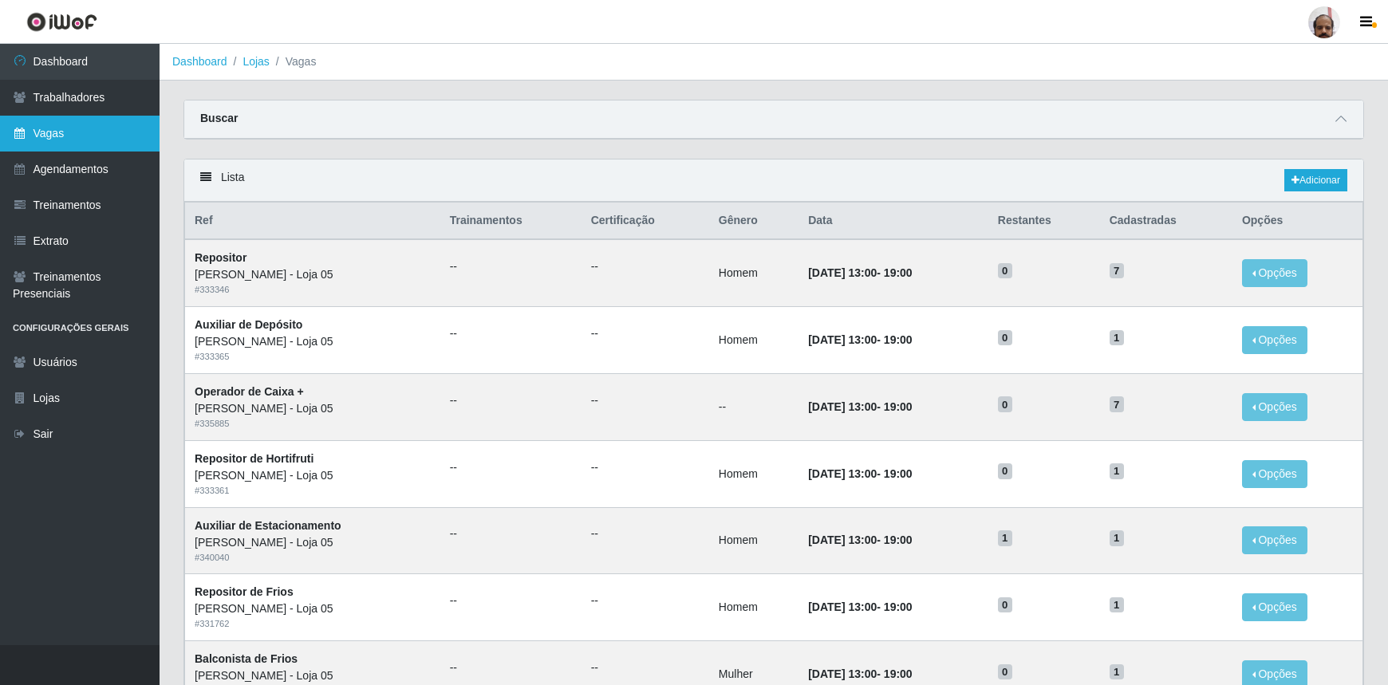
click at [96, 135] on link "Vagas" at bounding box center [80, 134] width 160 height 36
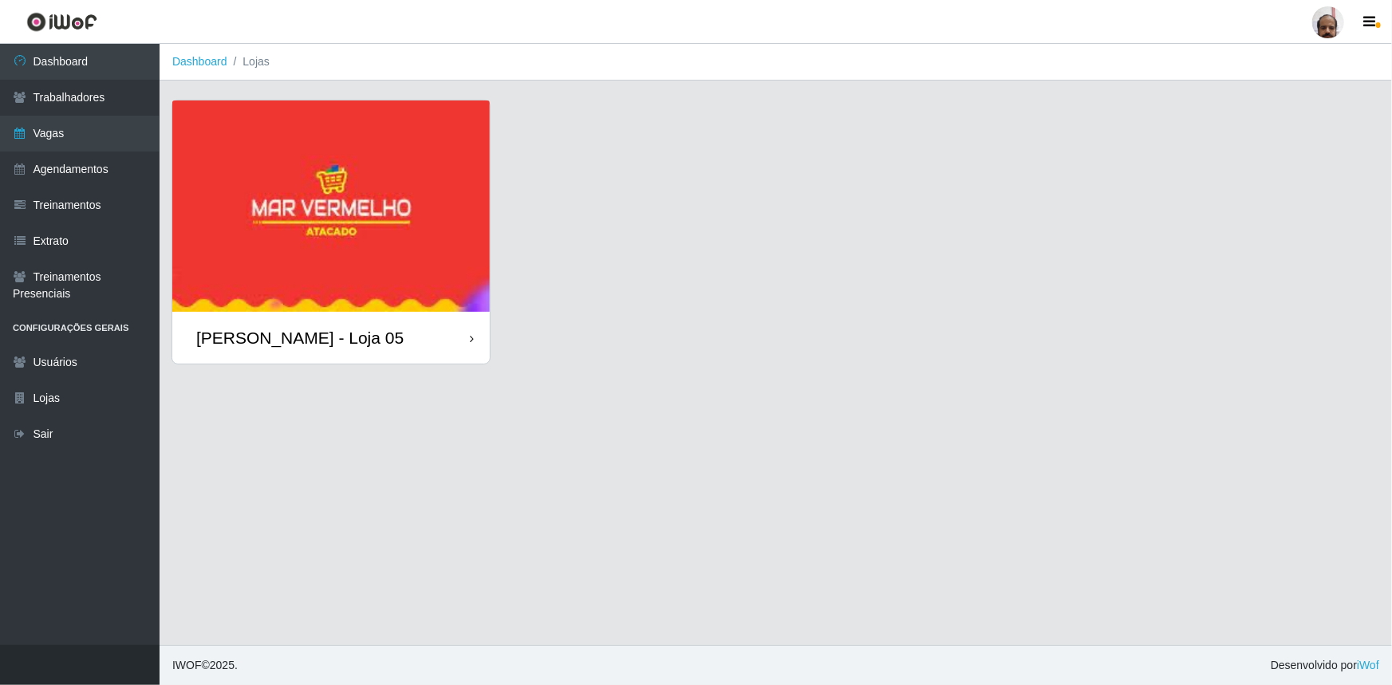
click at [282, 339] on div "[PERSON_NAME] - Loja 05" at bounding box center [299, 338] width 207 height 20
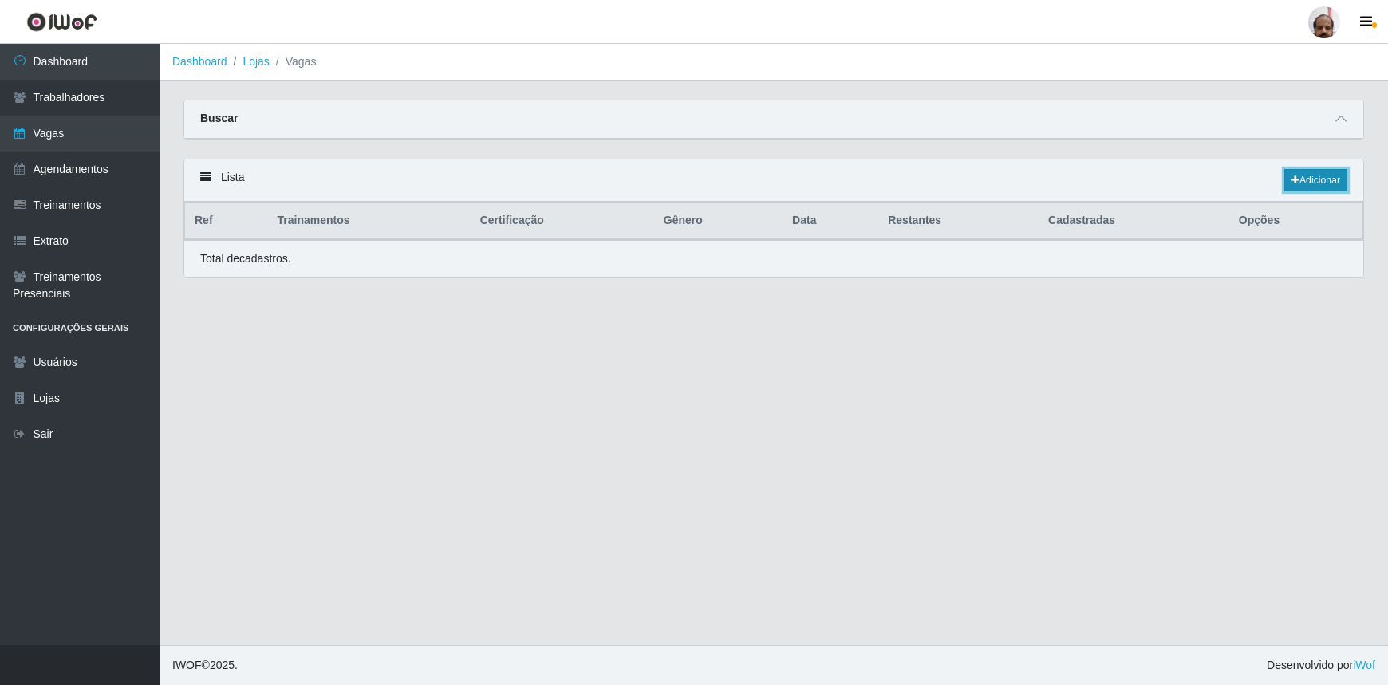
click at [1315, 179] on link "Adicionar" at bounding box center [1315, 180] width 63 height 22
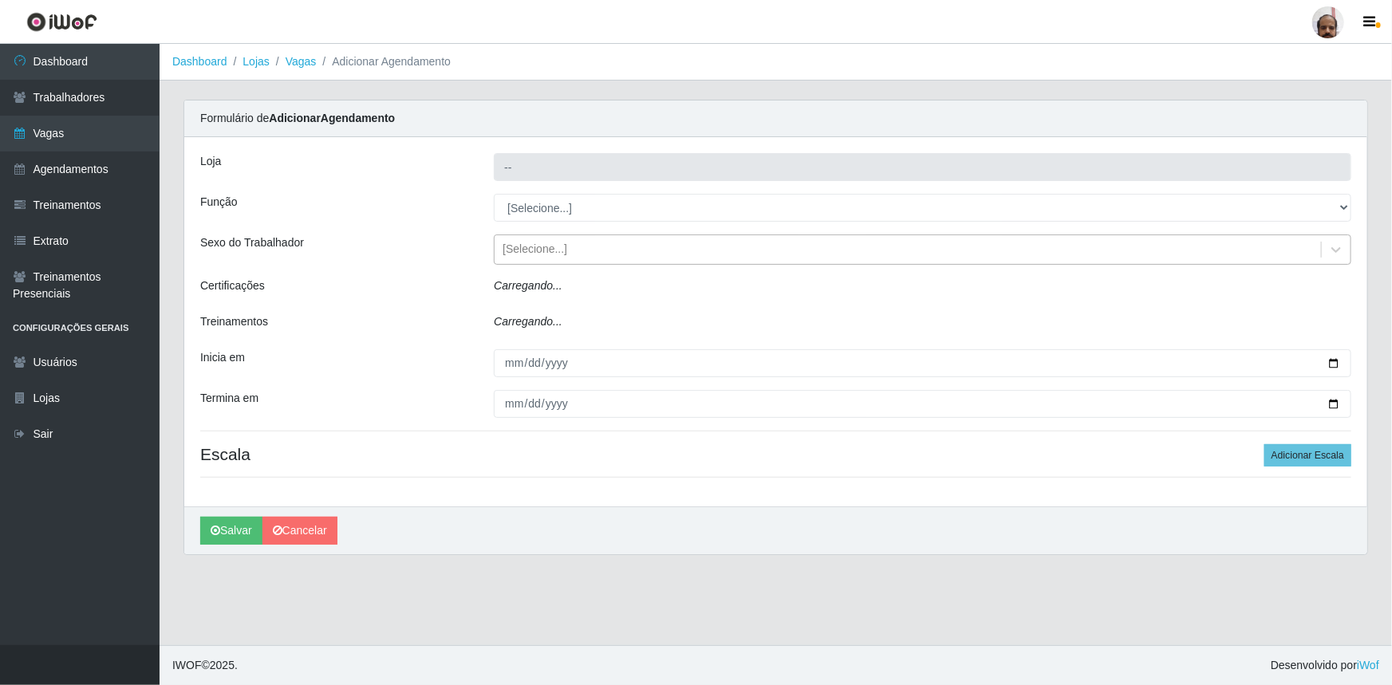
type input "[PERSON_NAME] - Loja 05"
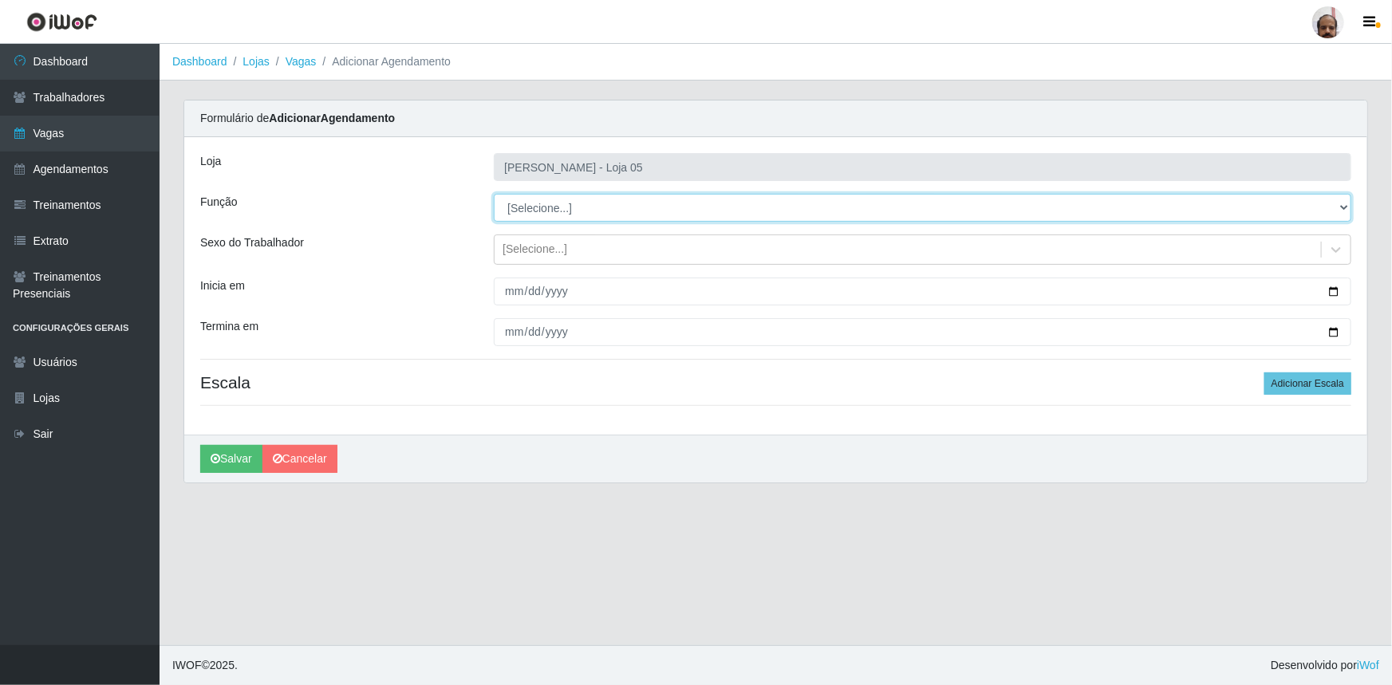
drag, startPoint x: 1342, startPoint y: 206, endPoint x: 1330, endPoint y: 217, distance: 16.4
click at [1342, 205] on select "[Selecione...] ASG ASG + ASG ++ Auxiliar de Depósito Auxiliar de Depósito + Aux…" at bounding box center [923, 208] width 858 height 28
select select "24"
click at [494, 194] on select "[Selecione...] ASG ASG + ASG ++ Auxiliar de Depósito Auxiliar de Depósito + Aux…" at bounding box center [923, 208] width 858 height 28
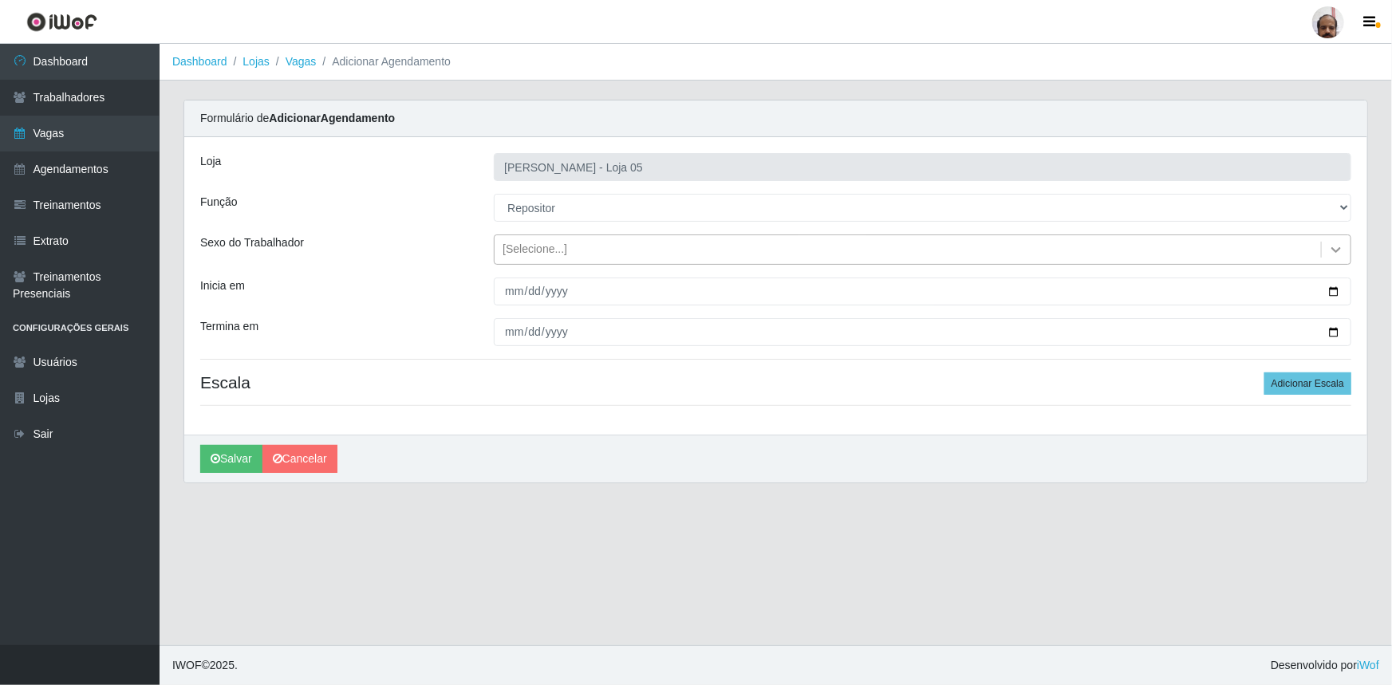
click at [1333, 248] on icon at bounding box center [1336, 250] width 10 height 6
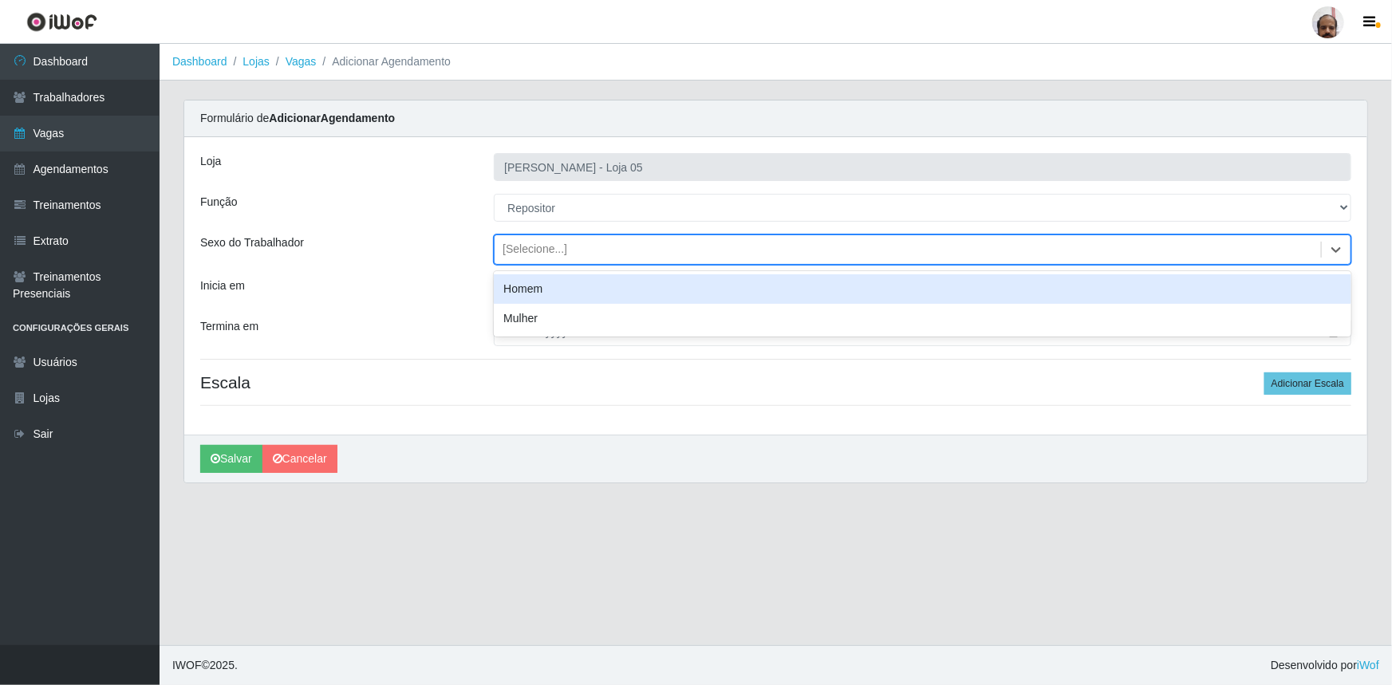
click at [542, 287] on div "Homem" at bounding box center [923, 289] width 858 height 30
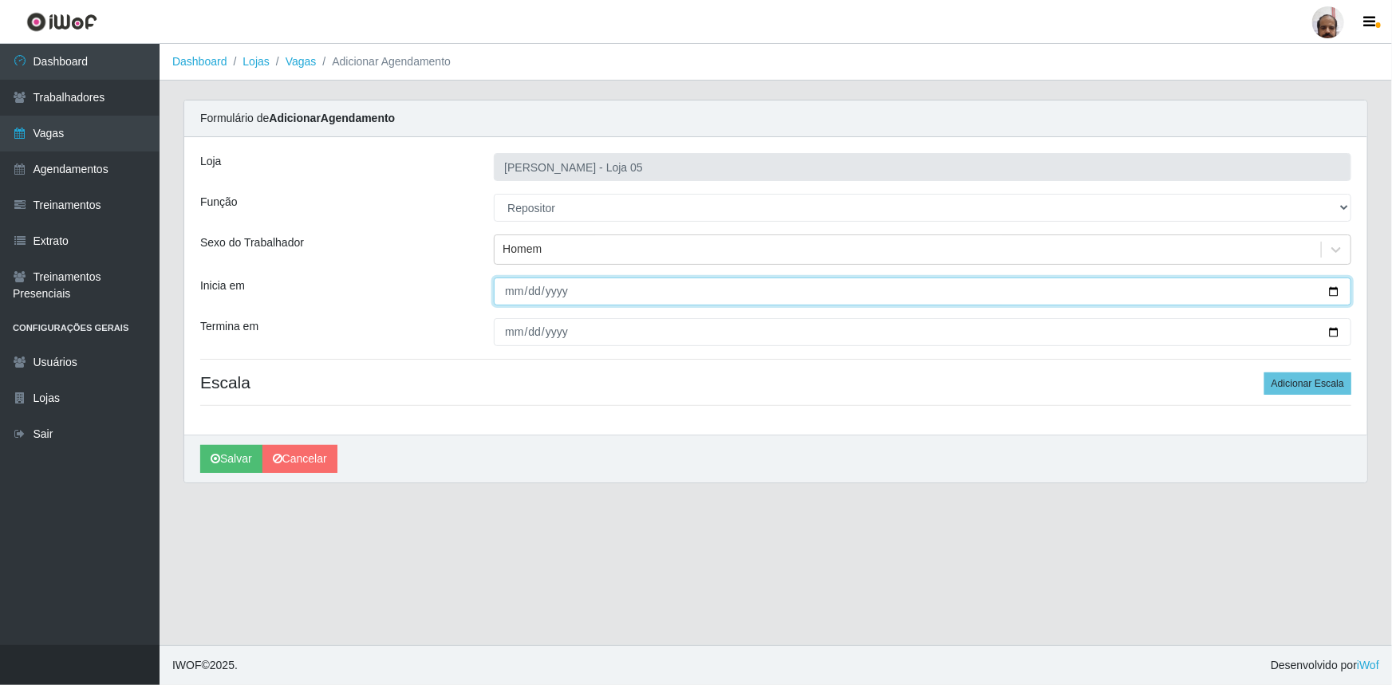
click at [1333, 292] on input "Inicia em" at bounding box center [923, 292] width 858 height 28
type input "[DATE]"
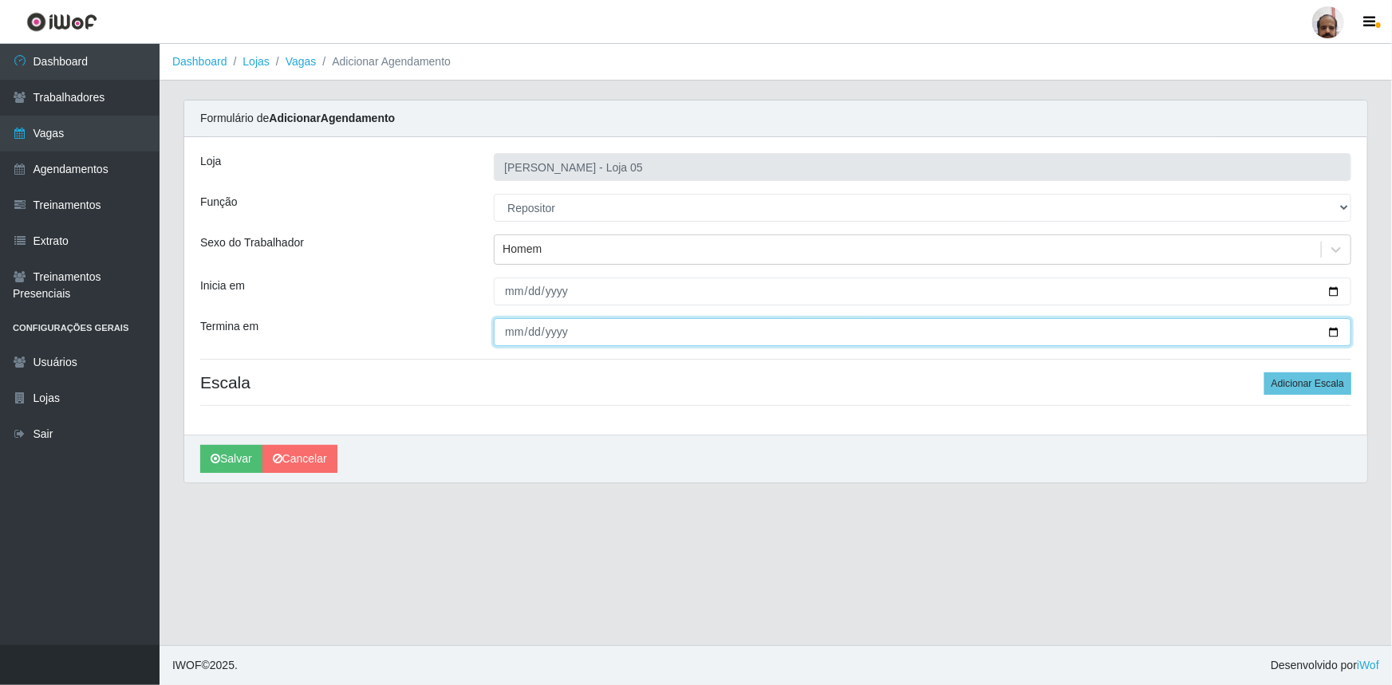
click at [1340, 331] on input "Termina em" at bounding box center [923, 332] width 858 height 28
type input "[DATE]"
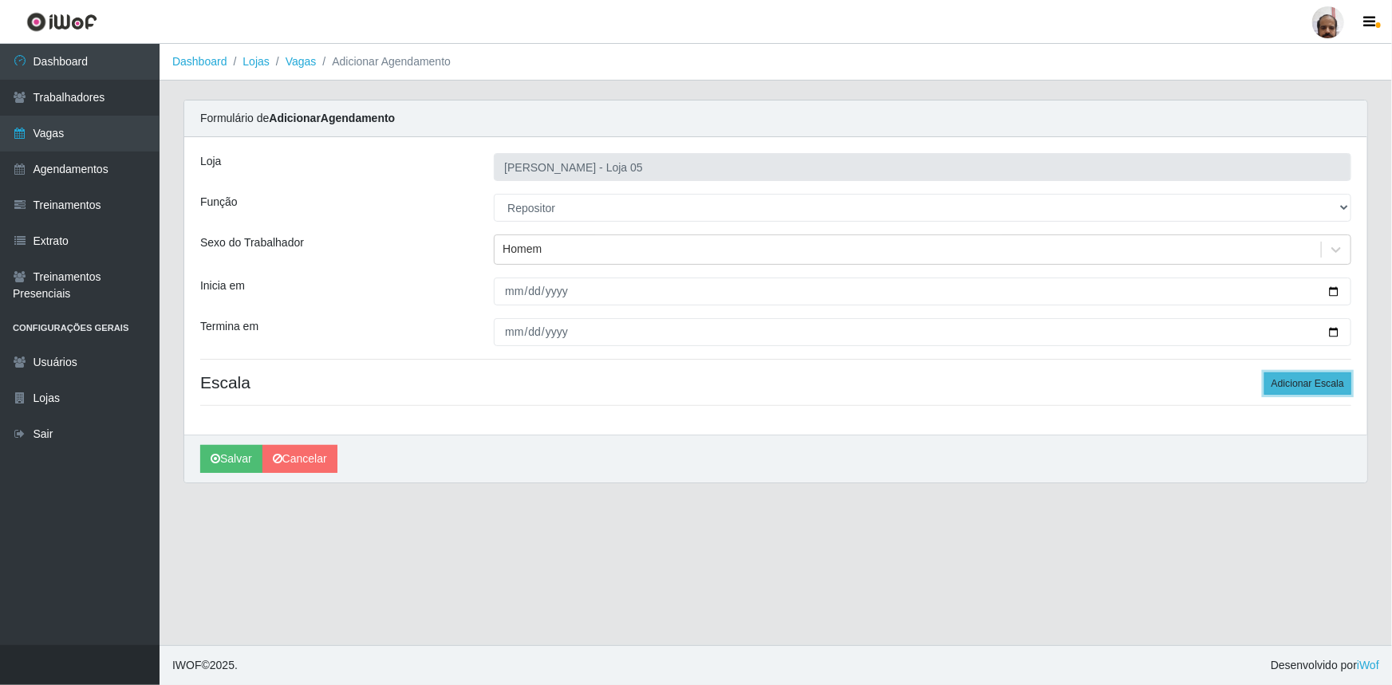
click at [1309, 383] on button "Adicionar Escala" at bounding box center [1307, 384] width 87 height 22
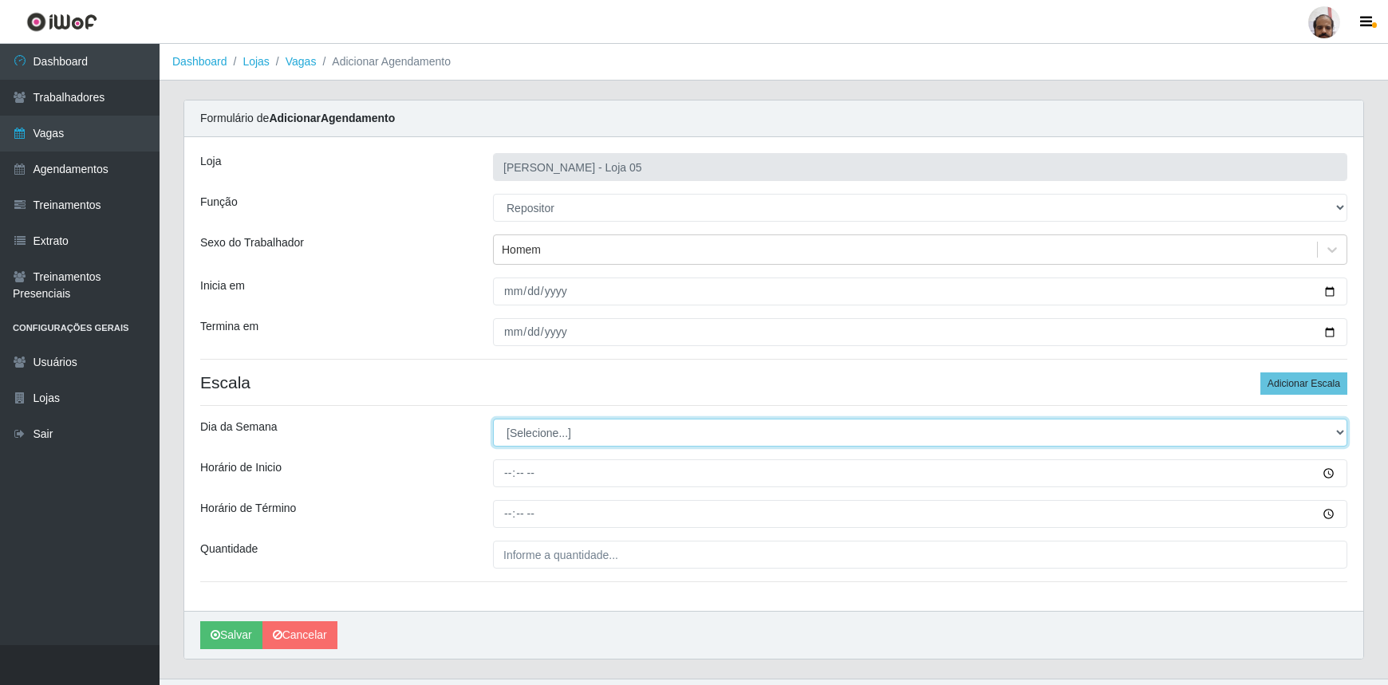
click at [1340, 431] on select "[Selecione...] Segunda Terça Quarta Quinta Sexta Sábado Domingo" at bounding box center [920, 433] width 854 height 28
select select "0"
click at [493, 419] on select "[Selecione...] Segunda Terça Quarta Quinta Sexta Sábado Domingo" at bounding box center [920, 433] width 854 height 28
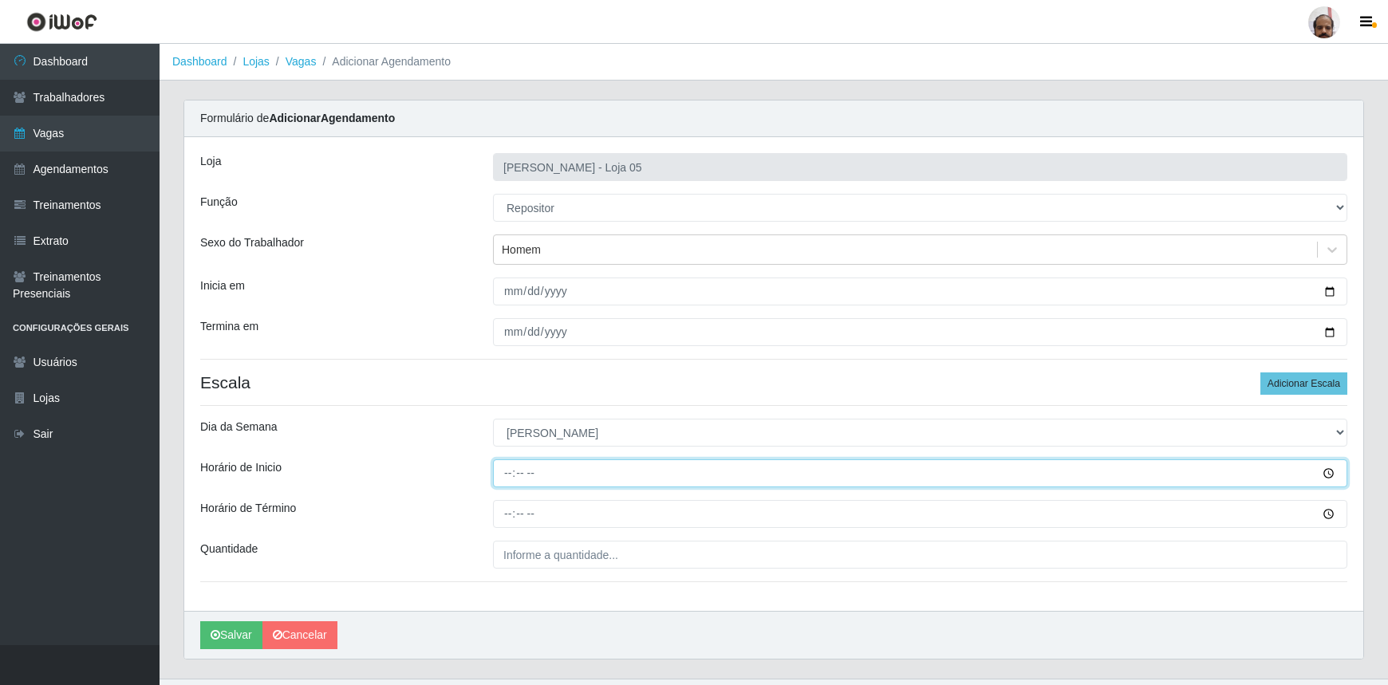
click at [506, 471] on input "Horário de Inicio" at bounding box center [920, 473] width 854 height 28
type input "13:00"
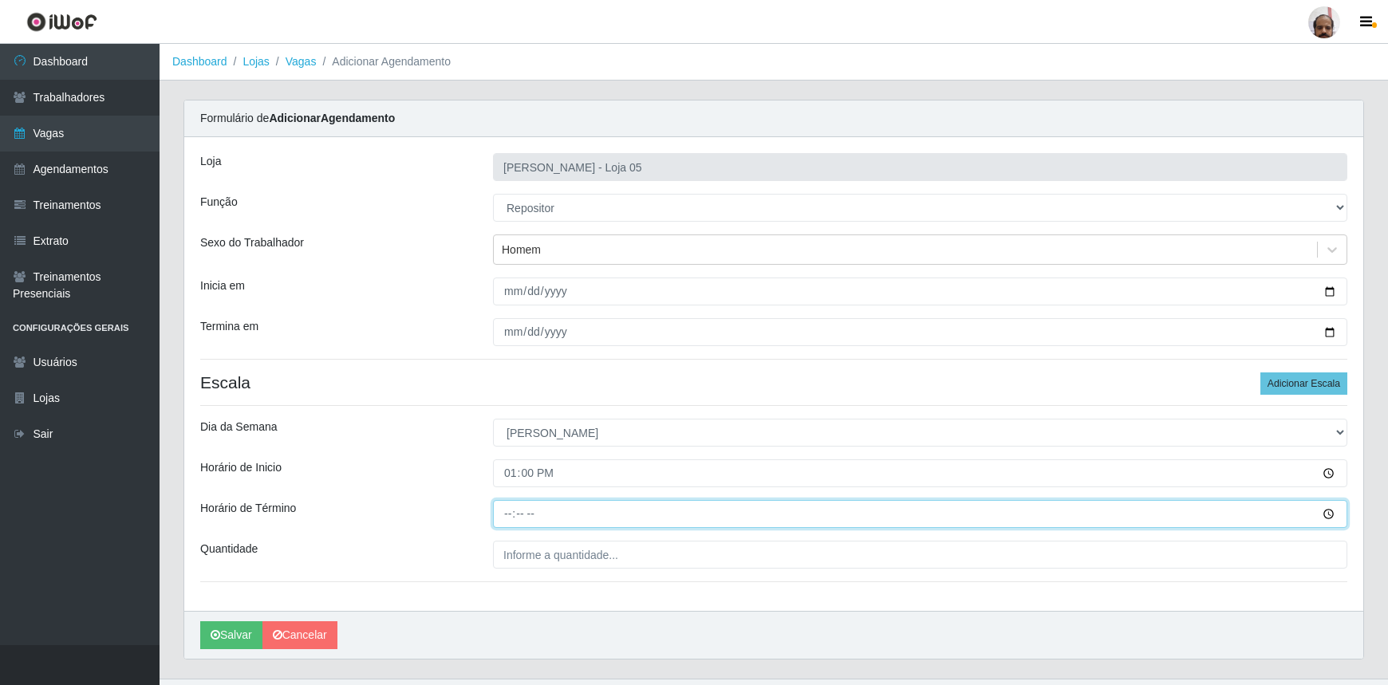
click at [494, 508] on input "Horário de Término" at bounding box center [920, 514] width 854 height 28
type input "19:00"
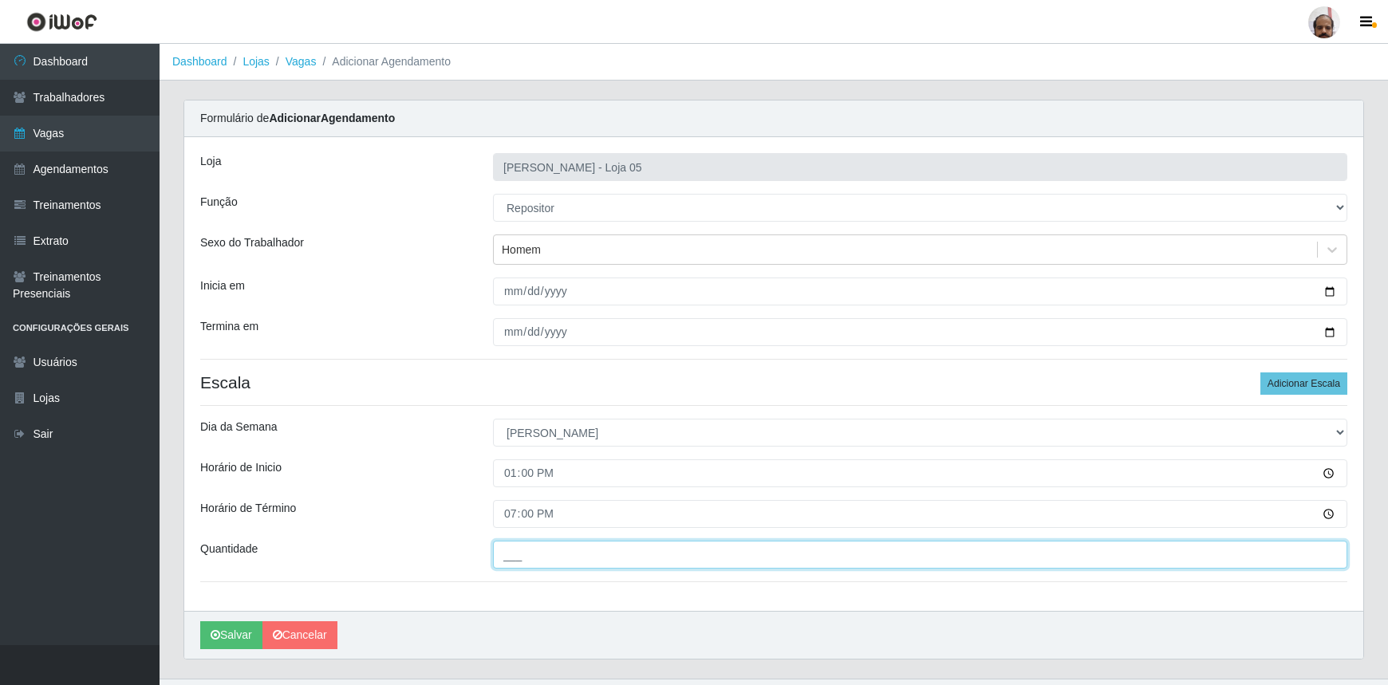
click at [507, 551] on input "___" at bounding box center [920, 555] width 854 height 28
type input "3__"
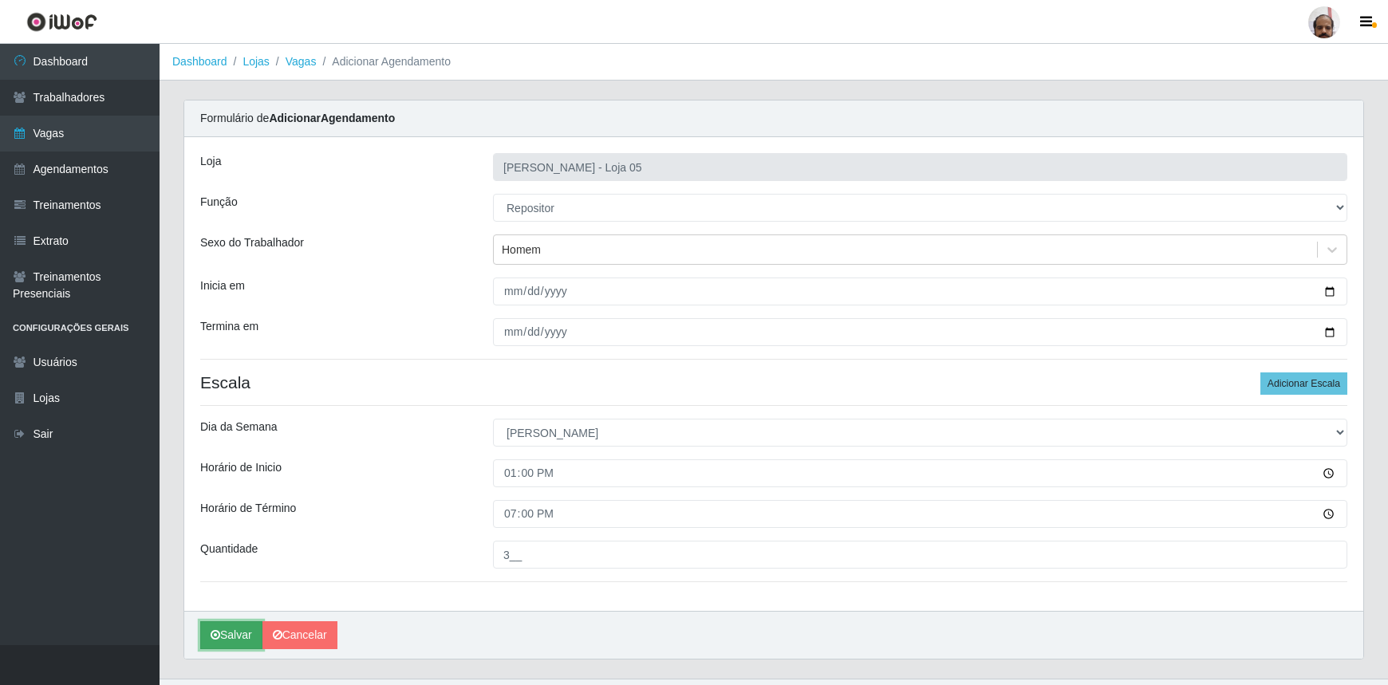
click at [243, 631] on button "Salvar" at bounding box center [231, 635] width 62 height 28
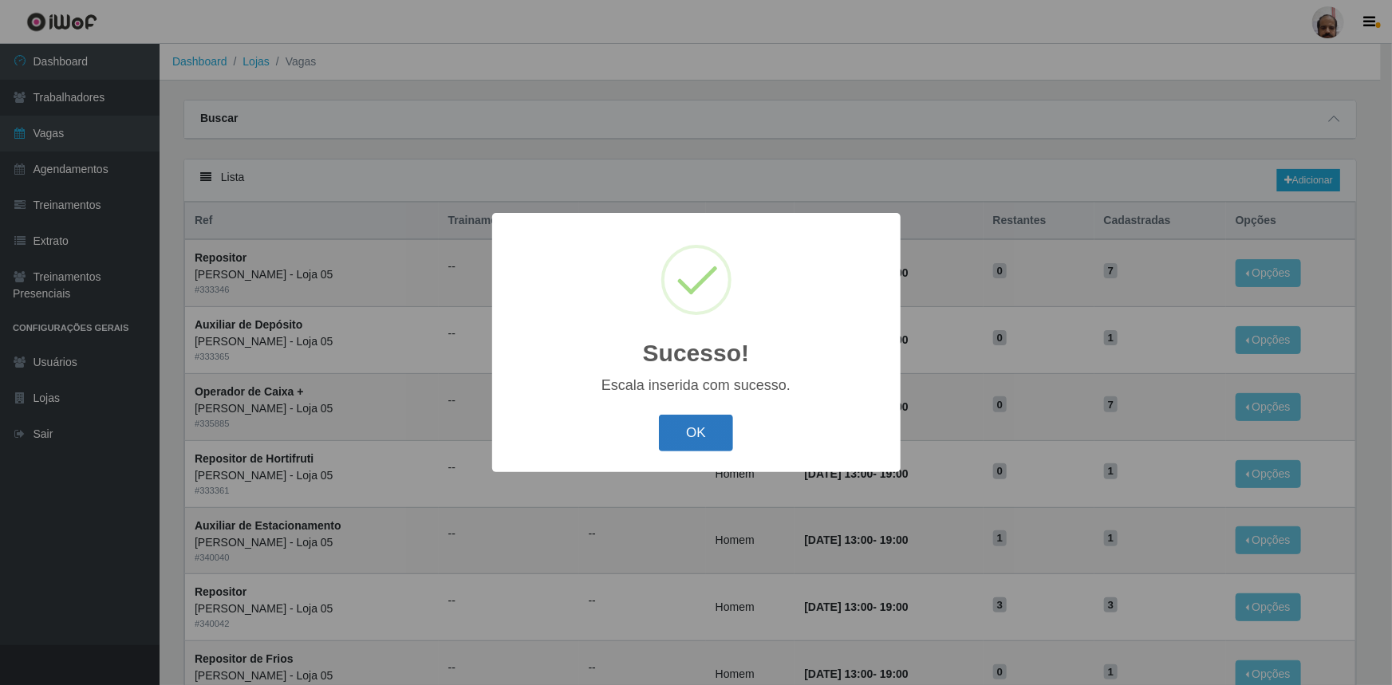
click at [711, 440] on button "OK" at bounding box center [696, 433] width 74 height 37
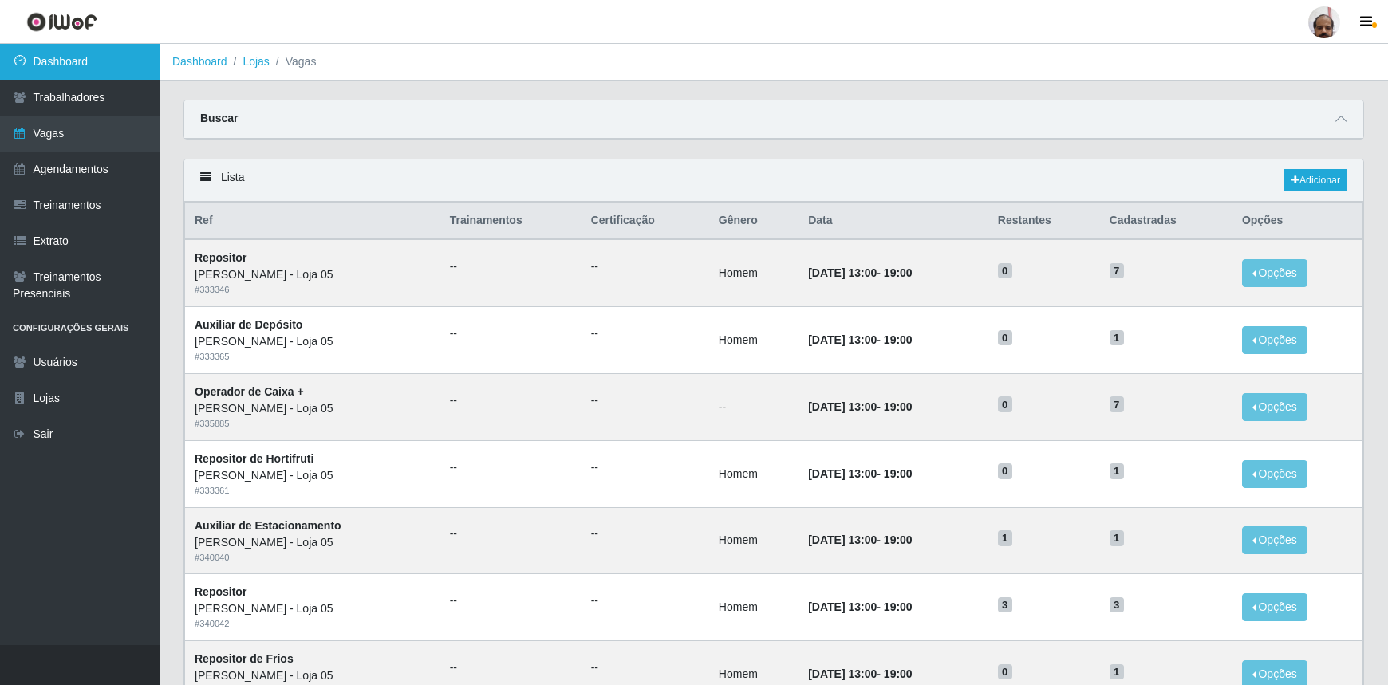
click at [104, 70] on link "Dashboard" at bounding box center [80, 62] width 160 height 36
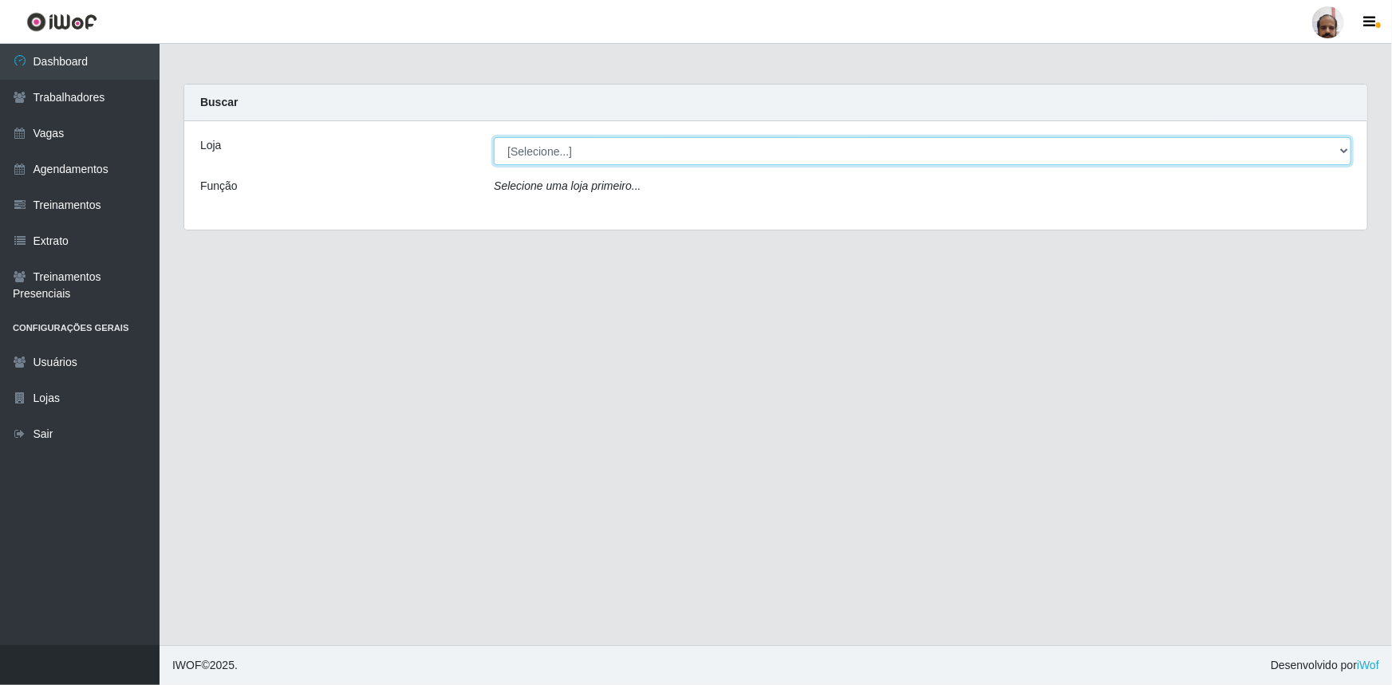
click at [1342, 152] on select "[Selecione...] Mar Vermelho - Loja 05" at bounding box center [923, 151] width 858 height 28
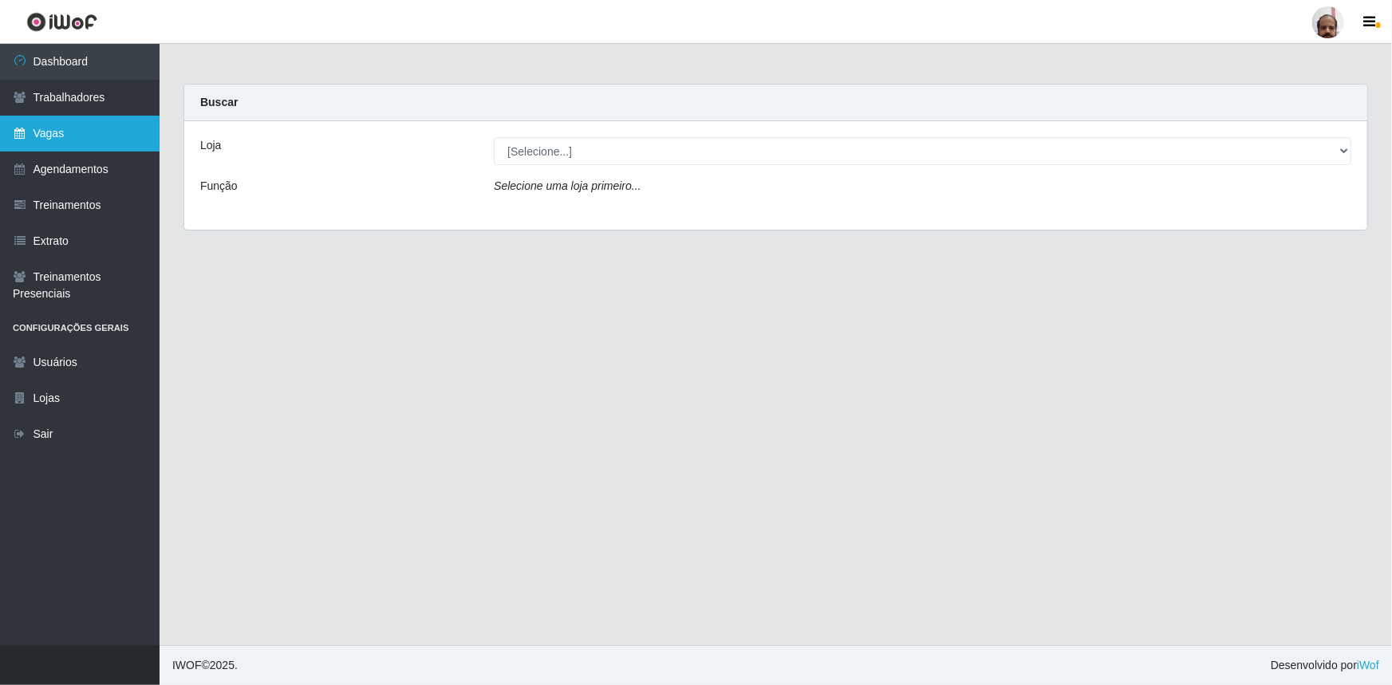
click at [22, 142] on link "Vagas" at bounding box center [80, 134] width 160 height 36
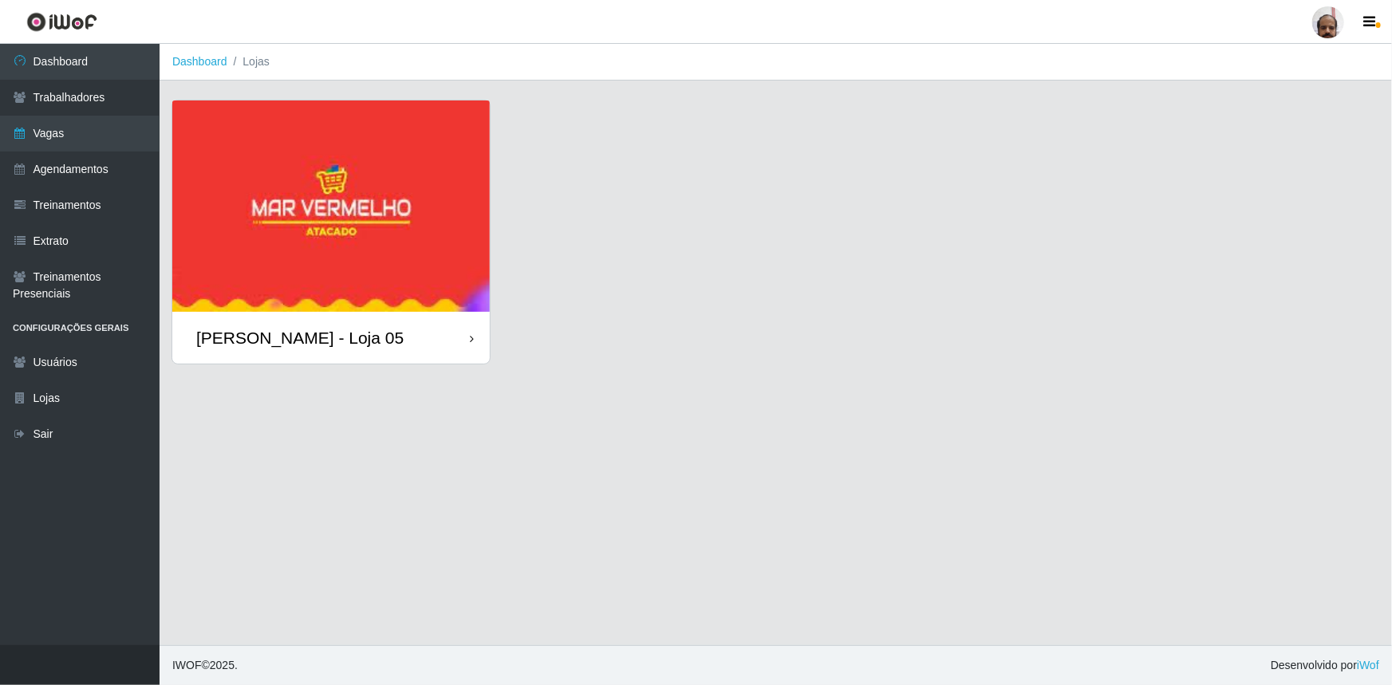
click at [341, 338] on div "[PERSON_NAME] - Loja 05" at bounding box center [299, 338] width 207 height 20
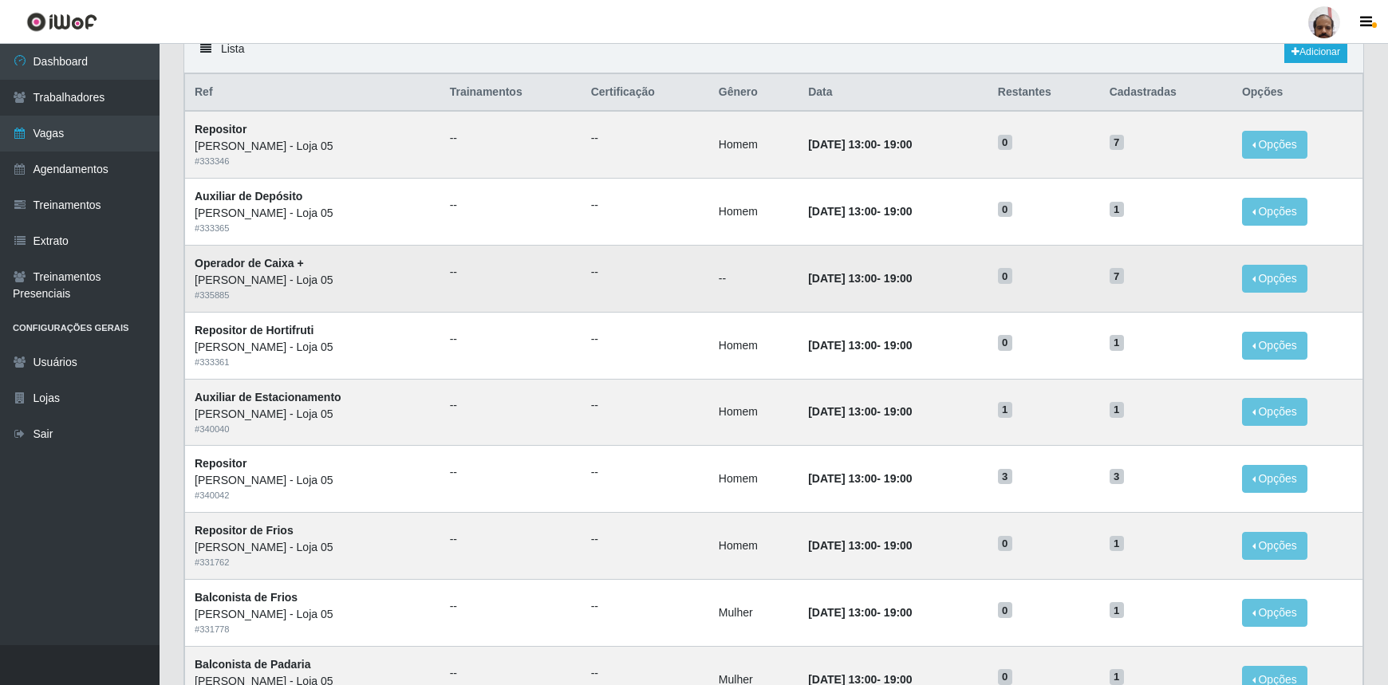
scroll to position [144, 0]
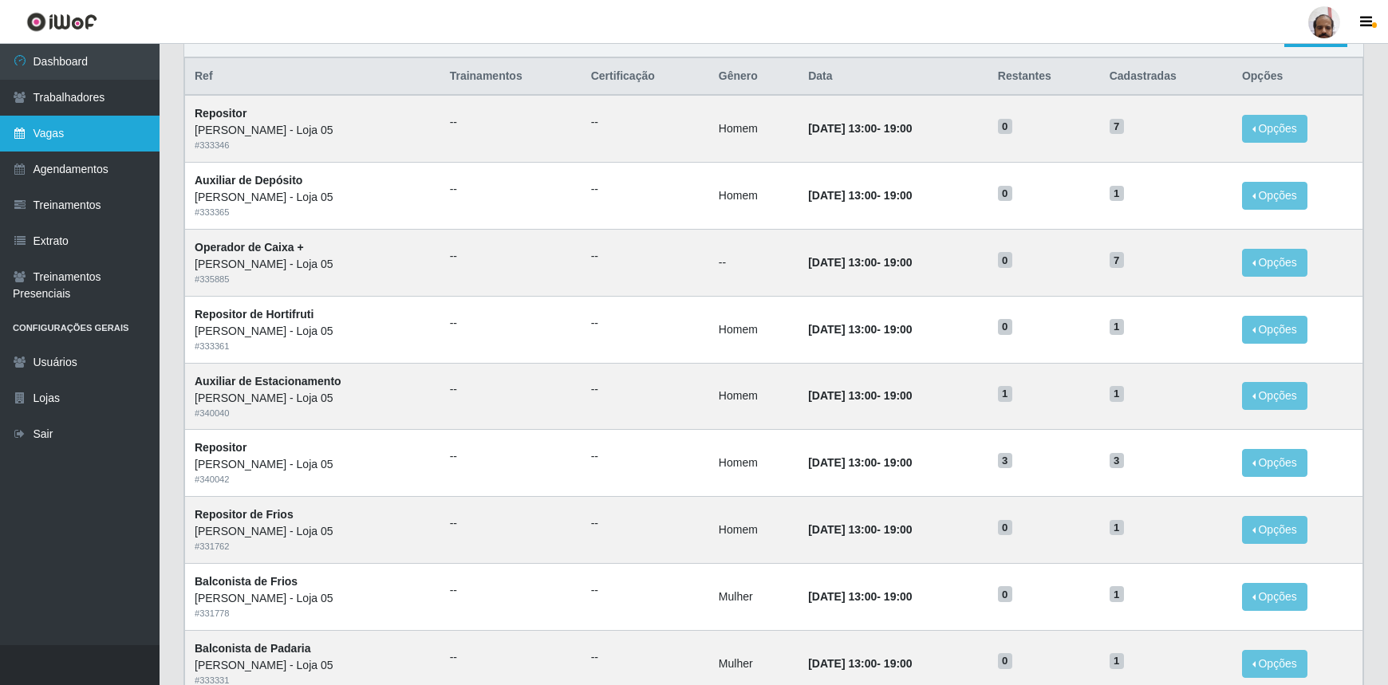
click at [81, 140] on link "Vagas" at bounding box center [80, 134] width 160 height 36
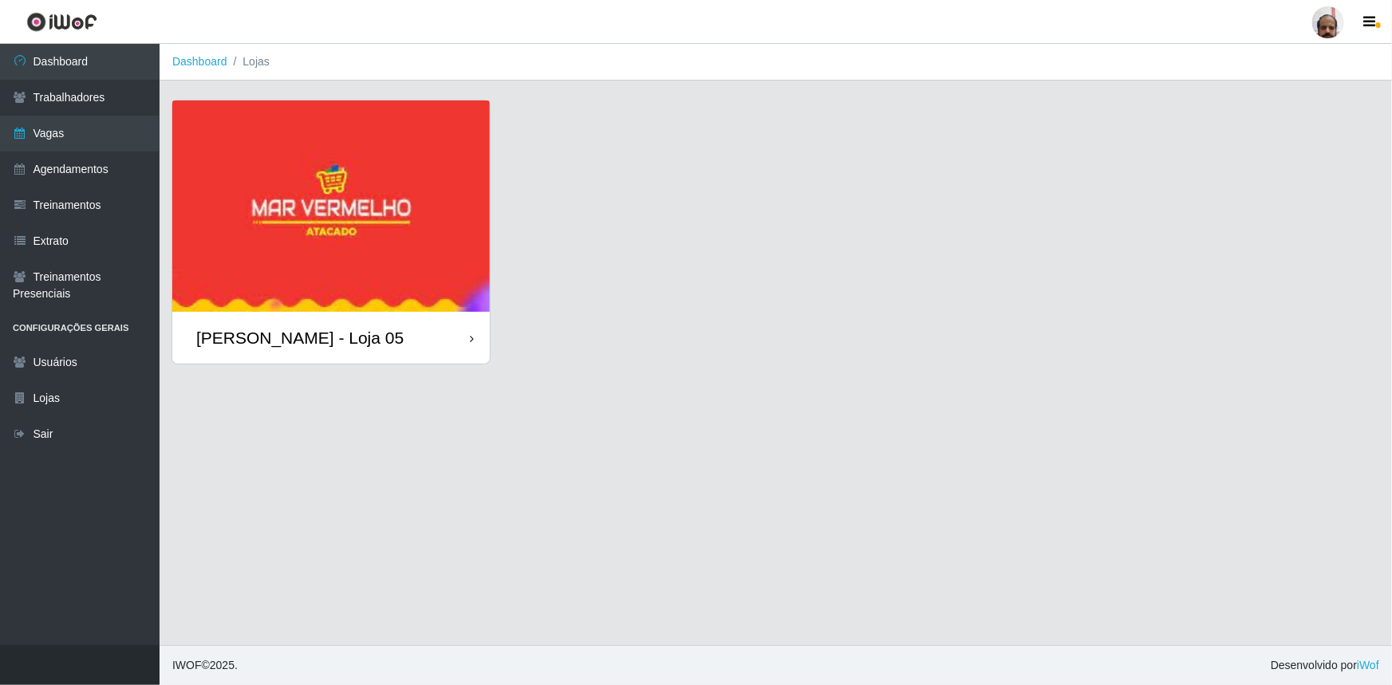
click at [329, 335] on div "[PERSON_NAME] - Loja 05" at bounding box center [299, 338] width 207 height 20
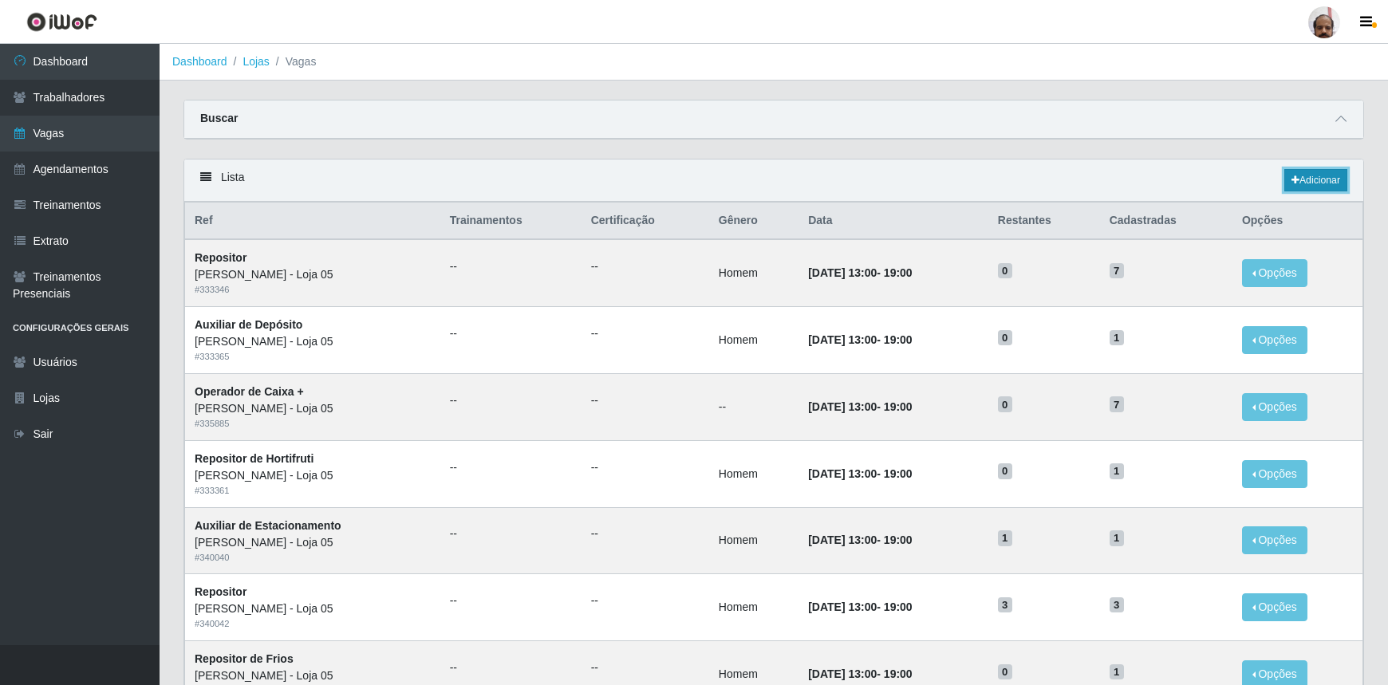
click at [1337, 179] on link "Adicionar" at bounding box center [1315, 180] width 63 height 22
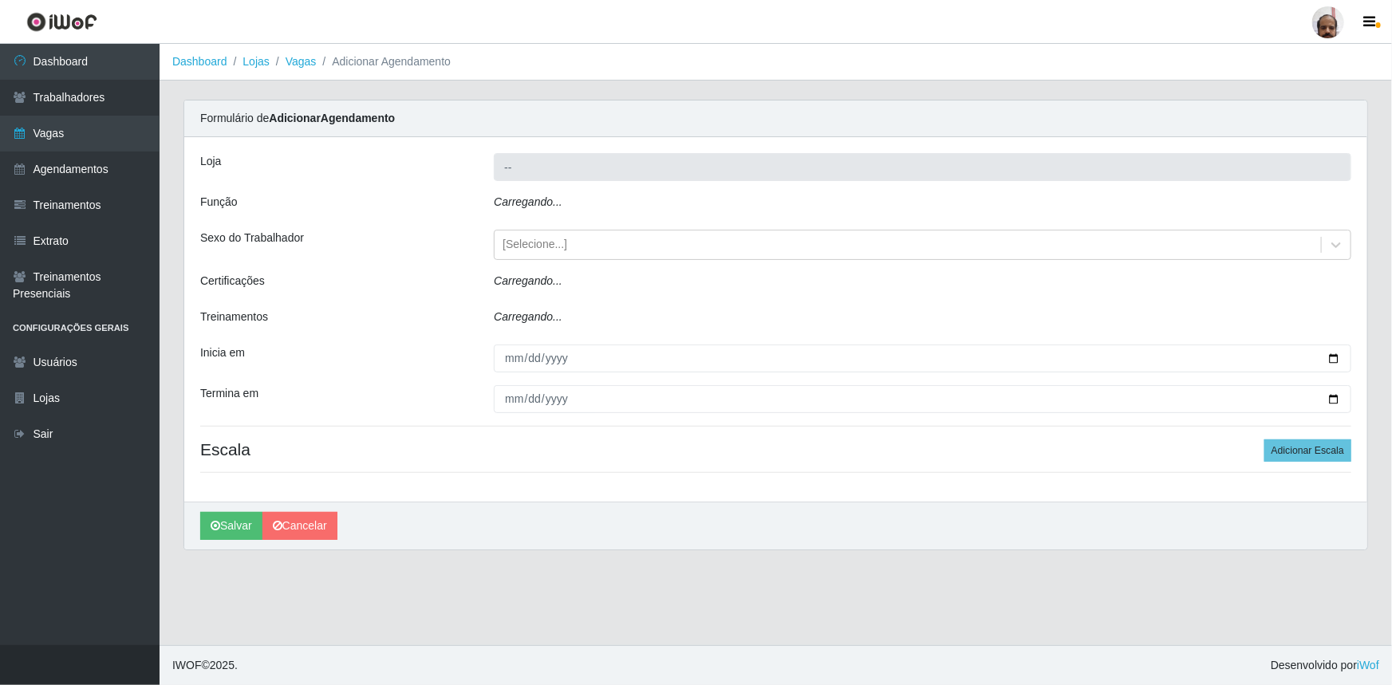
type input "[PERSON_NAME] - Loja 05"
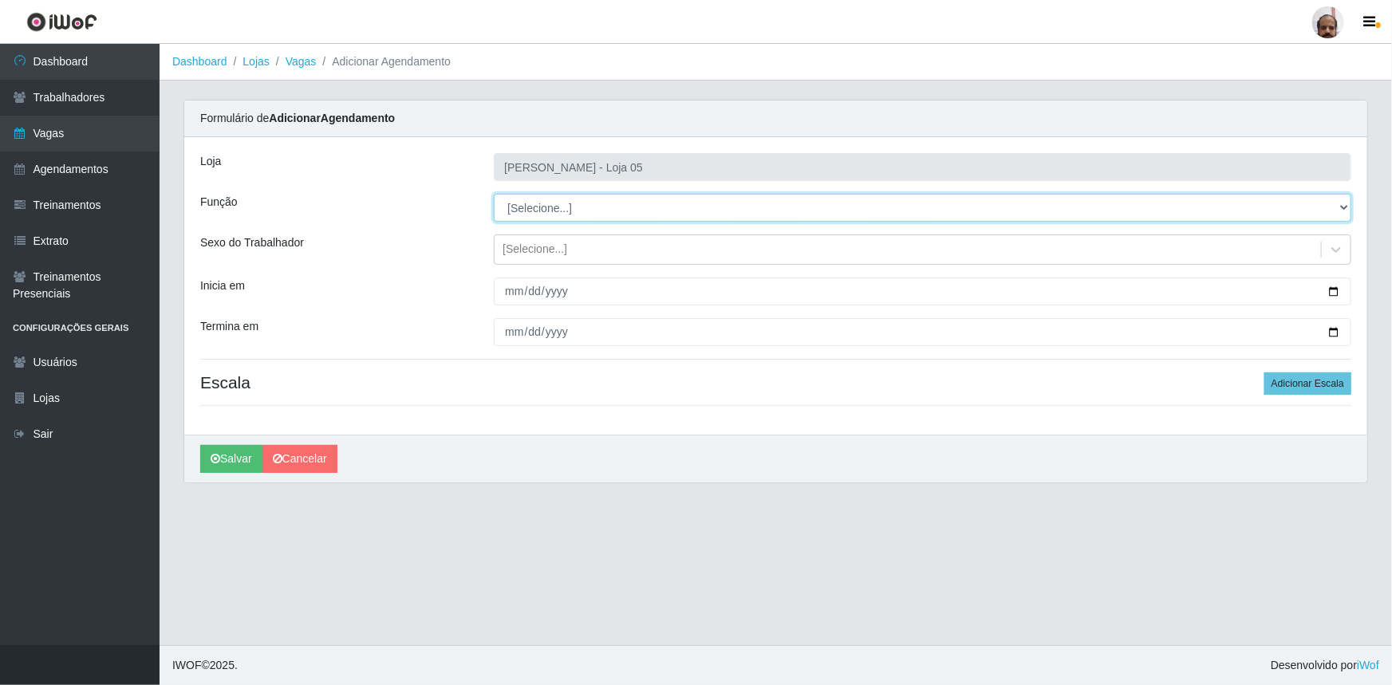
drag, startPoint x: 1345, startPoint y: 207, endPoint x: 1331, endPoint y: 216, distance: 16.8
click at [1345, 207] on select "[Selecione...] ASG ASG + ASG ++ Auxiliar de Depósito Auxiliar de Depósito + Aux…" at bounding box center [923, 208] width 858 height 28
select select "4"
click at [494, 194] on select "[Selecione...] ASG ASG + ASG ++ Auxiliar de Depósito Auxiliar de Depósito + Aux…" at bounding box center [923, 208] width 858 height 28
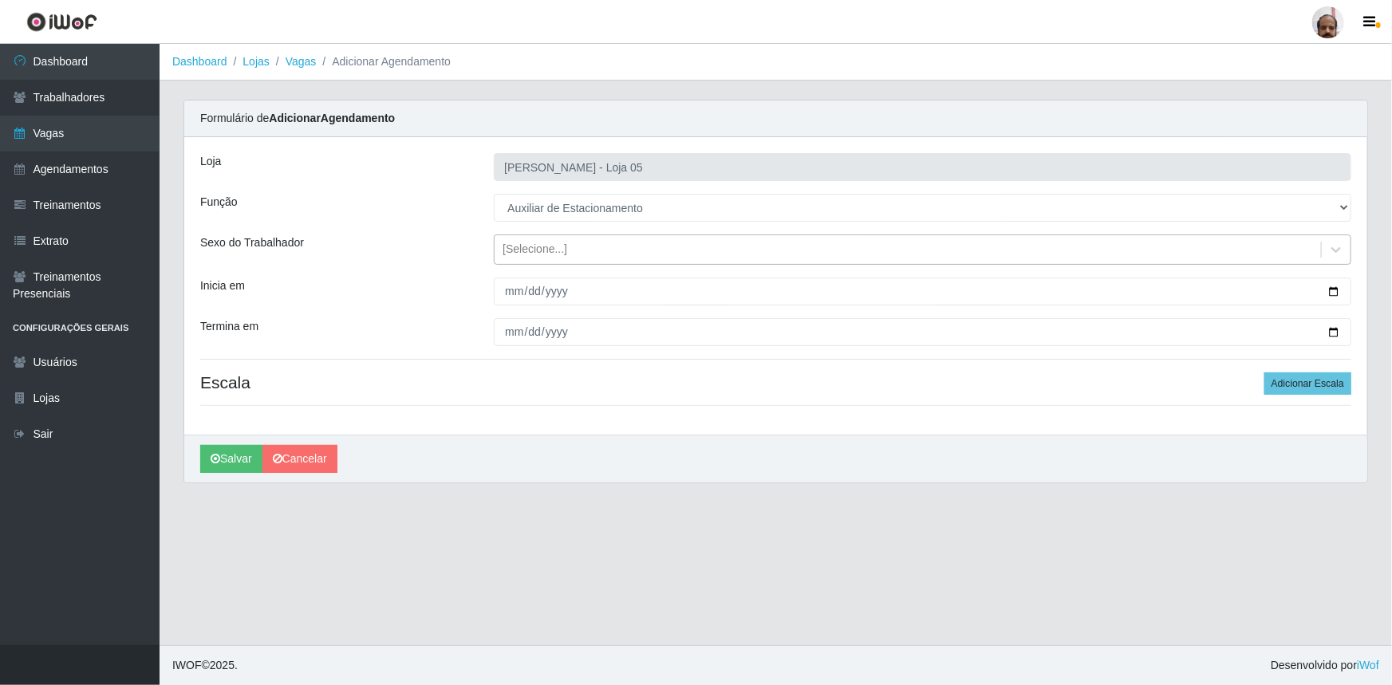
click at [1341, 250] on icon at bounding box center [1336, 250] width 16 height 16
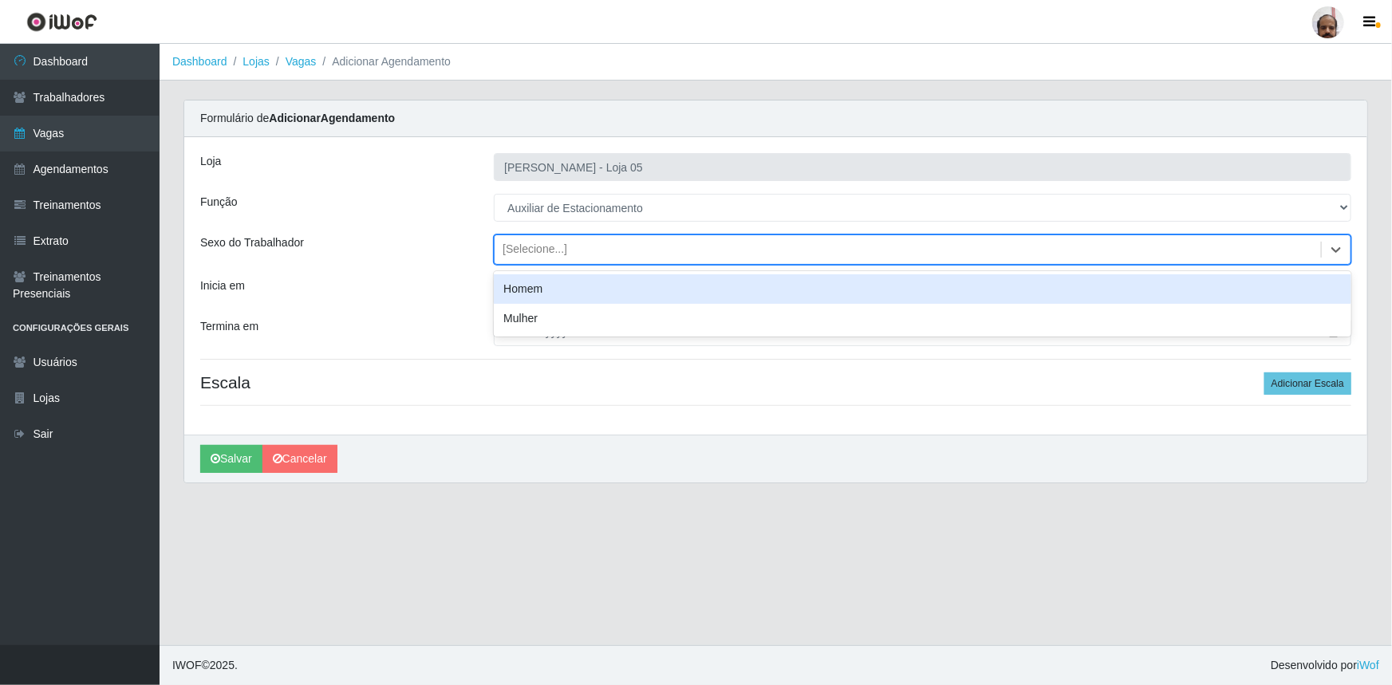
click at [519, 290] on div "Homem" at bounding box center [923, 289] width 858 height 30
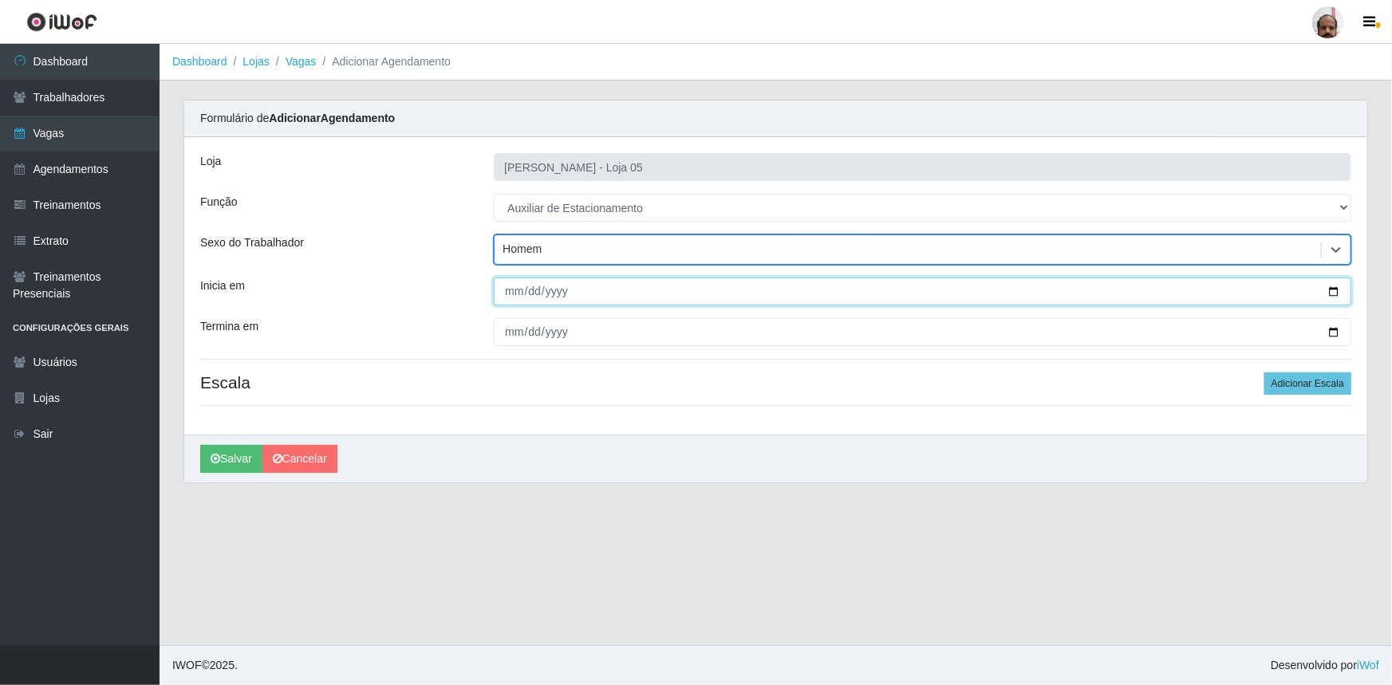
click at [1335, 287] on input "Inicia em" at bounding box center [923, 292] width 858 height 28
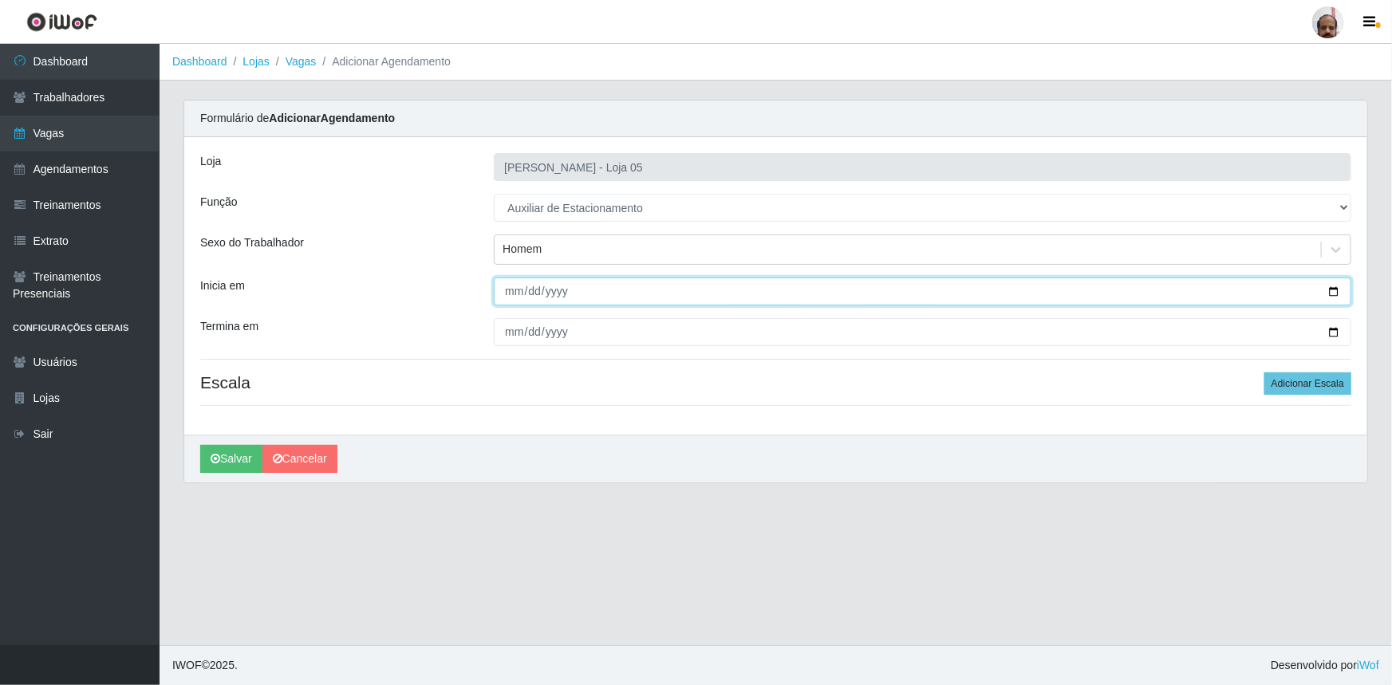
type input "[DATE]"
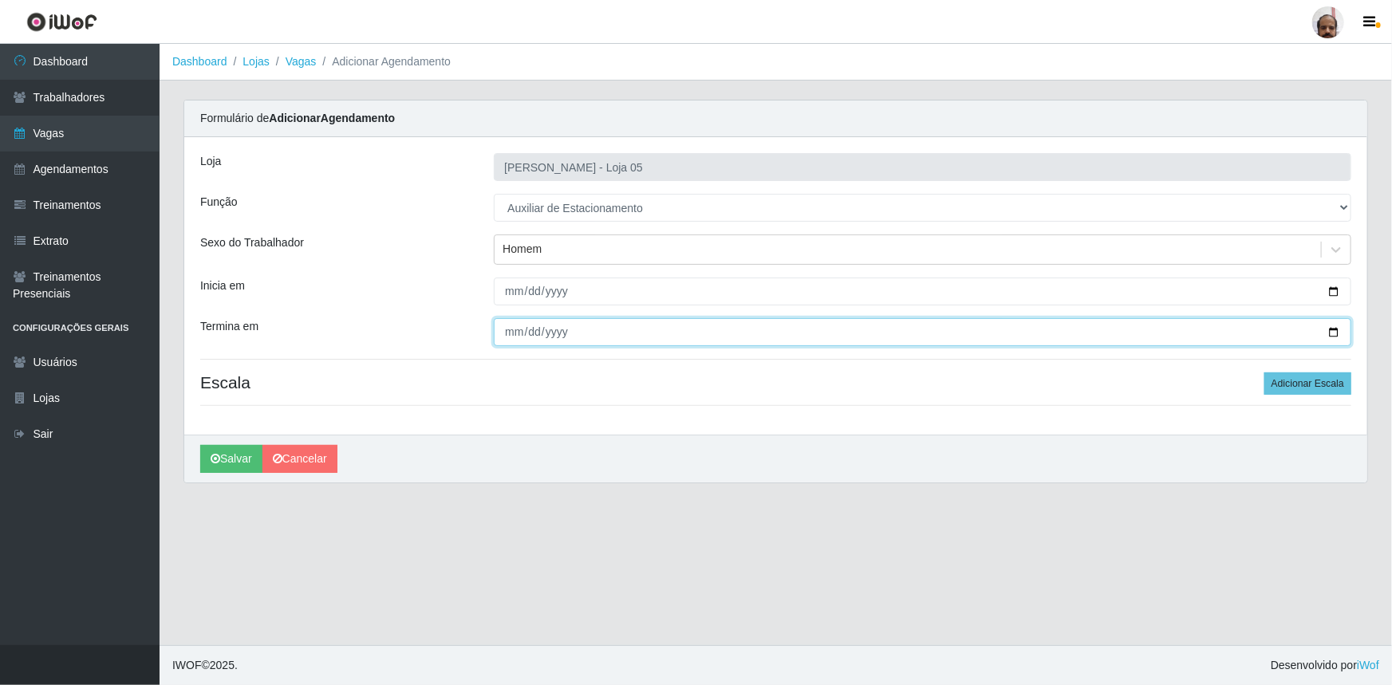
click at [1334, 333] on input "Termina em" at bounding box center [923, 332] width 858 height 28
type input "[DATE]"
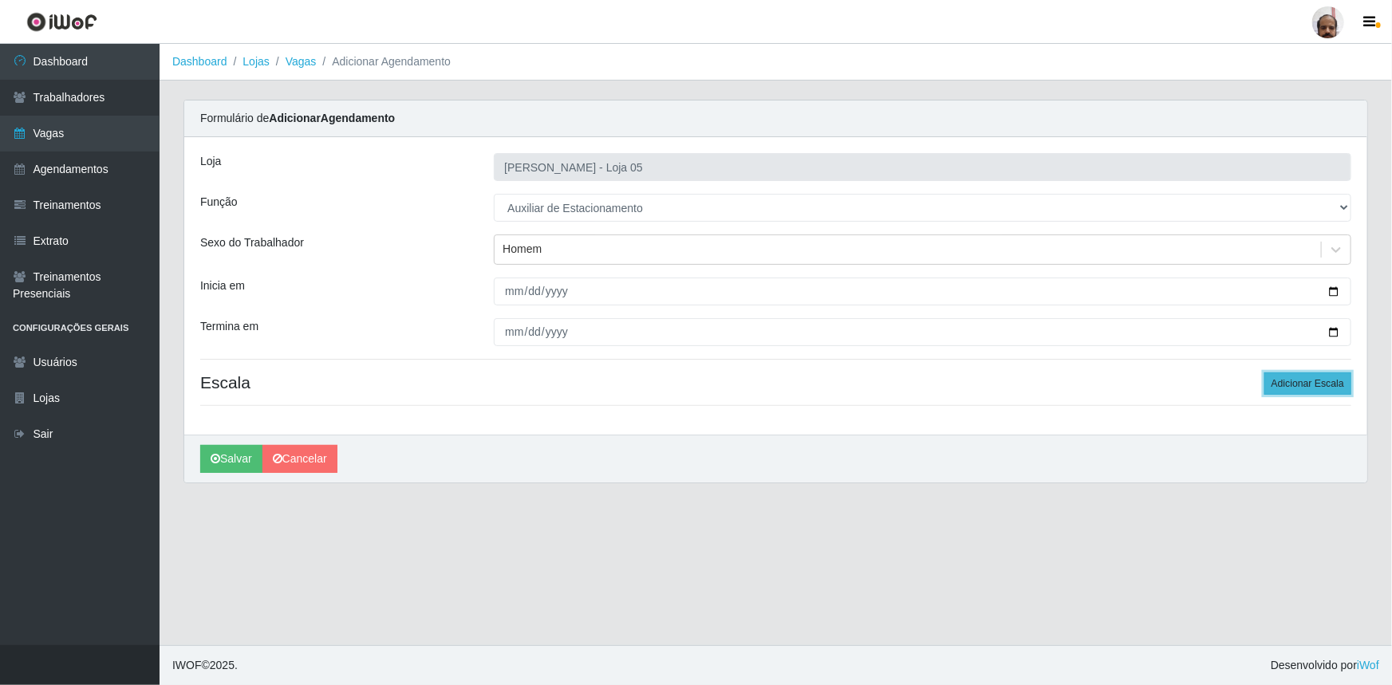
click at [1303, 388] on button "Adicionar Escala" at bounding box center [1307, 384] width 87 height 22
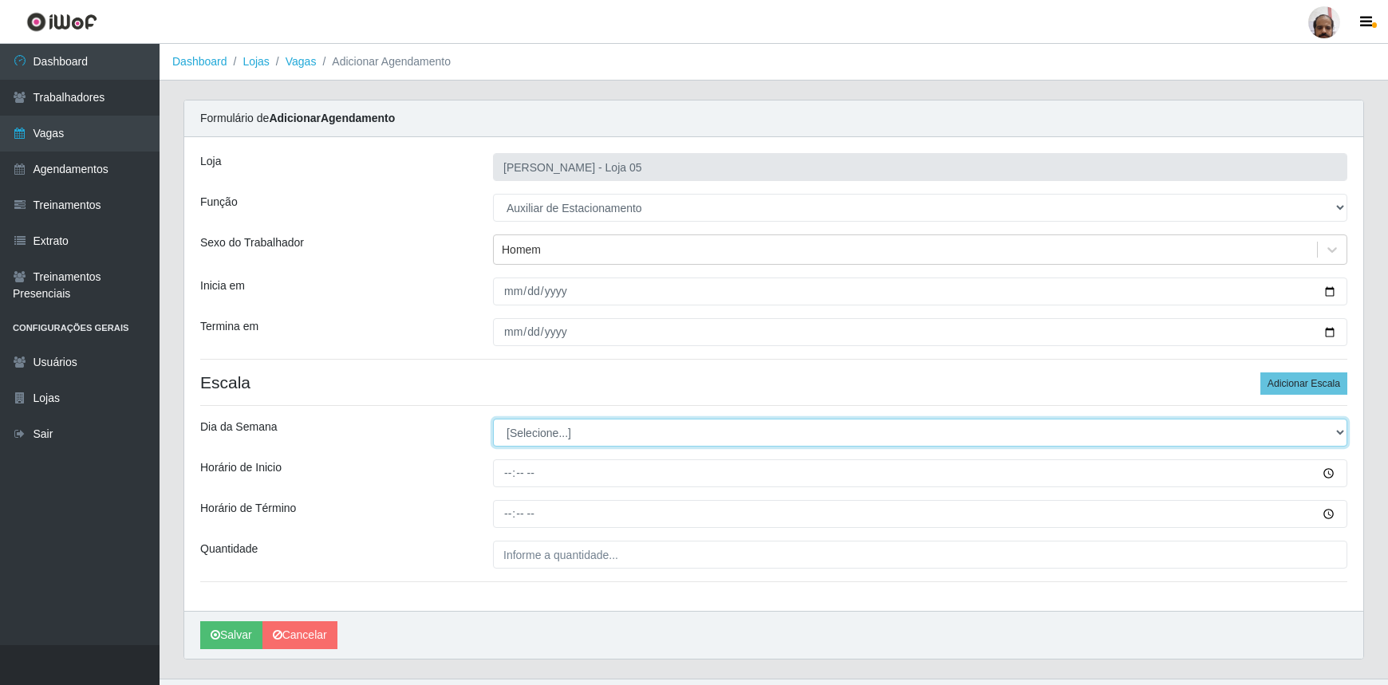
drag, startPoint x: 1340, startPoint y: 429, endPoint x: 1323, endPoint y: 438, distance: 19.6
click at [1340, 429] on select "[Selecione...] Segunda Terça Quarta Quinta Sexta Sábado Domingo" at bounding box center [920, 433] width 854 height 28
select select "0"
click at [493, 419] on select "[Selecione...] Segunda Terça Quarta Quinta Sexta Sábado Domingo" at bounding box center [920, 433] width 854 height 28
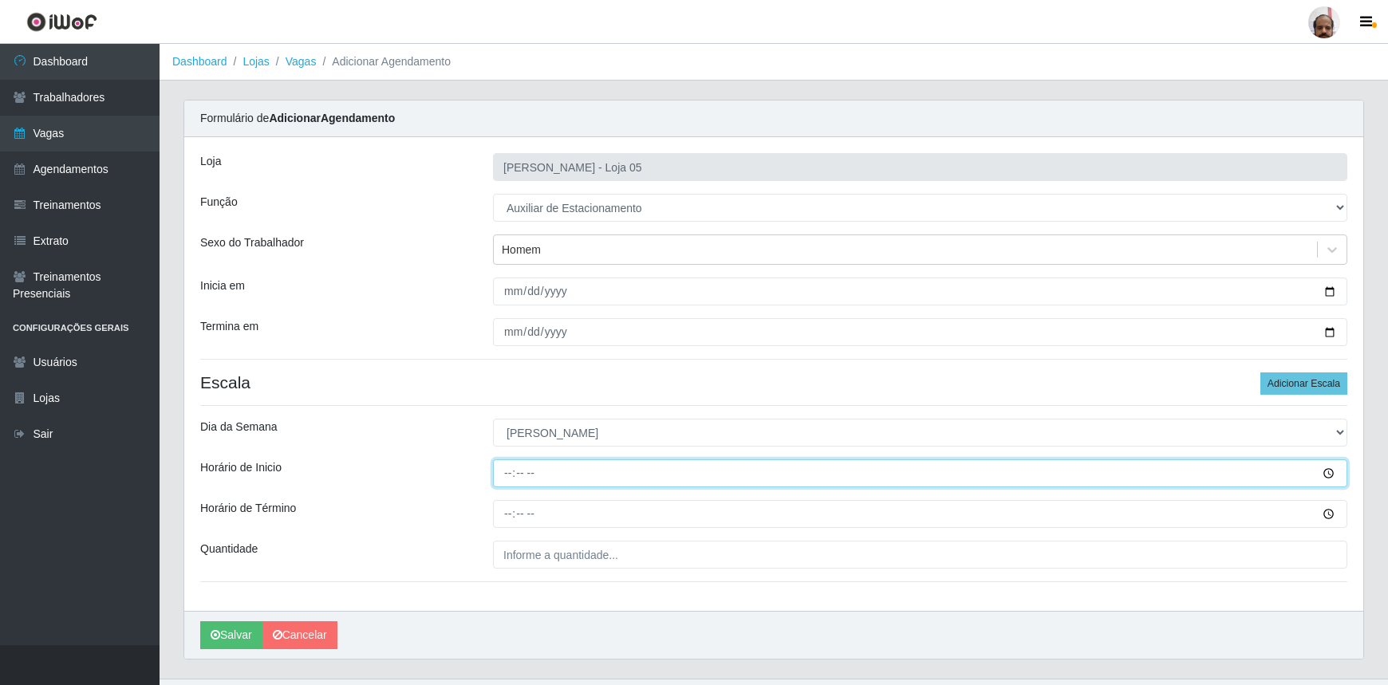
click at [506, 475] on input "Horário de Inicio" at bounding box center [920, 473] width 854 height 28
type input "08:00"
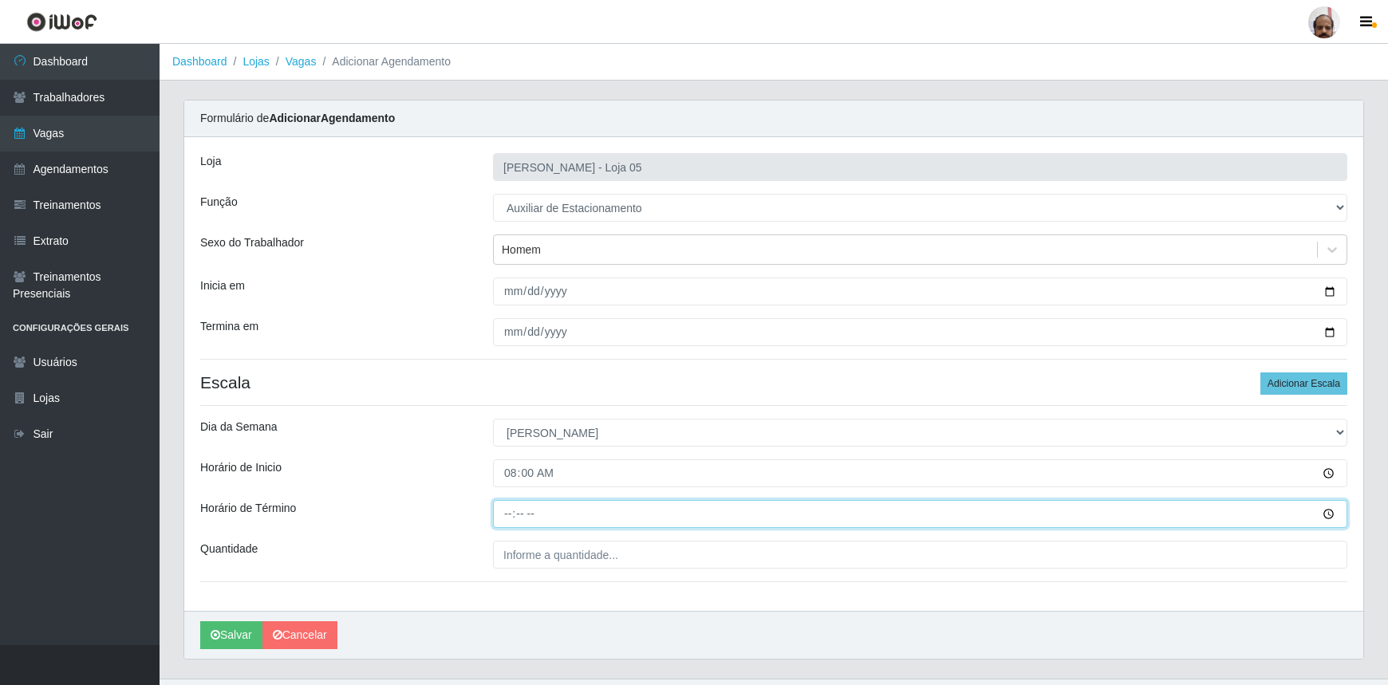
click at [503, 510] on input "Horário de Término" at bounding box center [920, 514] width 854 height 28
type input "14:00"
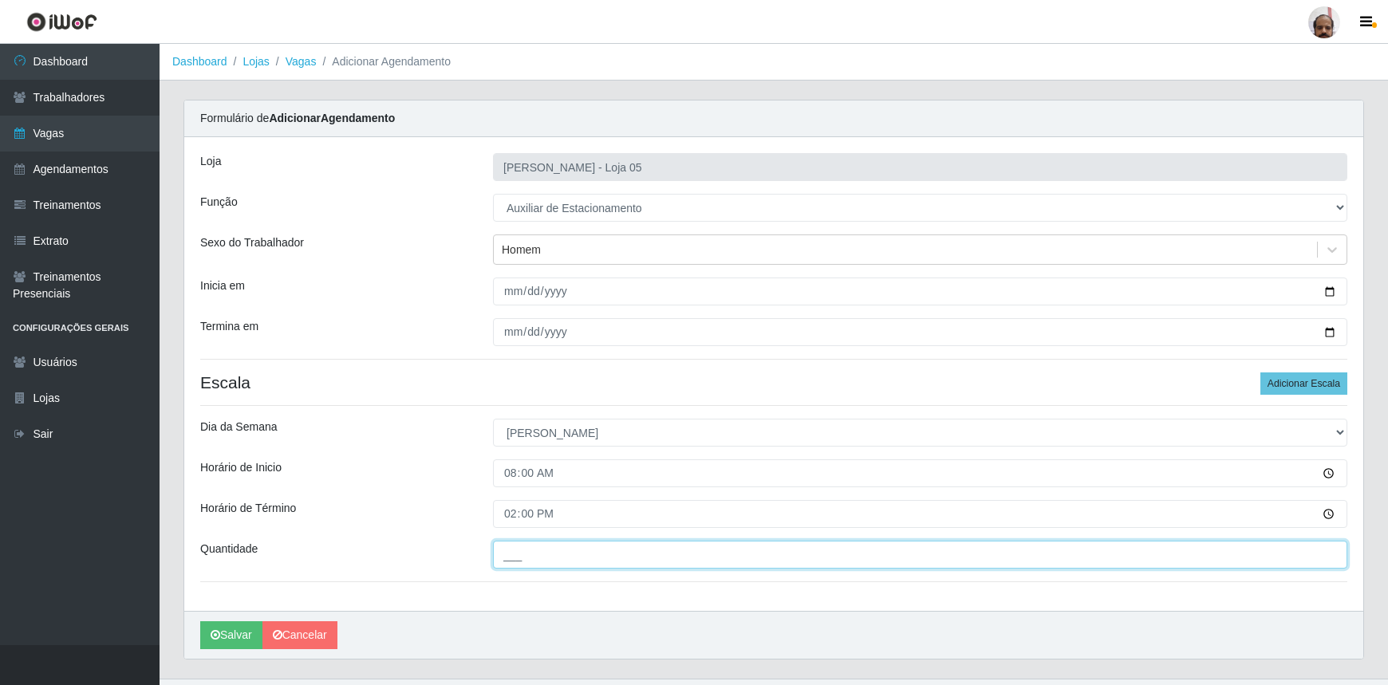
click at [504, 561] on input "___" at bounding box center [920, 555] width 854 height 28
type input "1__"
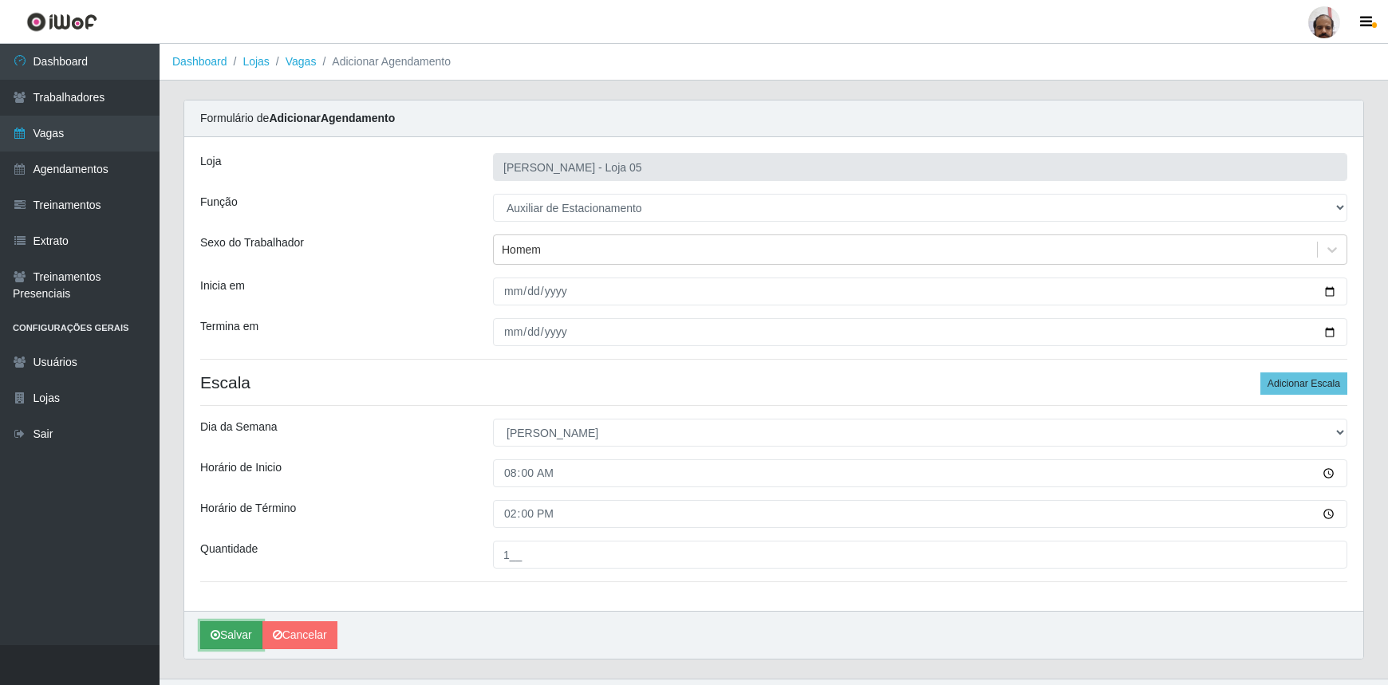
click at [231, 641] on button "Salvar" at bounding box center [231, 635] width 62 height 28
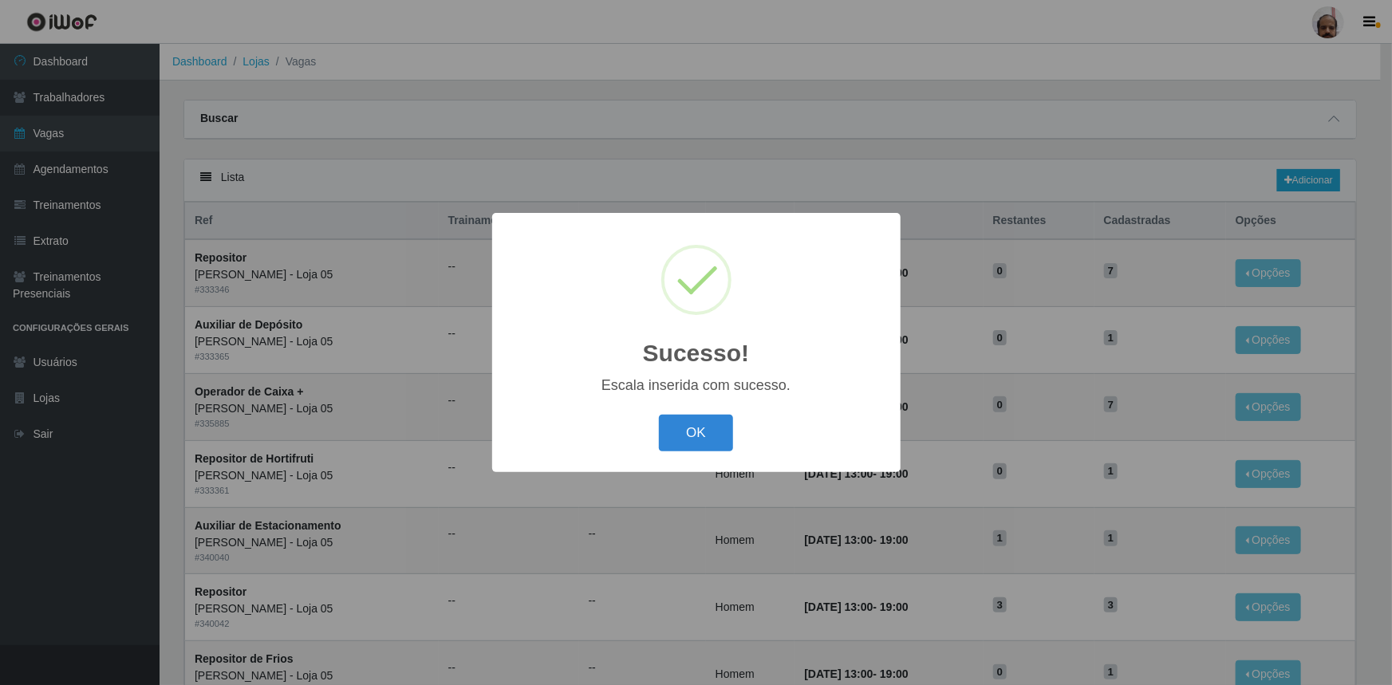
click at [717, 445] on button "OK" at bounding box center [696, 433] width 74 height 37
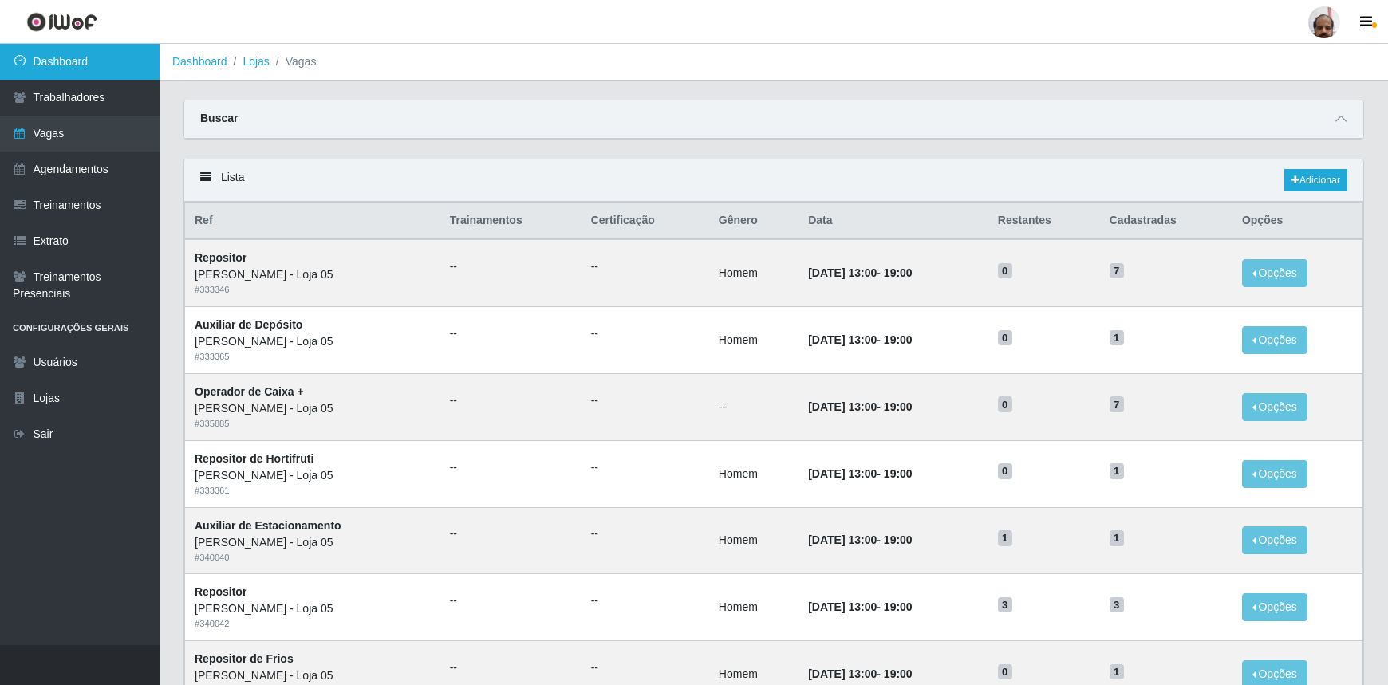
click at [97, 58] on link "Dashboard" at bounding box center [80, 62] width 160 height 36
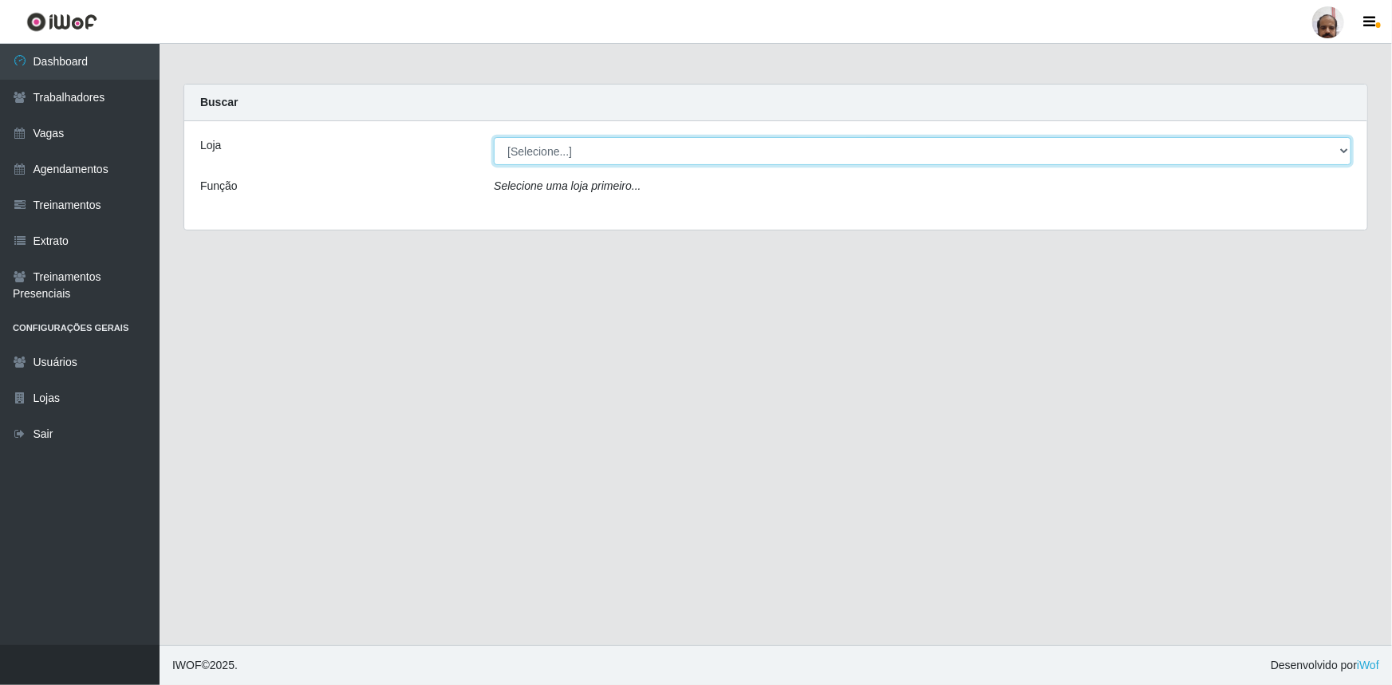
click at [1341, 149] on select "[Selecione...] Mar Vermelho - Loja 05" at bounding box center [923, 151] width 858 height 28
select select "252"
click at [494, 137] on select "[Selecione...] Mar Vermelho - Loja 05" at bounding box center [923, 151] width 858 height 28
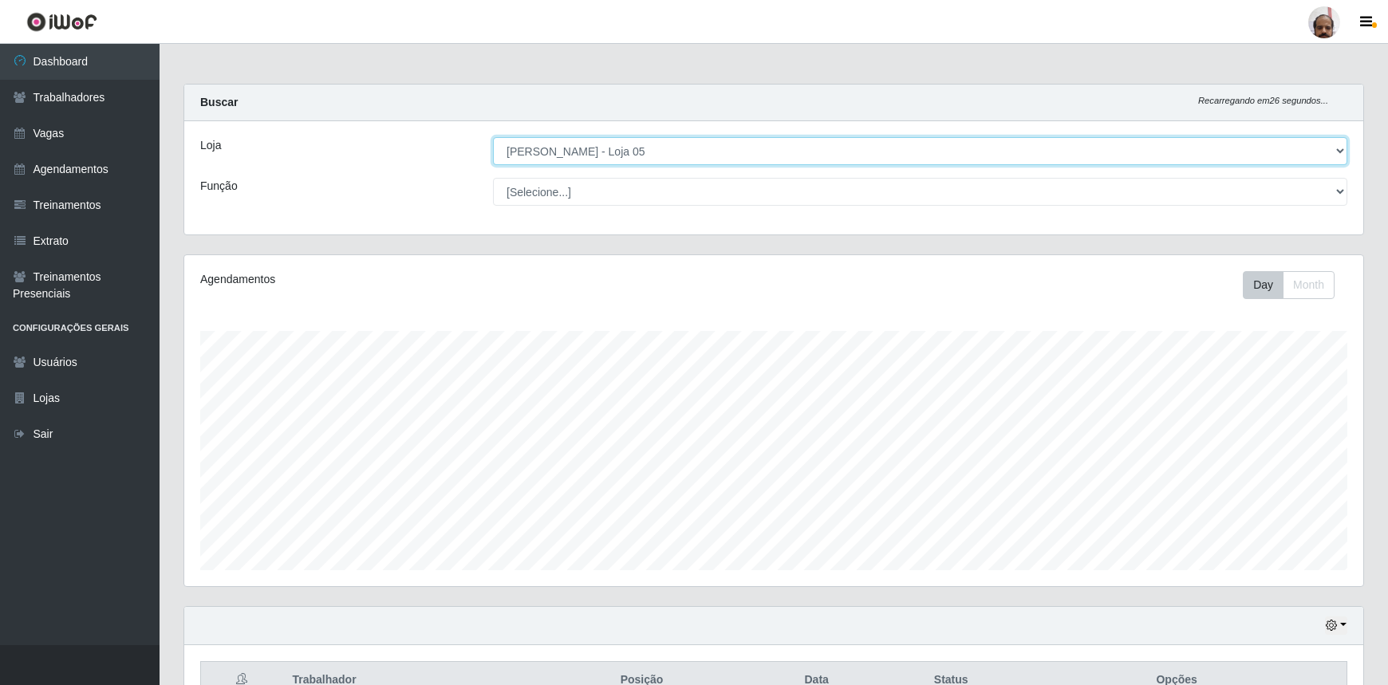
scroll to position [331, 1179]
